Goal: Task Accomplishment & Management: Complete application form

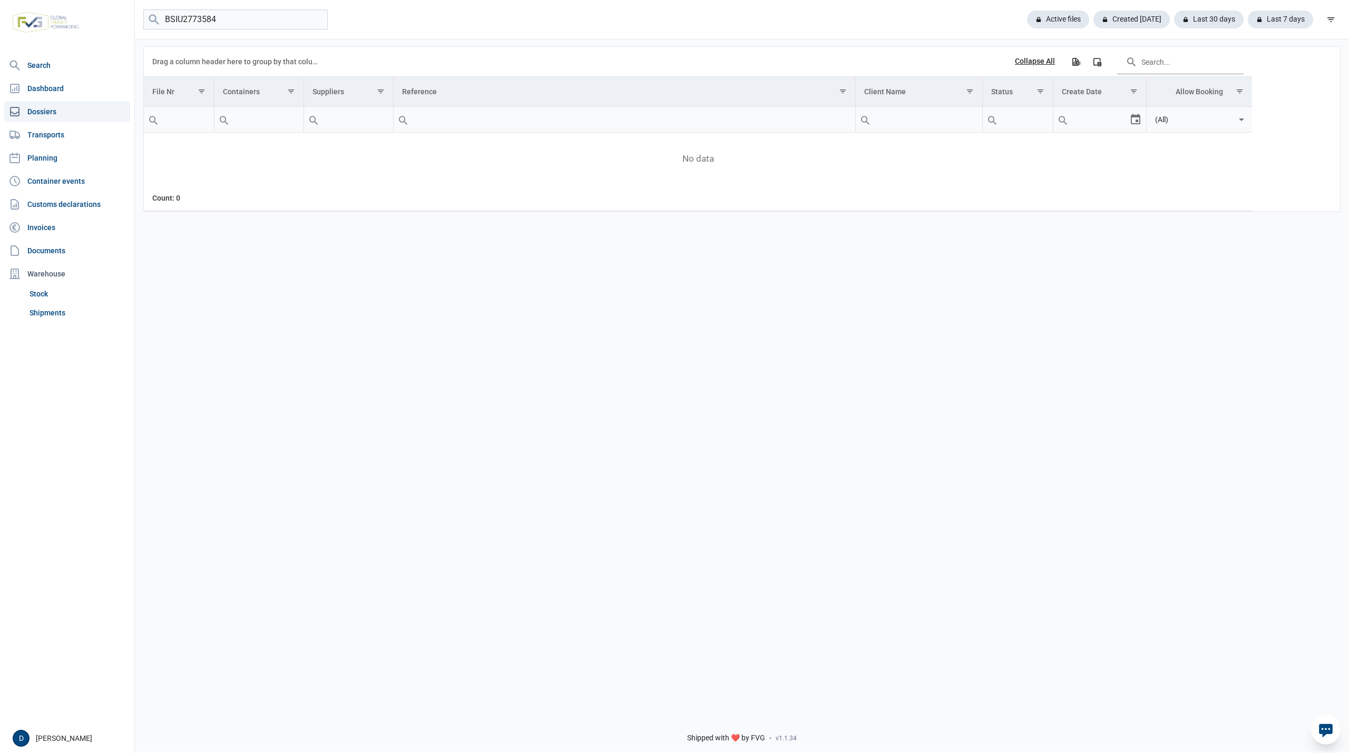
click at [319, 17] on input "BSIU2773584" at bounding box center [235, 19] width 184 height 21
click at [316, 22] on input "BSIU2773584" at bounding box center [235, 19] width 184 height 21
click at [60, 312] on link "Shipments" at bounding box center [77, 312] width 105 height 19
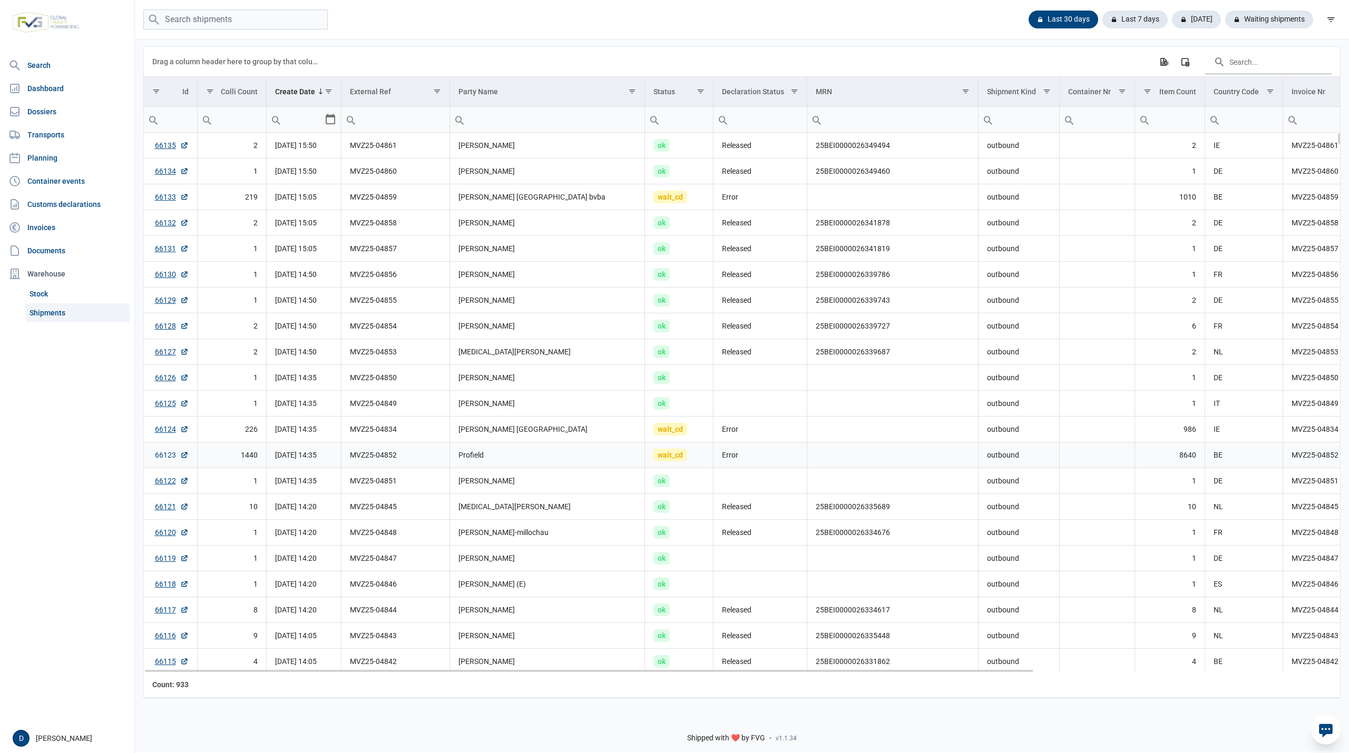
click at [162, 460] on link "66123" at bounding box center [172, 455] width 34 height 11
click at [163, 430] on link "66124" at bounding box center [172, 429] width 34 height 11
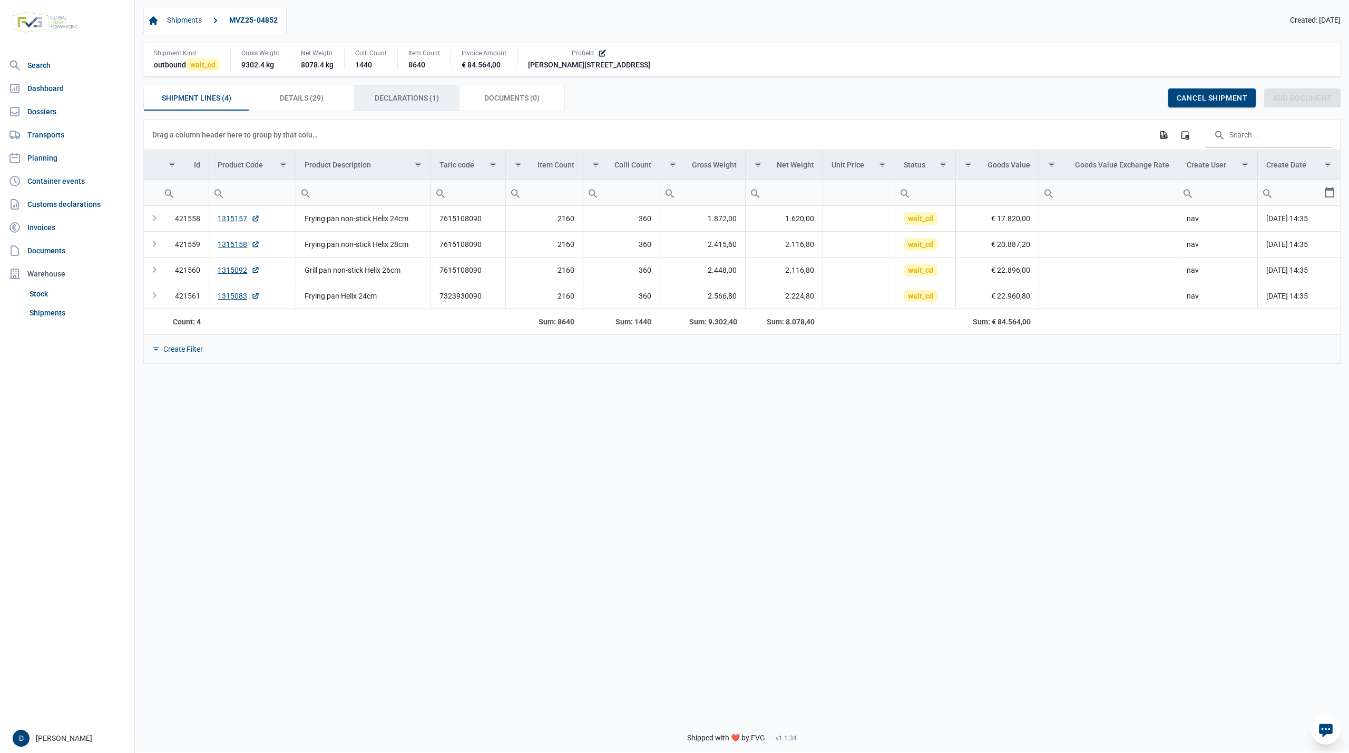
drag, startPoint x: 419, startPoint y: 97, endPoint x: 411, endPoint y: 102, distance: 9.2
click at [417, 100] on span "Declarations (1) Declarations (1)" at bounding box center [407, 98] width 64 height 13
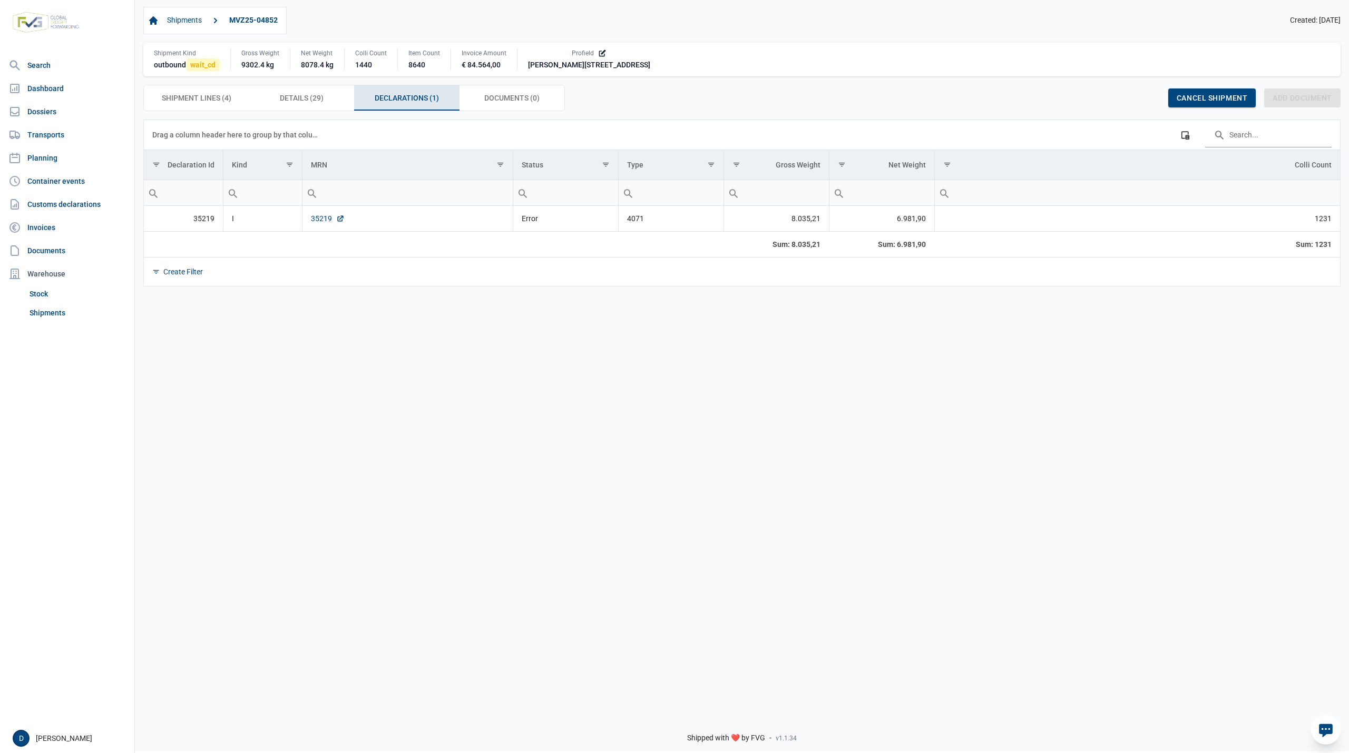
click at [327, 222] on link "35219" at bounding box center [328, 218] width 34 height 11
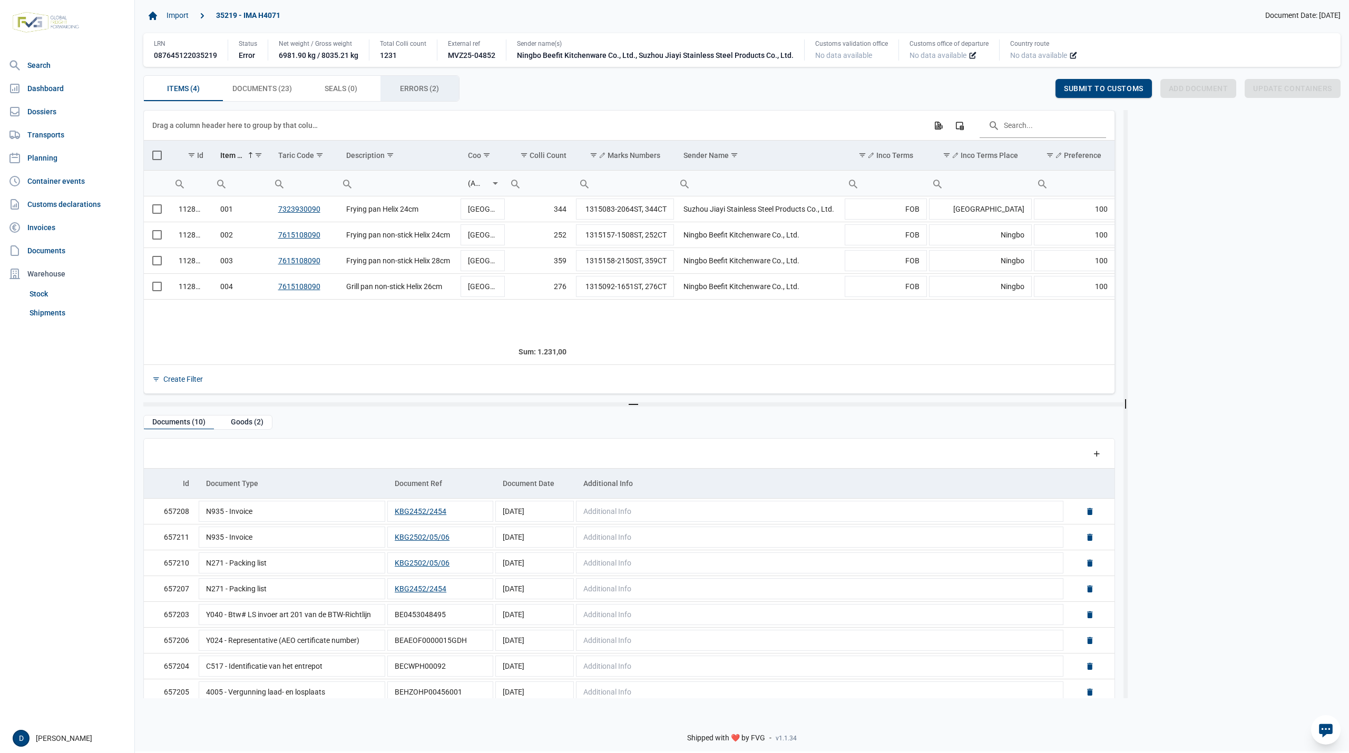
click at [408, 87] on span "Errors (2) Errors (2)" at bounding box center [419, 88] width 39 height 13
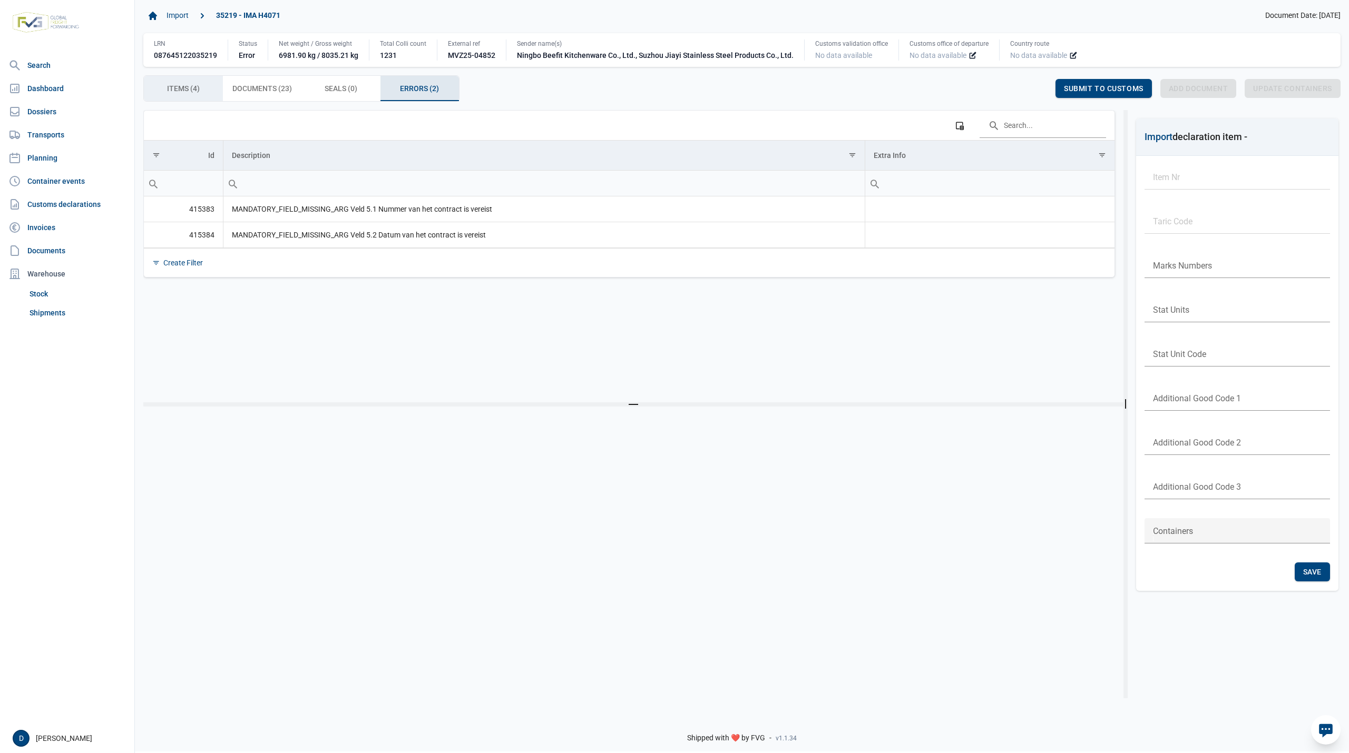
click at [188, 85] on span "Items (4) Items (4)" at bounding box center [183, 88] width 33 height 13
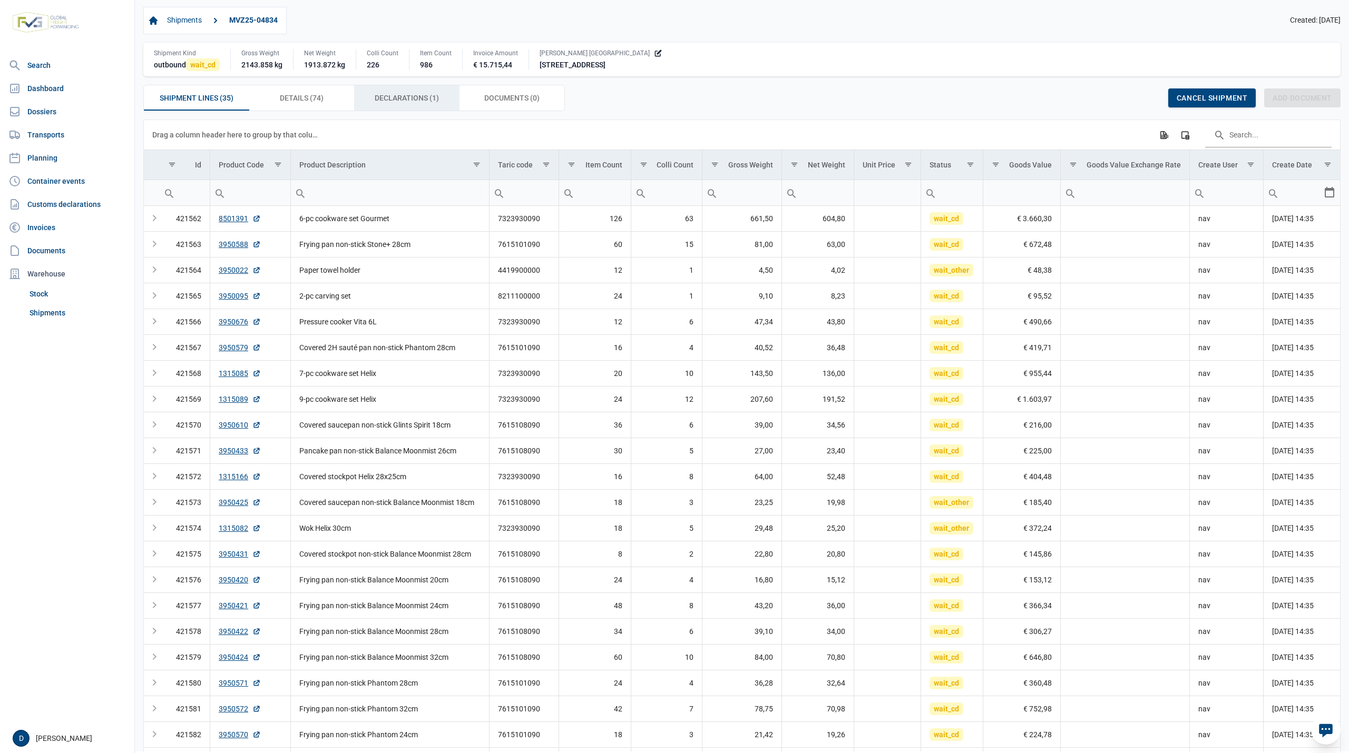
click at [401, 97] on span "Declarations (1) Declarations (1)" at bounding box center [407, 98] width 64 height 13
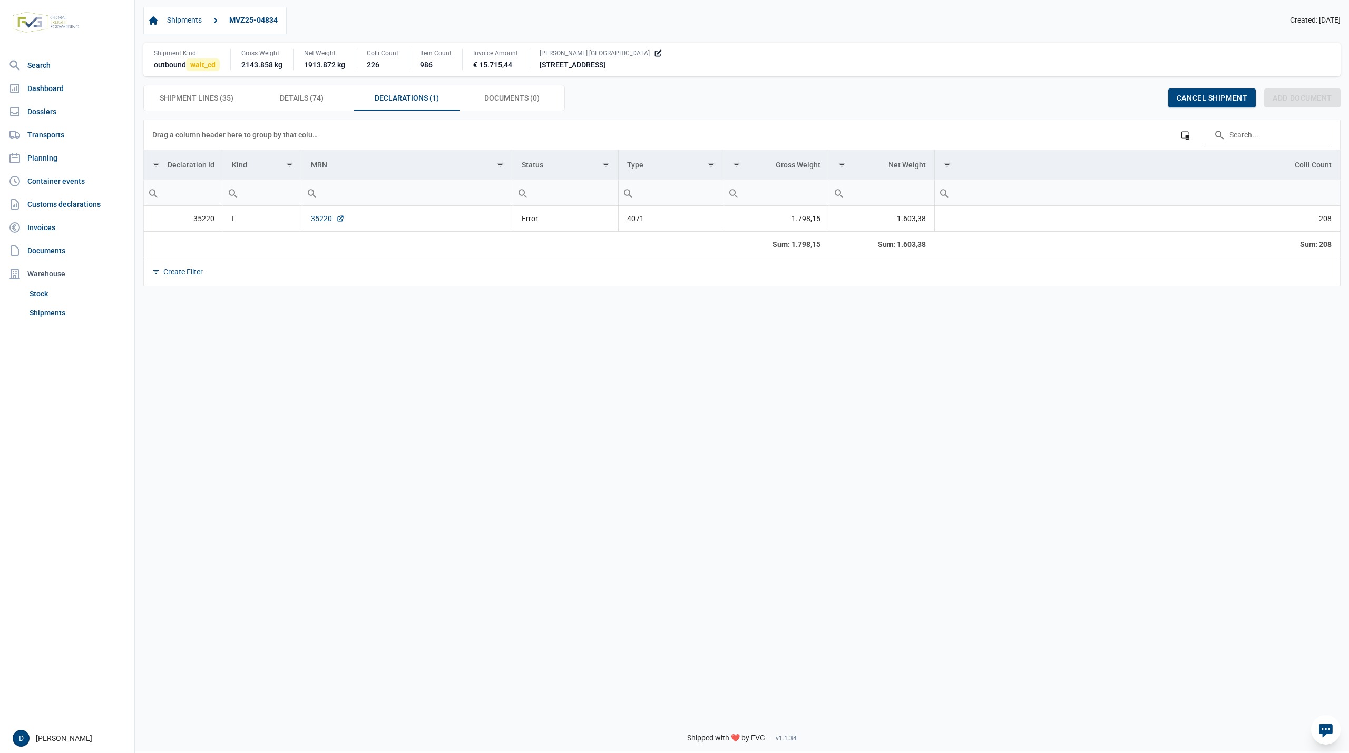
click at [319, 222] on link "35220" at bounding box center [328, 218] width 34 height 11
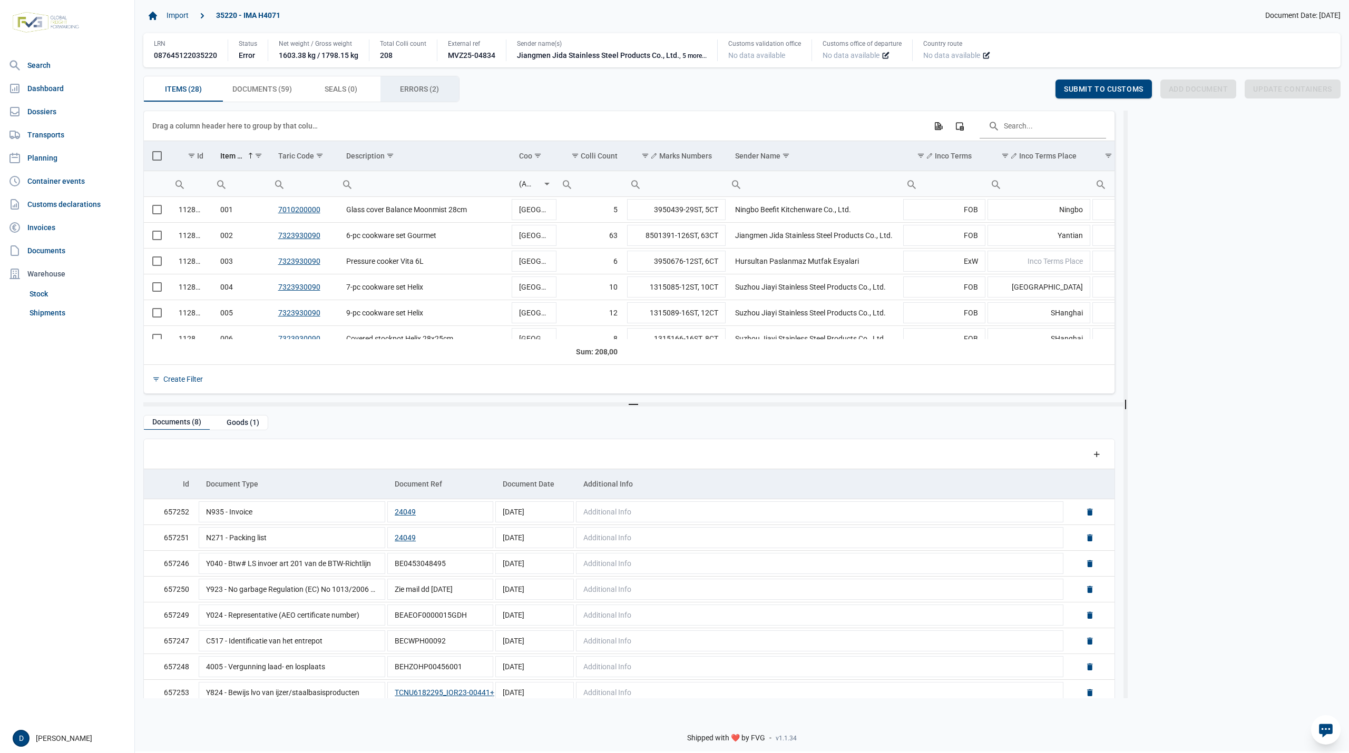
click at [407, 89] on span "Errors (2) Errors (2)" at bounding box center [419, 89] width 39 height 13
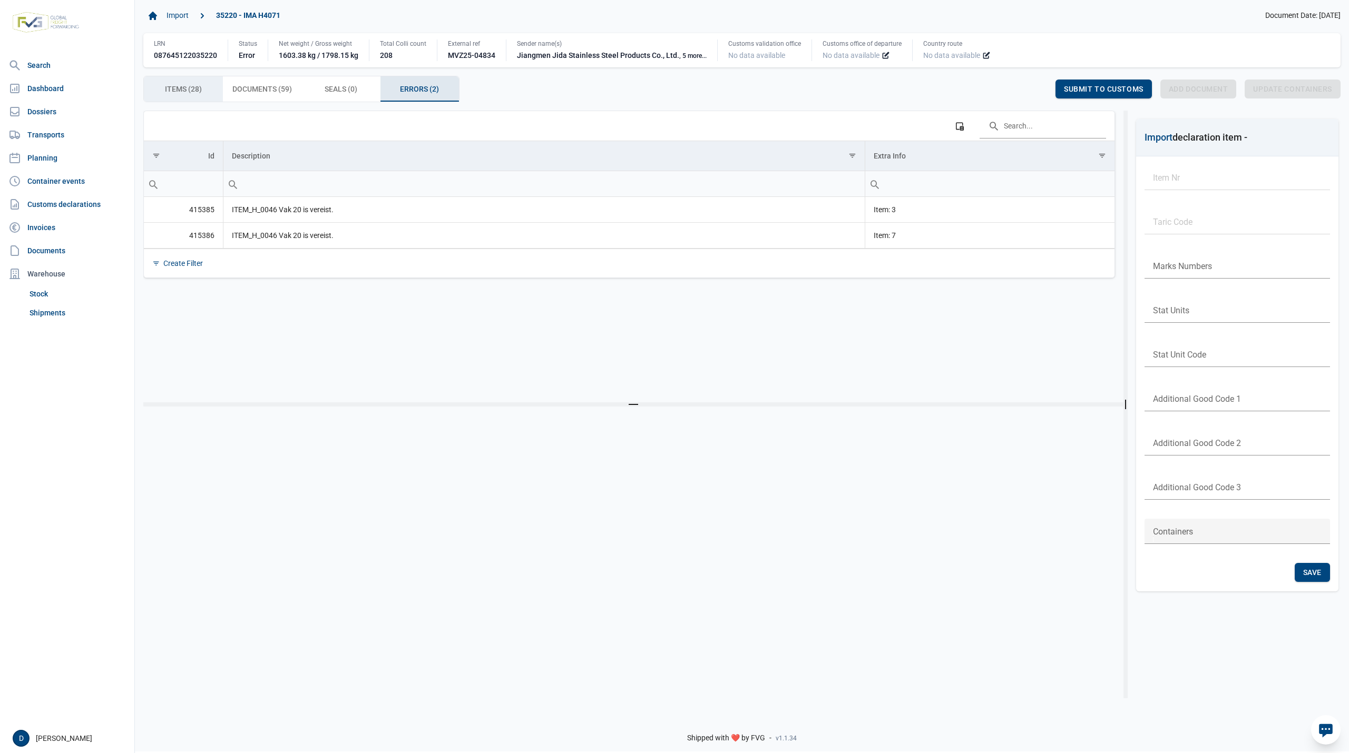
click at [198, 85] on span "Items (28) Items (28)" at bounding box center [183, 89] width 37 height 13
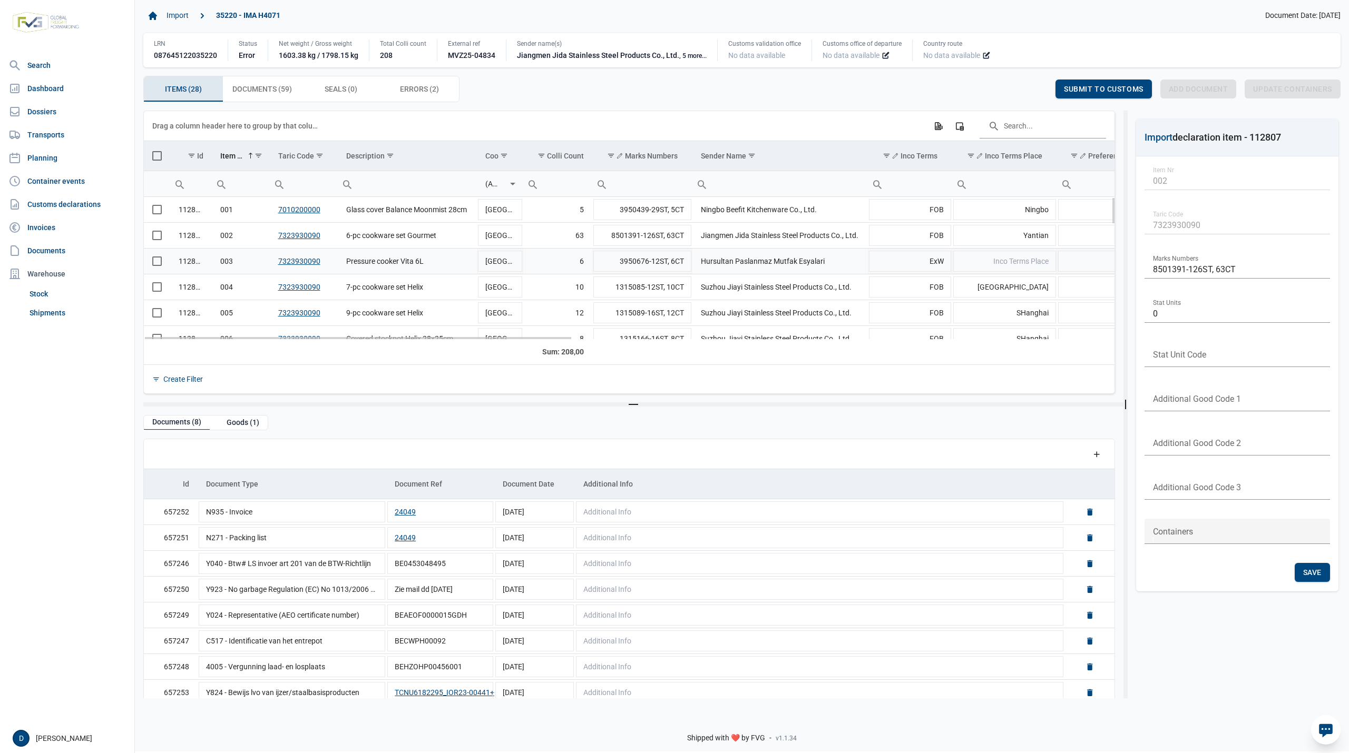
click at [155, 261] on span "Select row" at bounding box center [156, 261] width 9 height 9
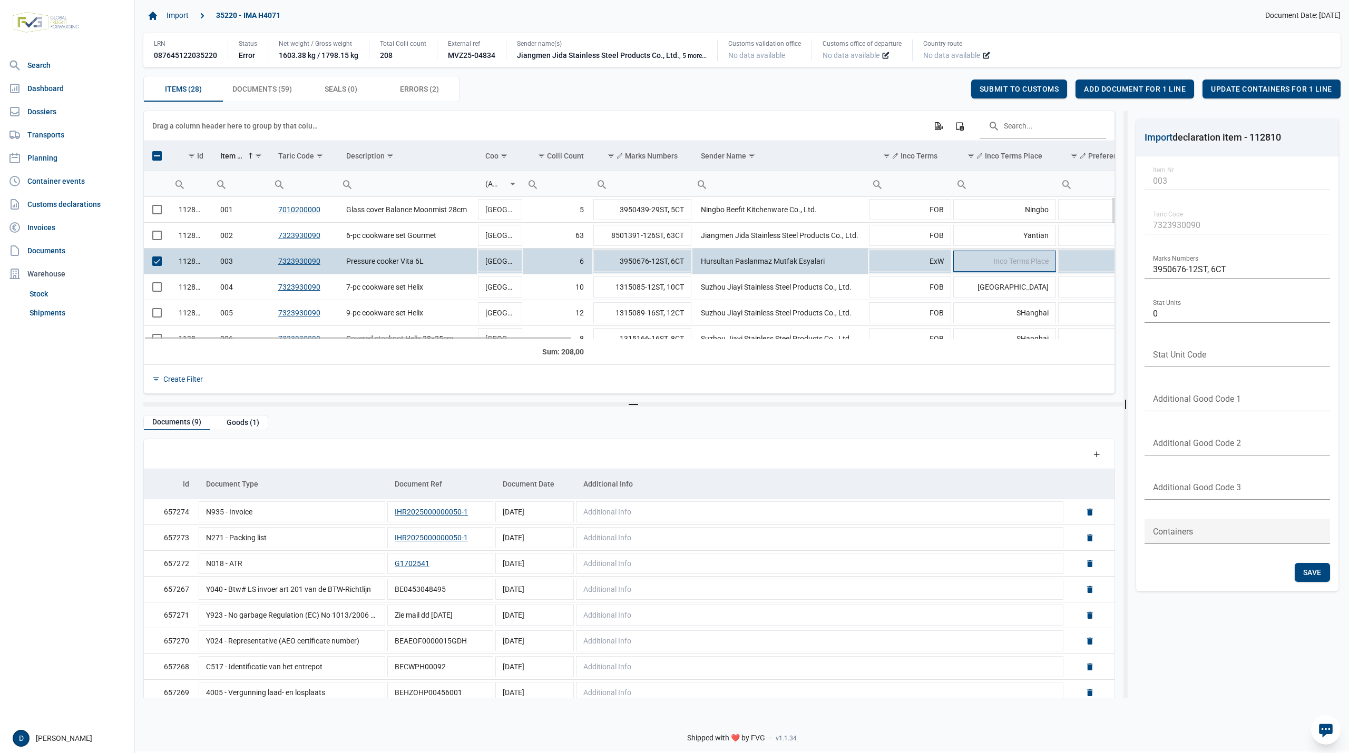
click at [1022, 260] on span "Inco Terms Place" at bounding box center [1020, 261] width 55 height 8
type input "Istanbul"
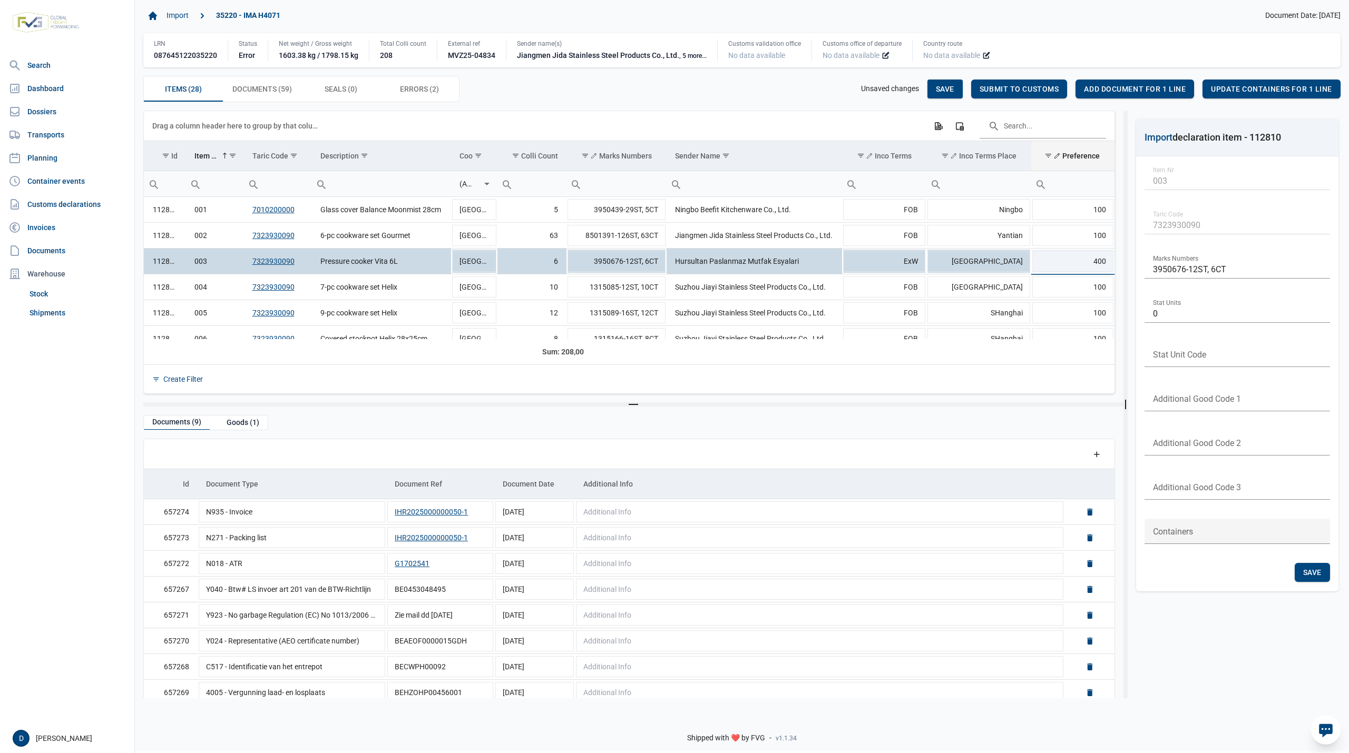
scroll to position [0, 26]
click at [945, 85] on span "Save" at bounding box center [945, 89] width 18 height 8
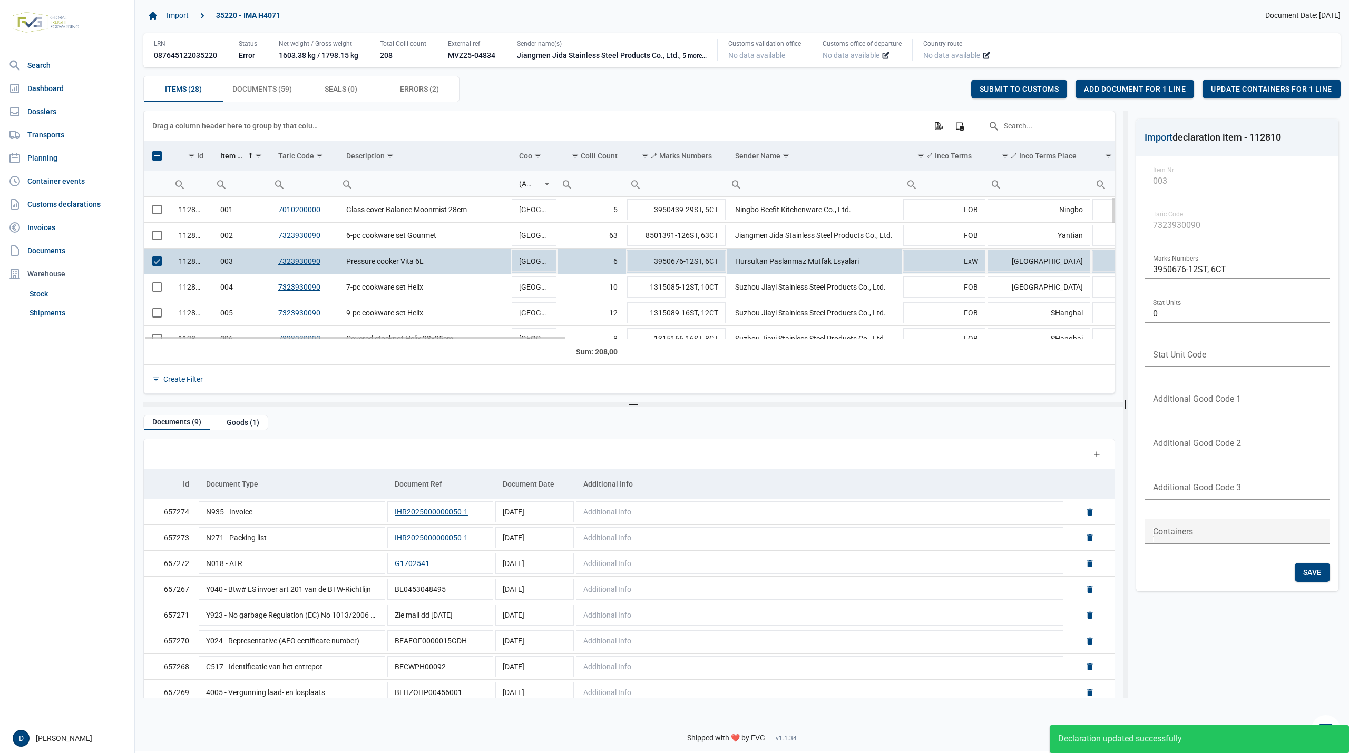
click at [150, 261] on td "Data grid with 28 rows and 23 columns" at bounding box center [157, 261] width 26 height 26
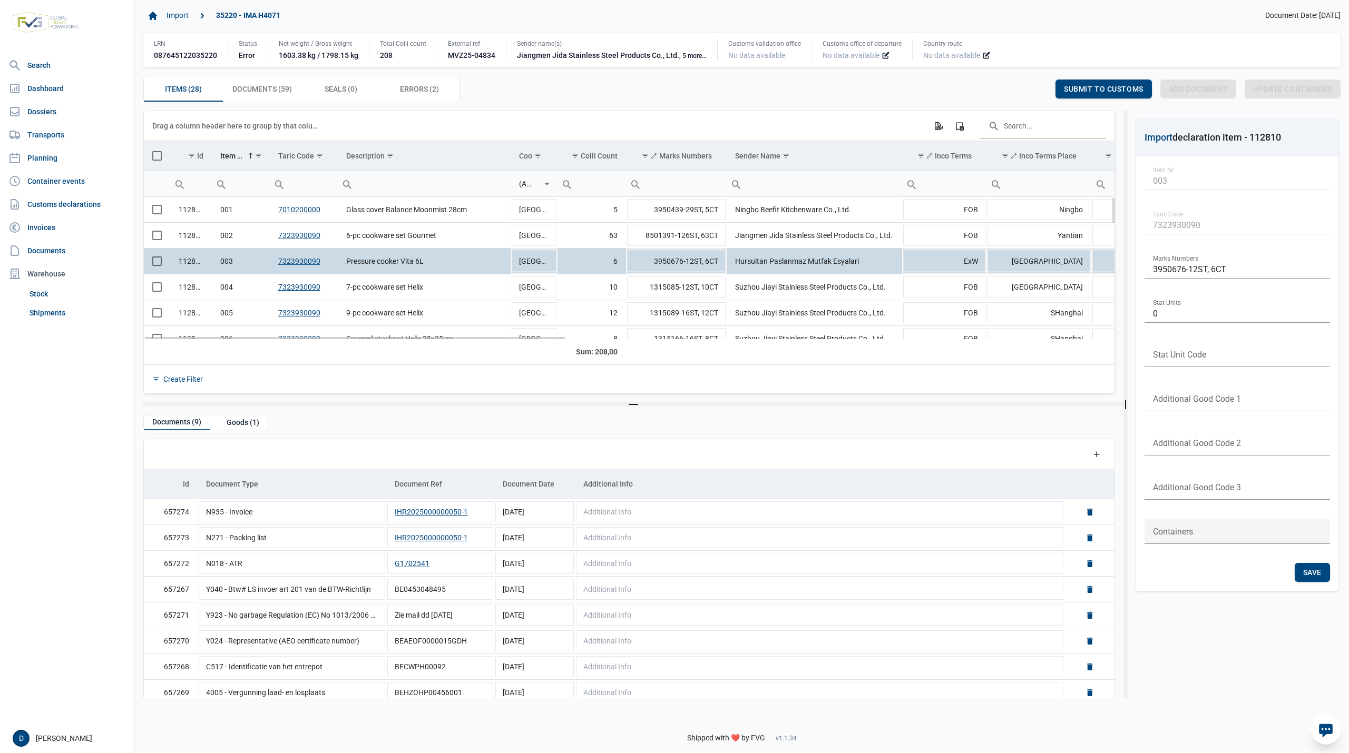
scroll to position [93, 0]
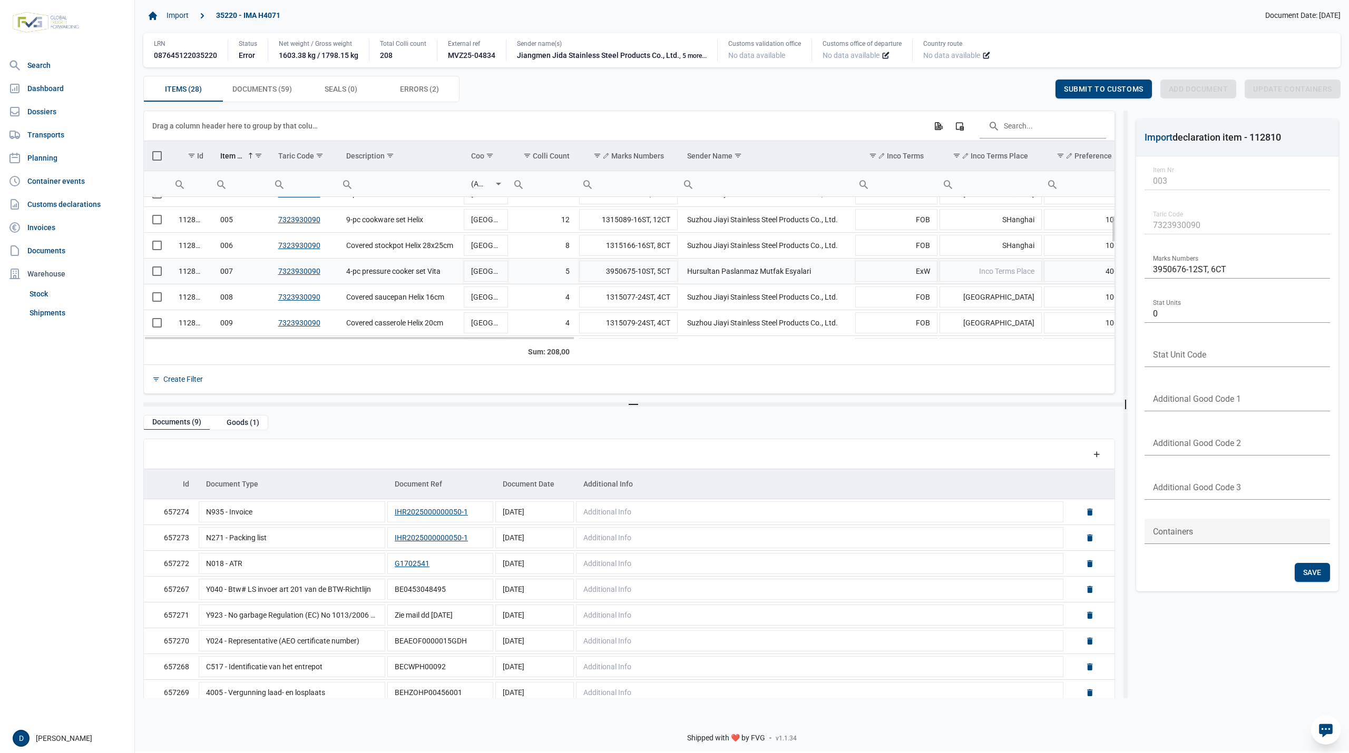
click at [158, 274] on span "Select row" at bounding box center [156, 271] width 9 height 9
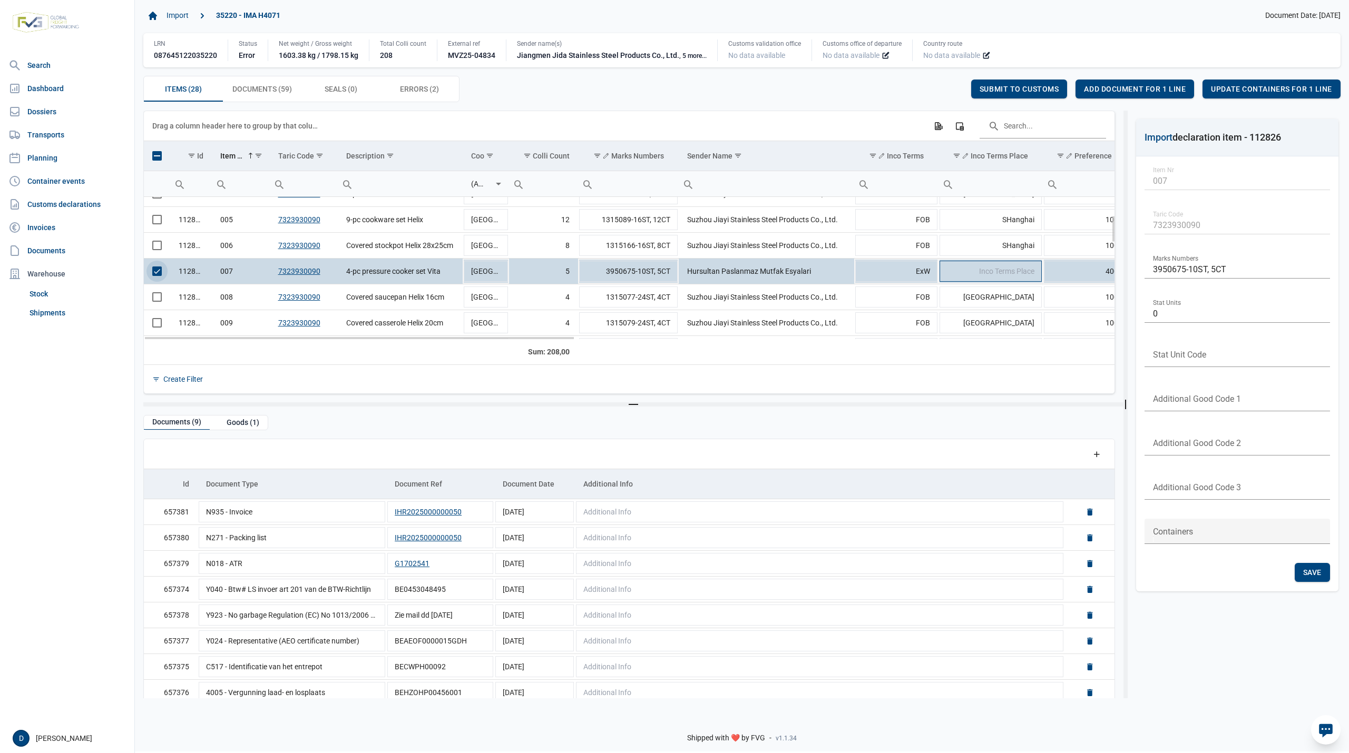
click at [1021, 268] on td "Inco Terms Place" at bounding box center [990, 272] width 104 height 26
type input "Istanbul"
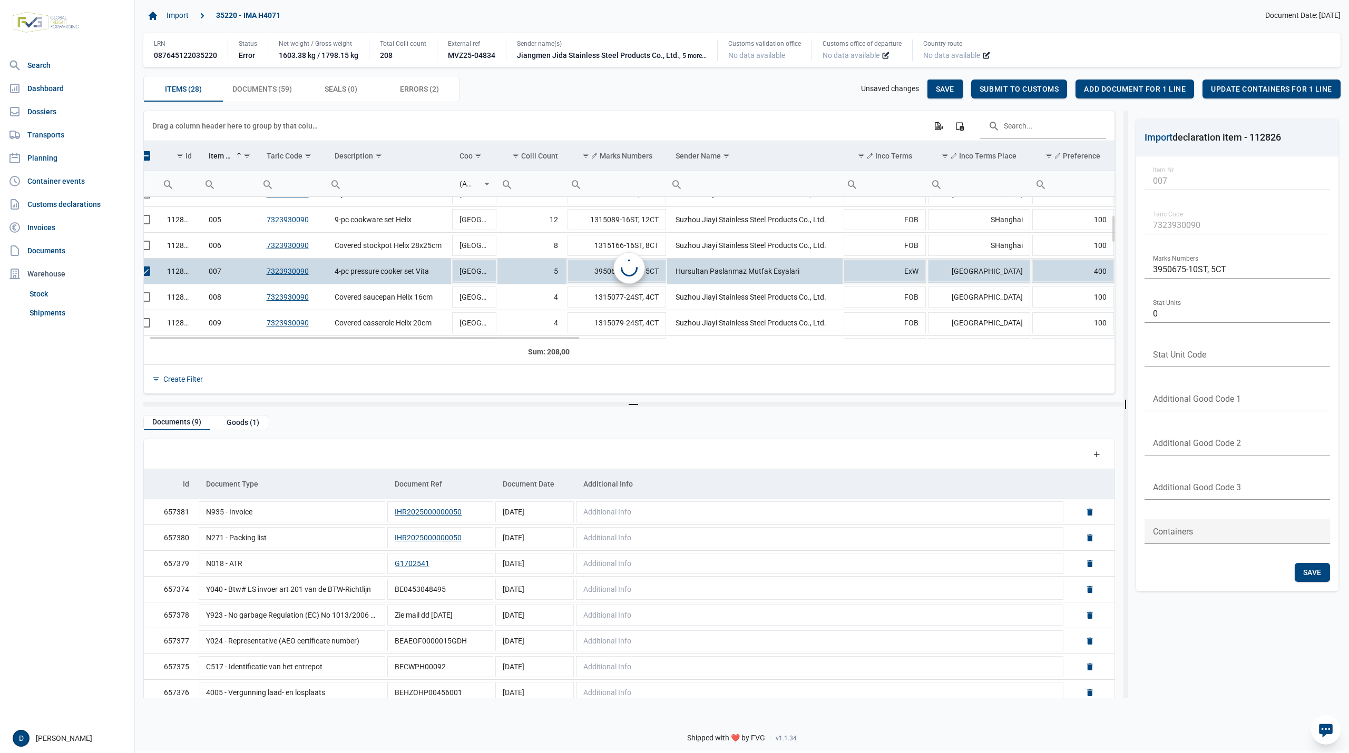
scroll to position [0, 12]
click at [947, 85] on span "Save" at bounding box center [945, 89] width 18 height 8
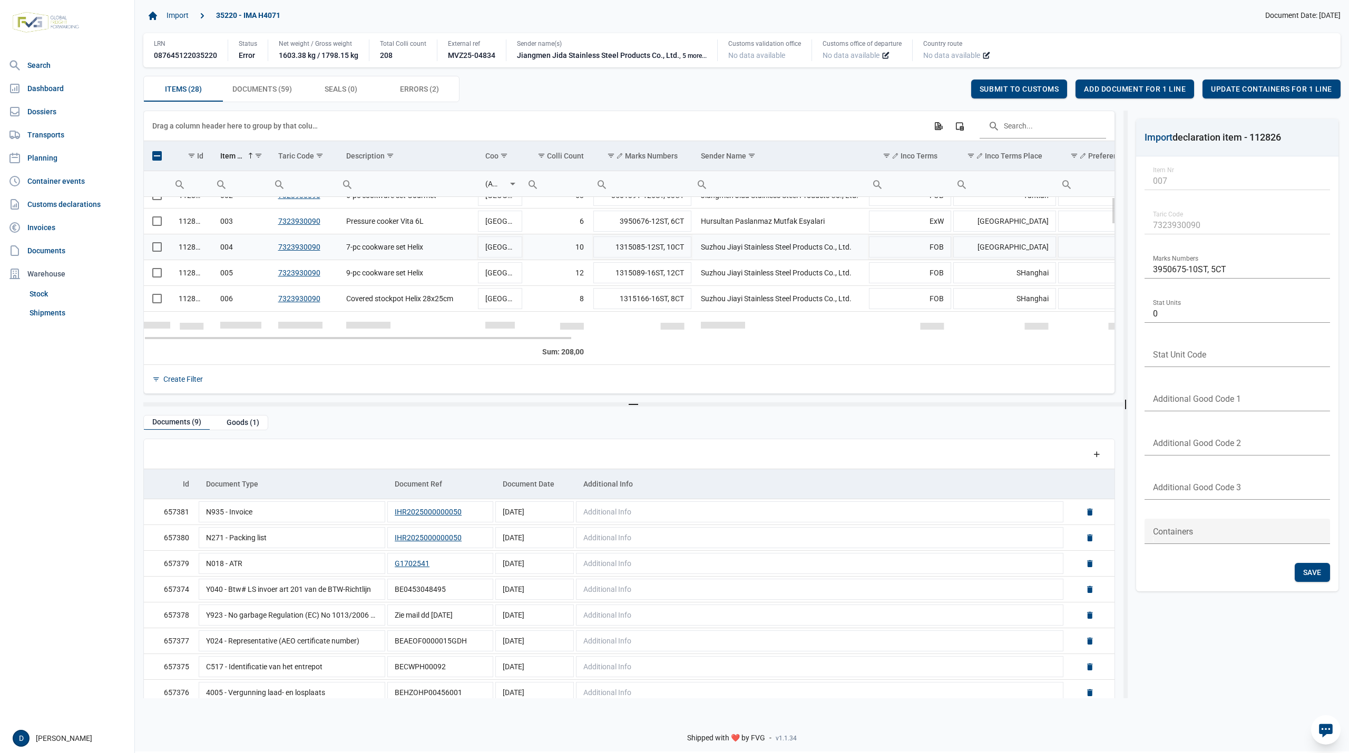
scroll to position [0, 0]
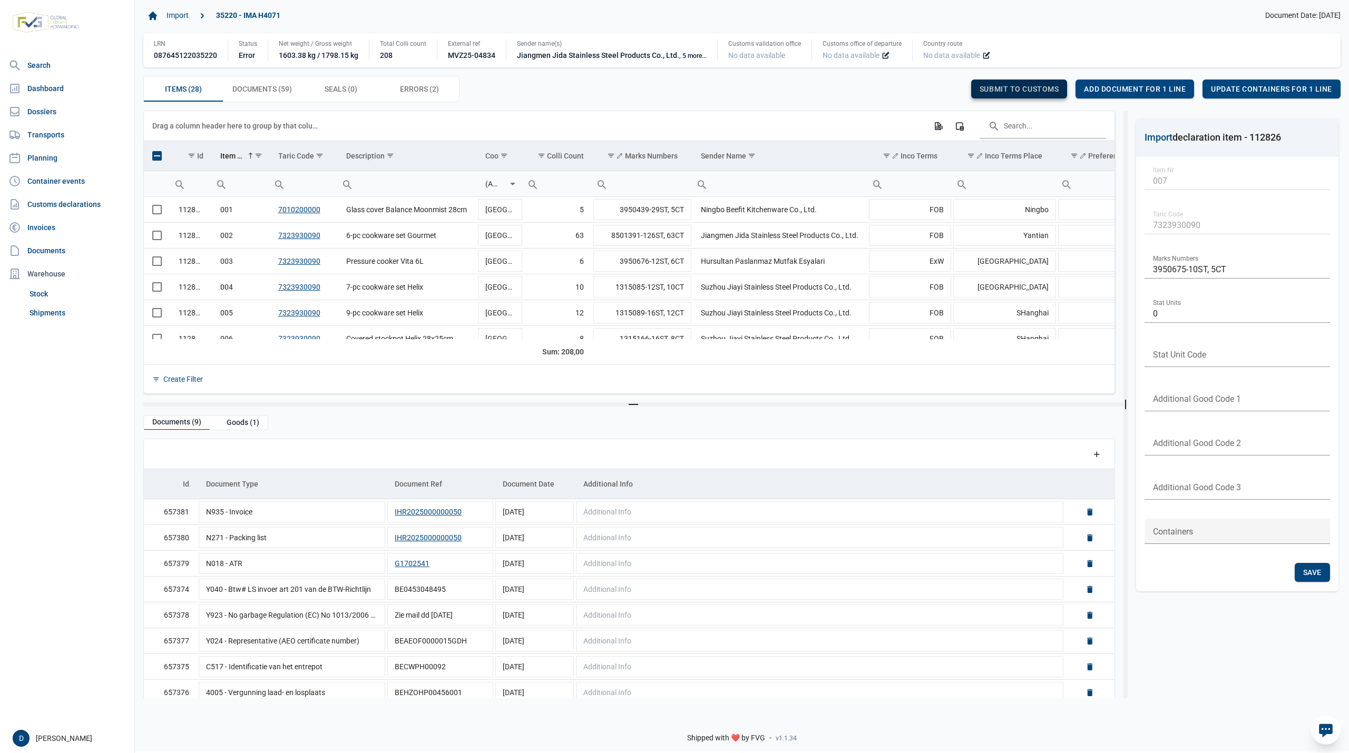
click at [1027, 86] on span "Submit to customs" at bounding box center [1019, 89] width 80 height 8
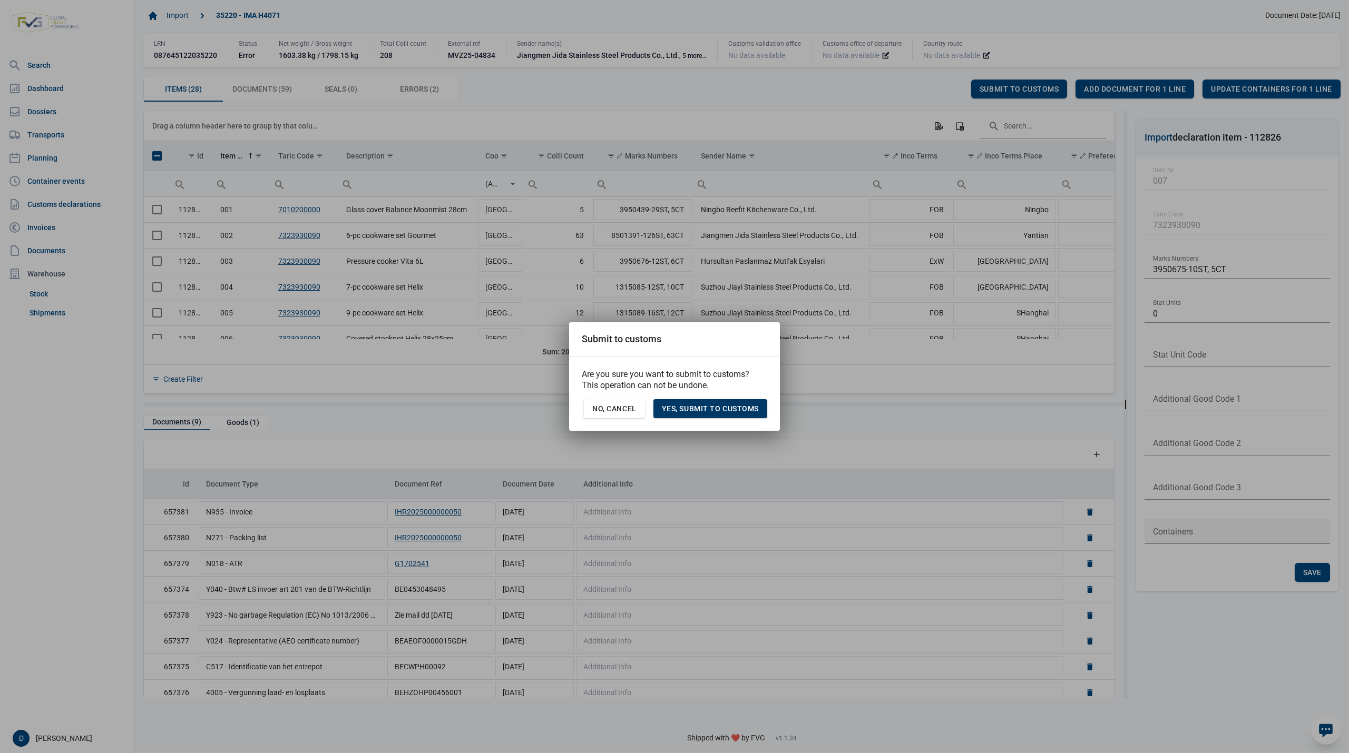
click at [710, 412] on span "Yes, Submit to customs" at bounding box center [710, 409] width 97 height 8
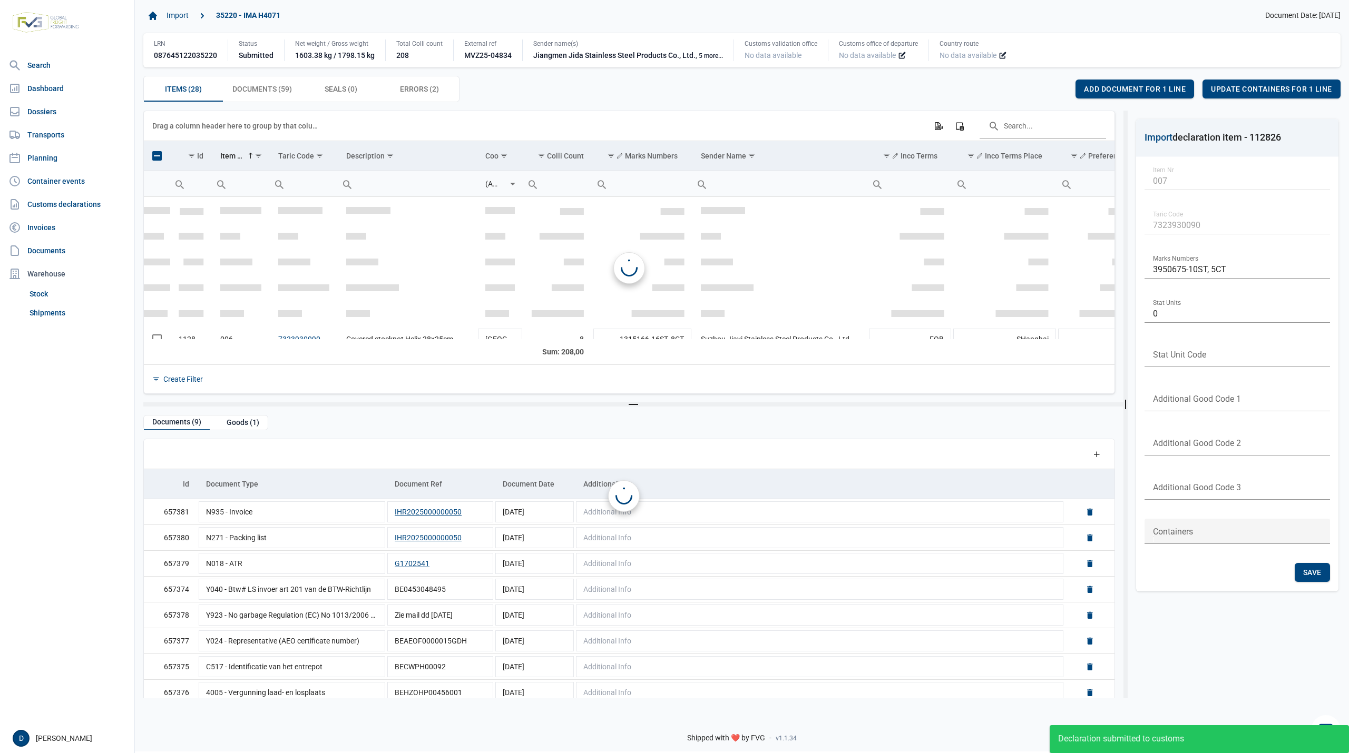
scroll to position [155, 0]
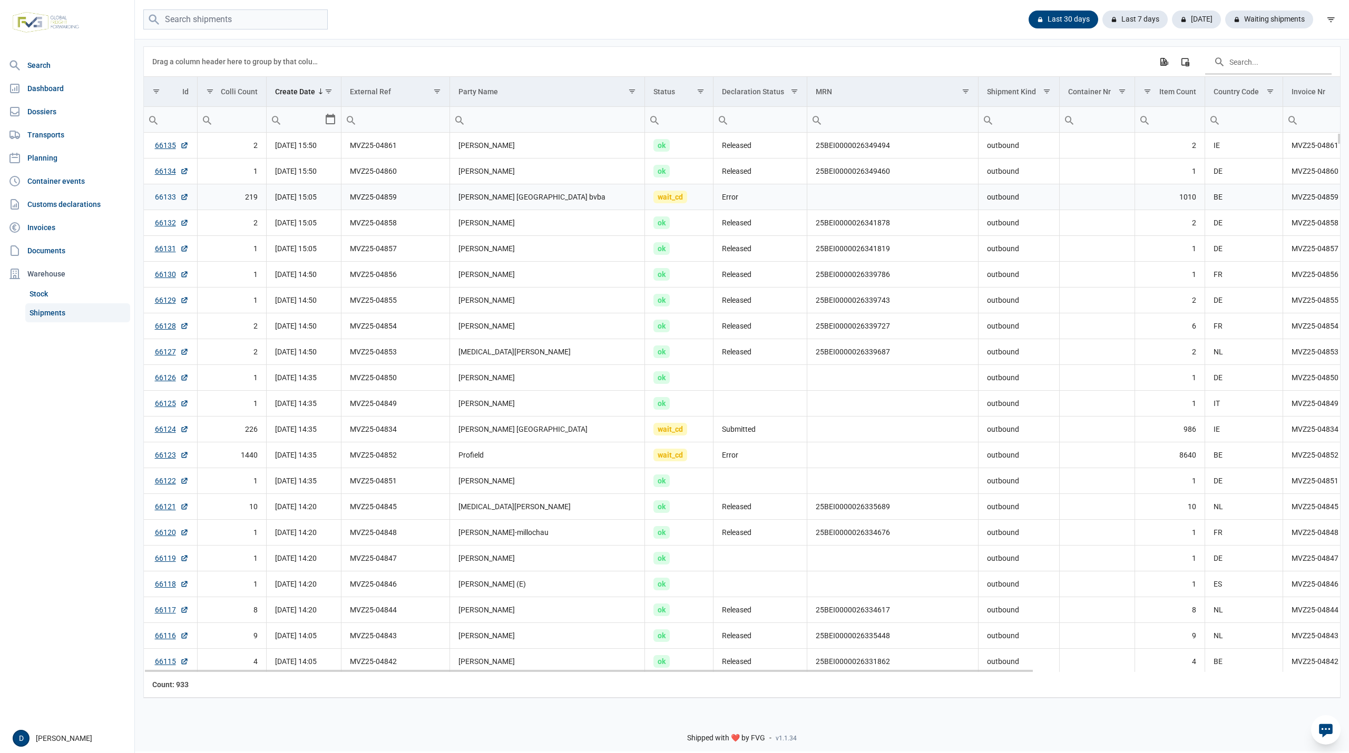
click at [161, 198] on link "66133" at bounding box center [172, 197] width 34 height 11
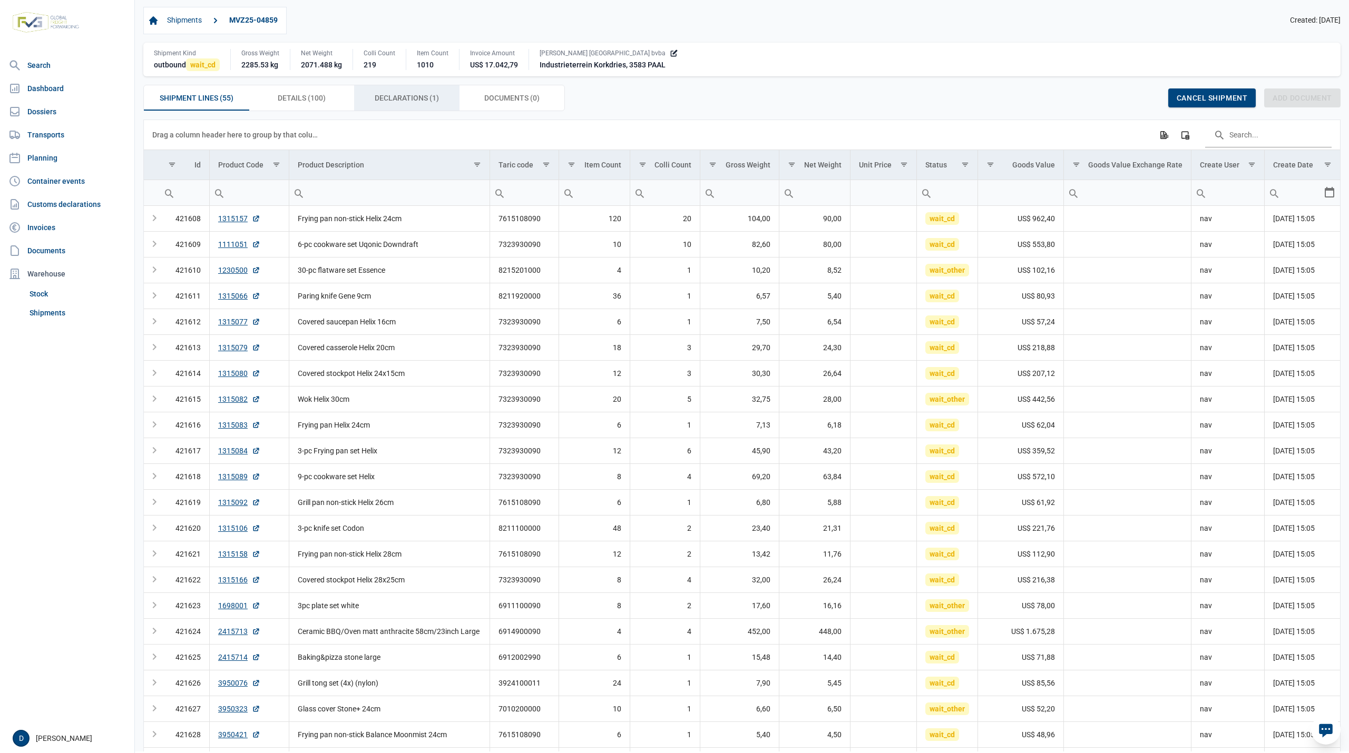
click at [386, 104] on span "Declarations (1) Declarations (1)" at bounding box center [407, 98] width 64 height 13
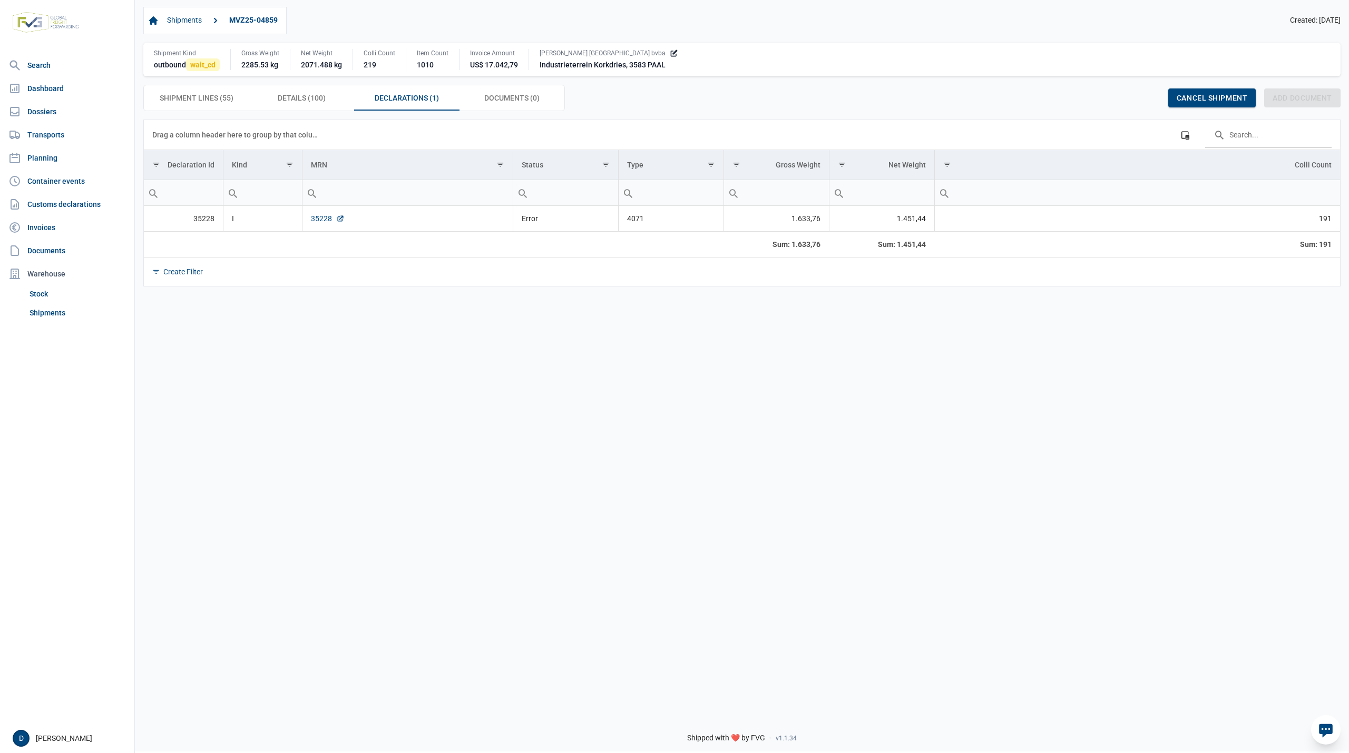
click at [316, 221] on link "35228" at bounding box center [328, 218] width 34 height 11
click at [228, 100] on span "Shipment Lines (55) Shipment Lines (55)" at bounding box center [197, 98] width 74 height 13
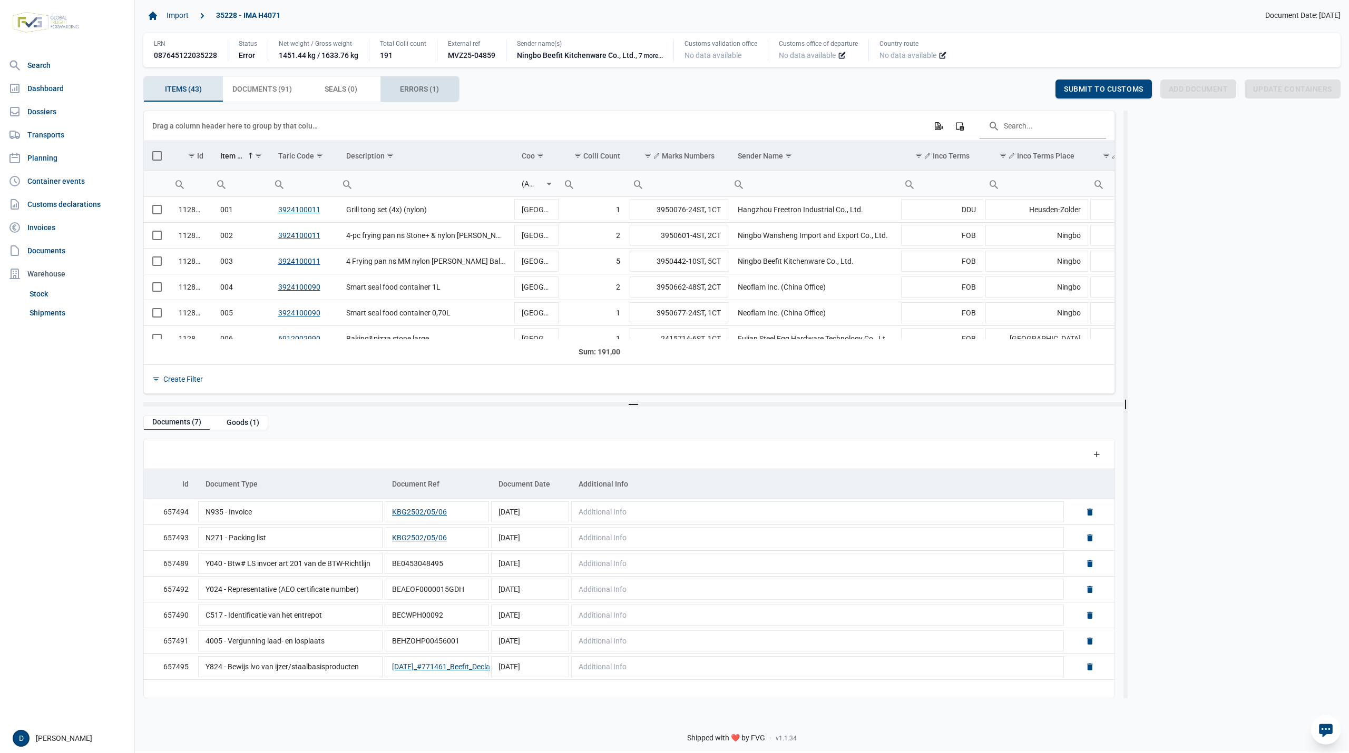
click at [418, 86] on span "Errors (1) Errors (1)" at bounding box center [419, 89] width 39 height 13
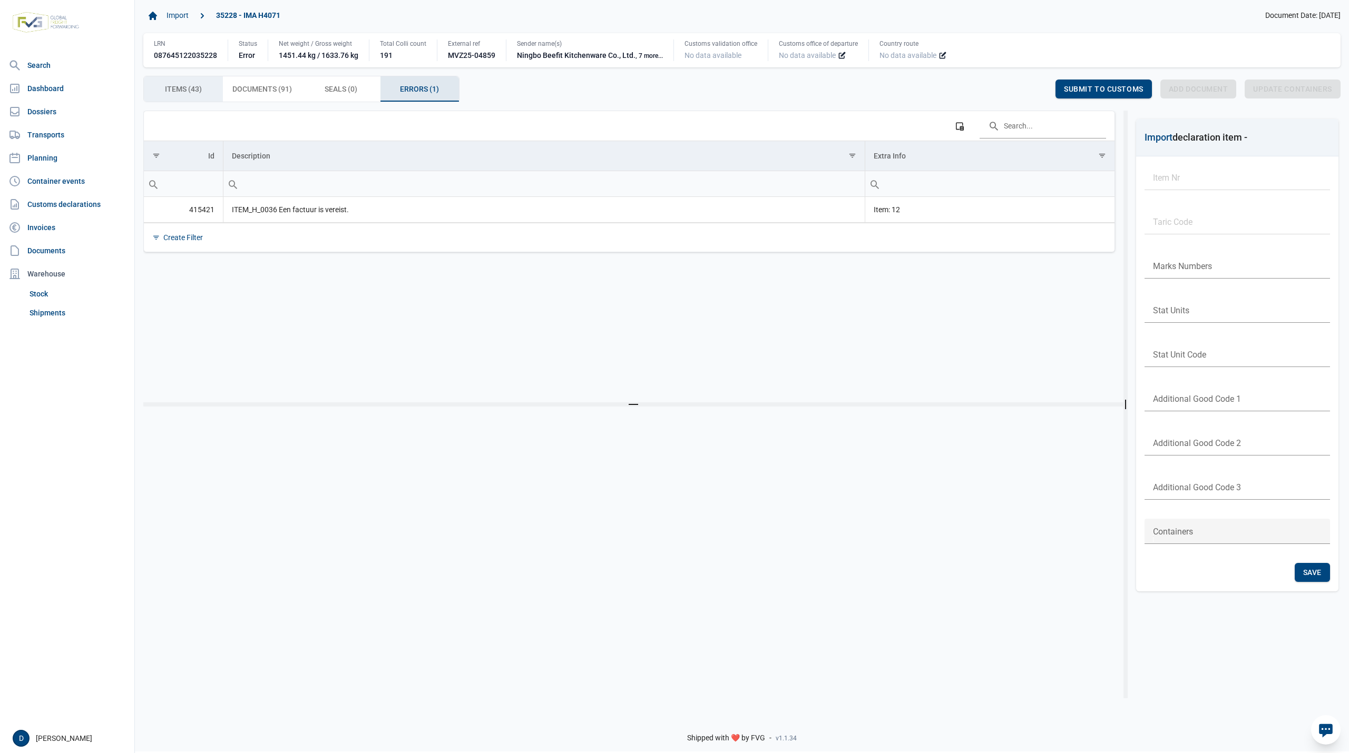
click at [180, 91] on span "Items (43) Items (43)" at bounding box center [183, 89] width 37 height 13
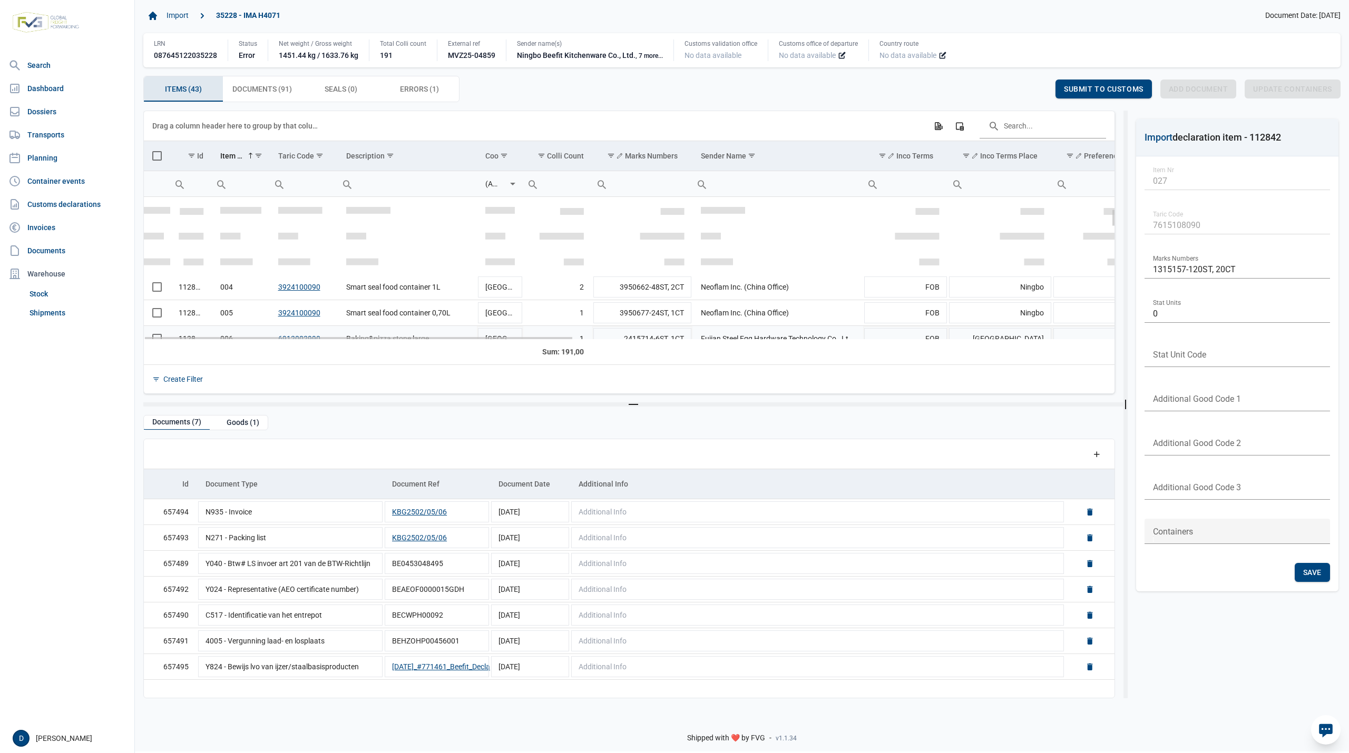
scroll to position [187, 0]
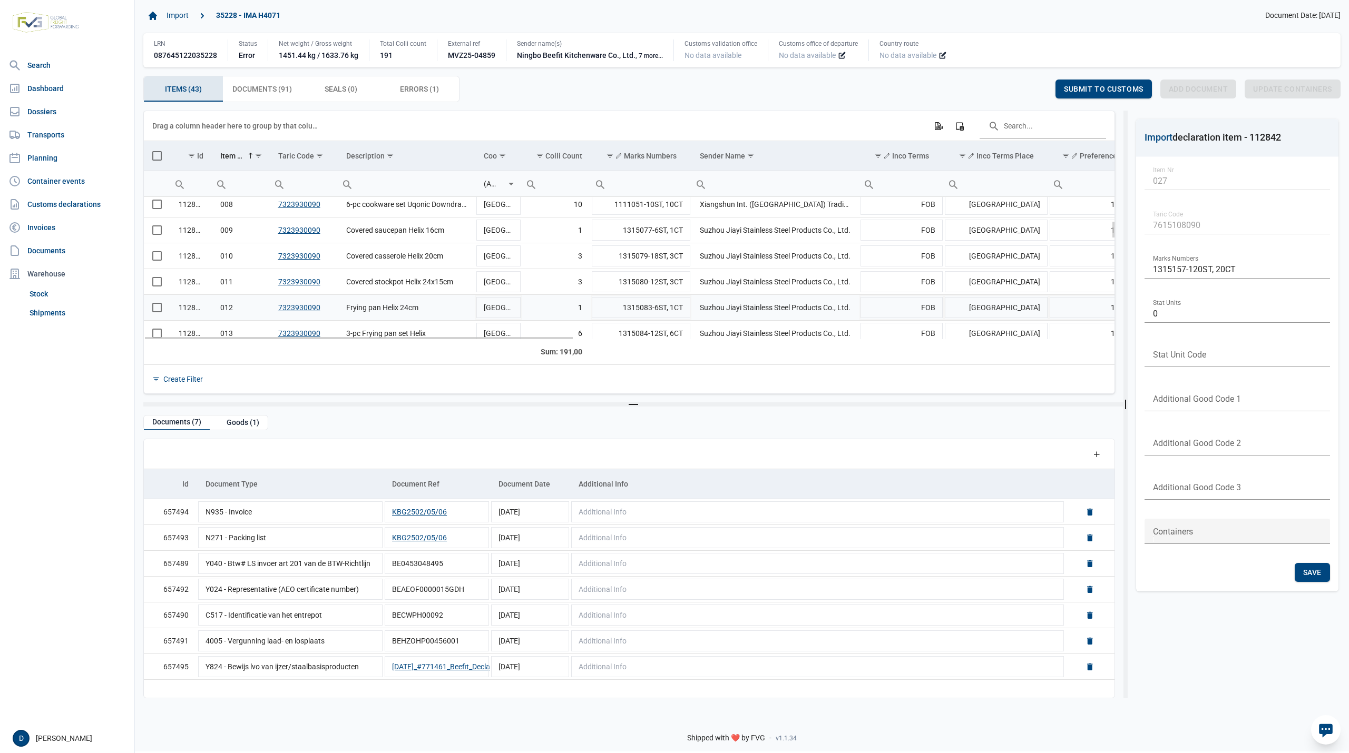
click at [157, 310] on span "Select row" at bounding box center [156, 307] width 9 height 9
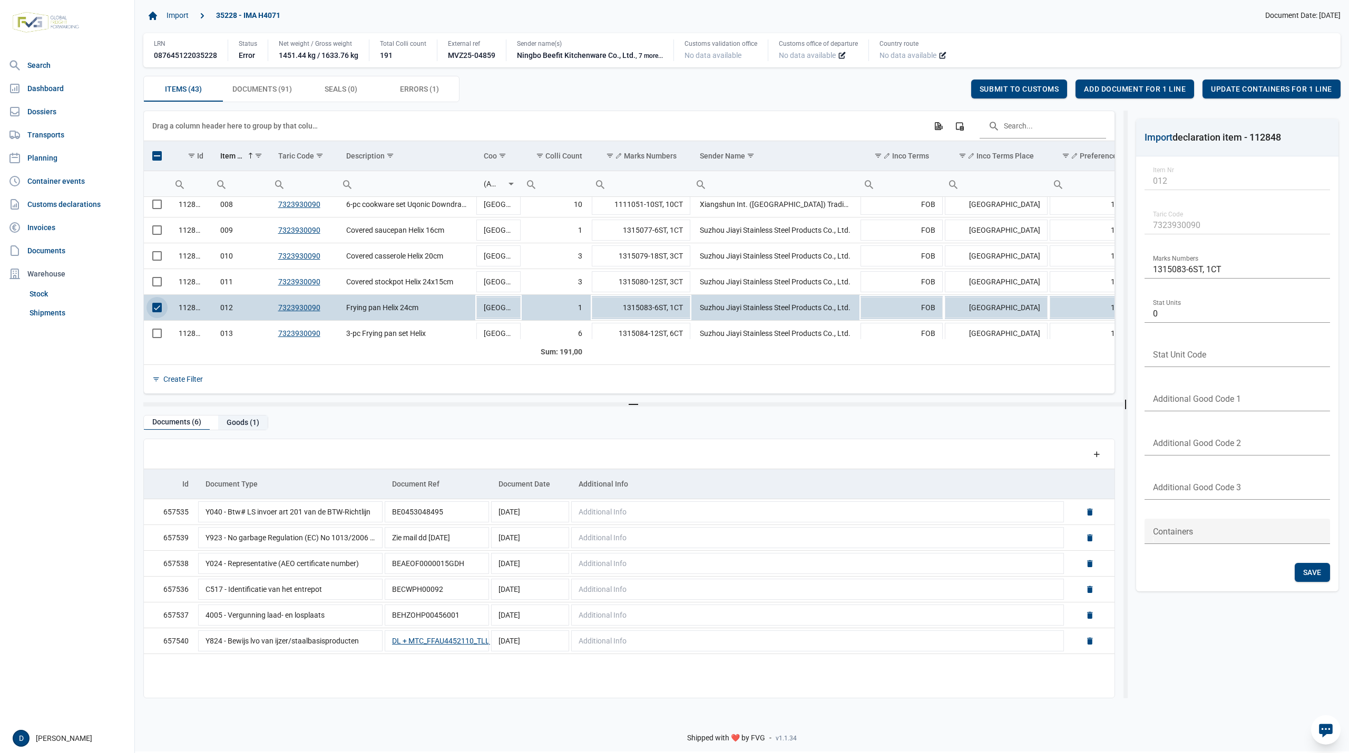
click at [234, 424] on div "Goods (1)" at bounding box center [243, 423] width 50 height 14
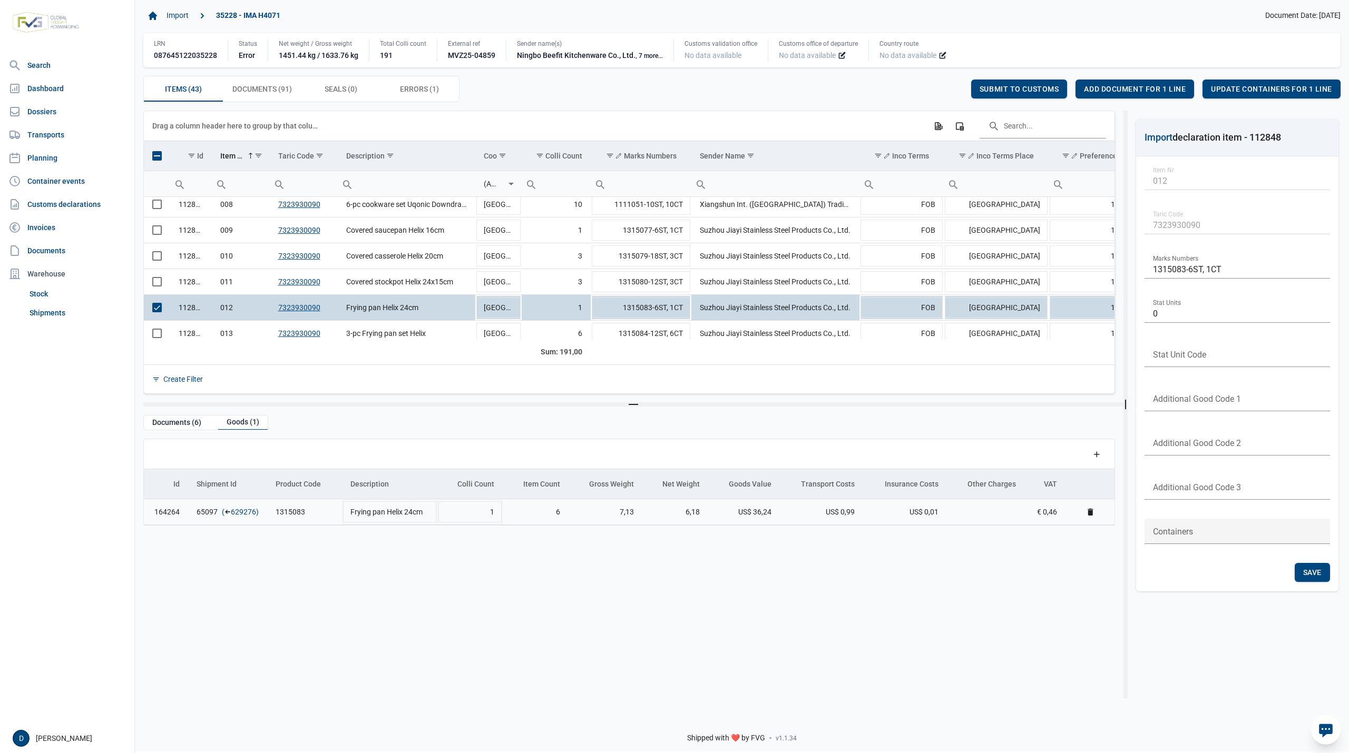
click at [233, 515] on link "629276" at bounding box center [243, 512] width 25 height 11
click at [1145, 87] on span "Add document for 1 line" at bounding box center [1135, 89] width 102 height 8
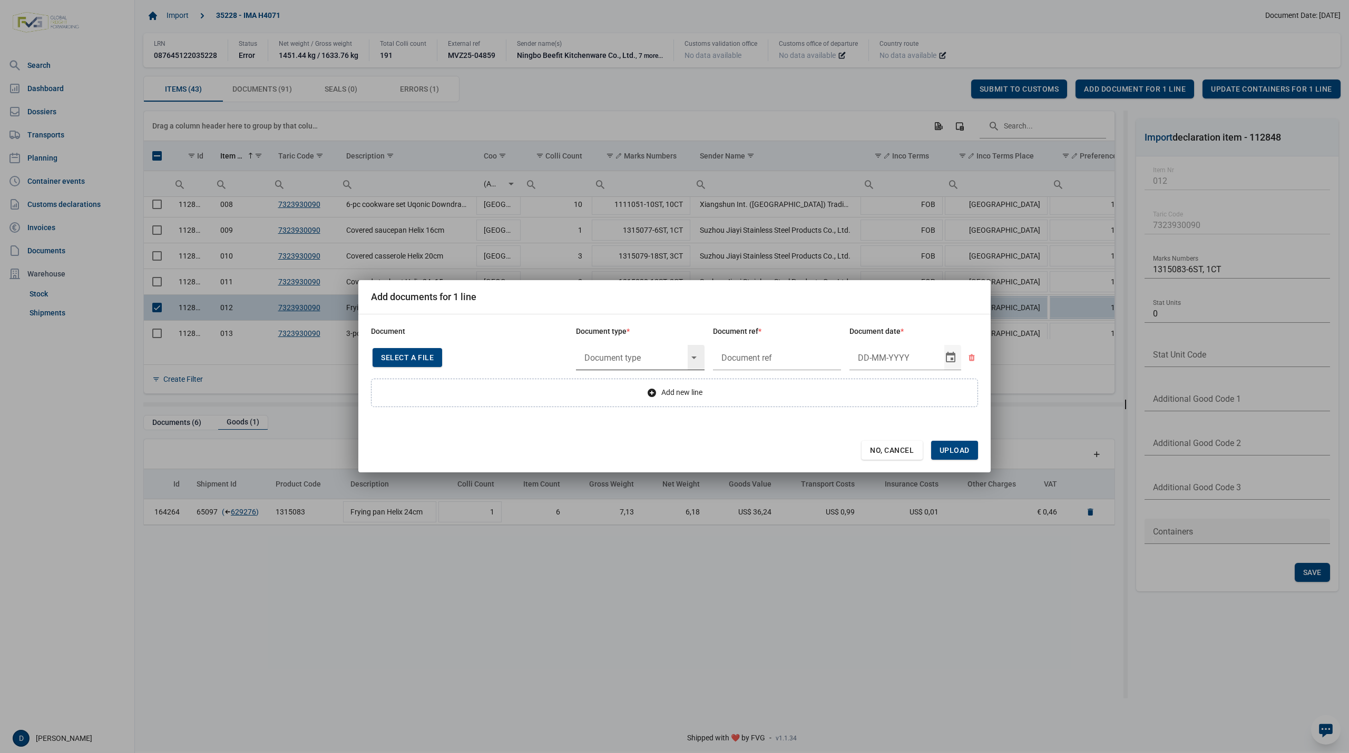
click at [697, 355] on div "Select" at bounding box center [698, 357] width 13 height 25
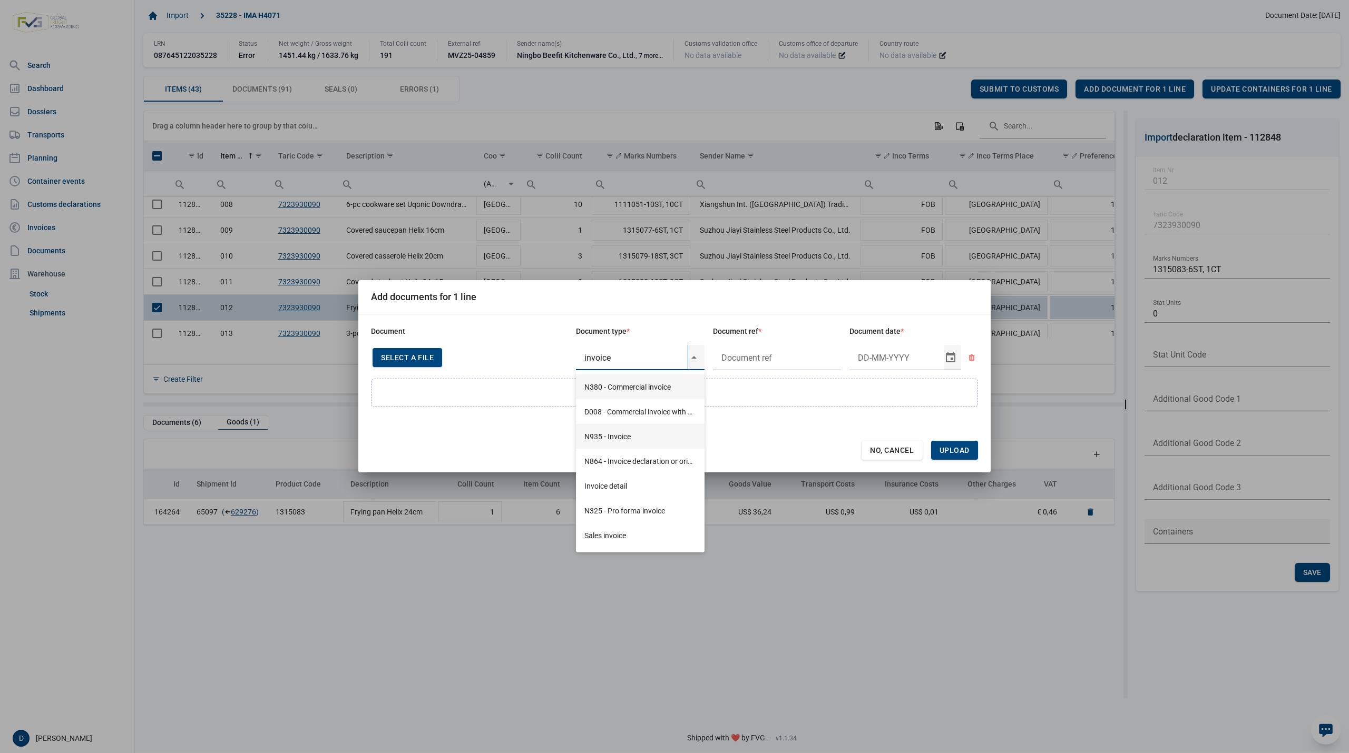
click at [602, 438] on div "N935 - Invoice" at bounding box center [640, 436] width 129 height 25
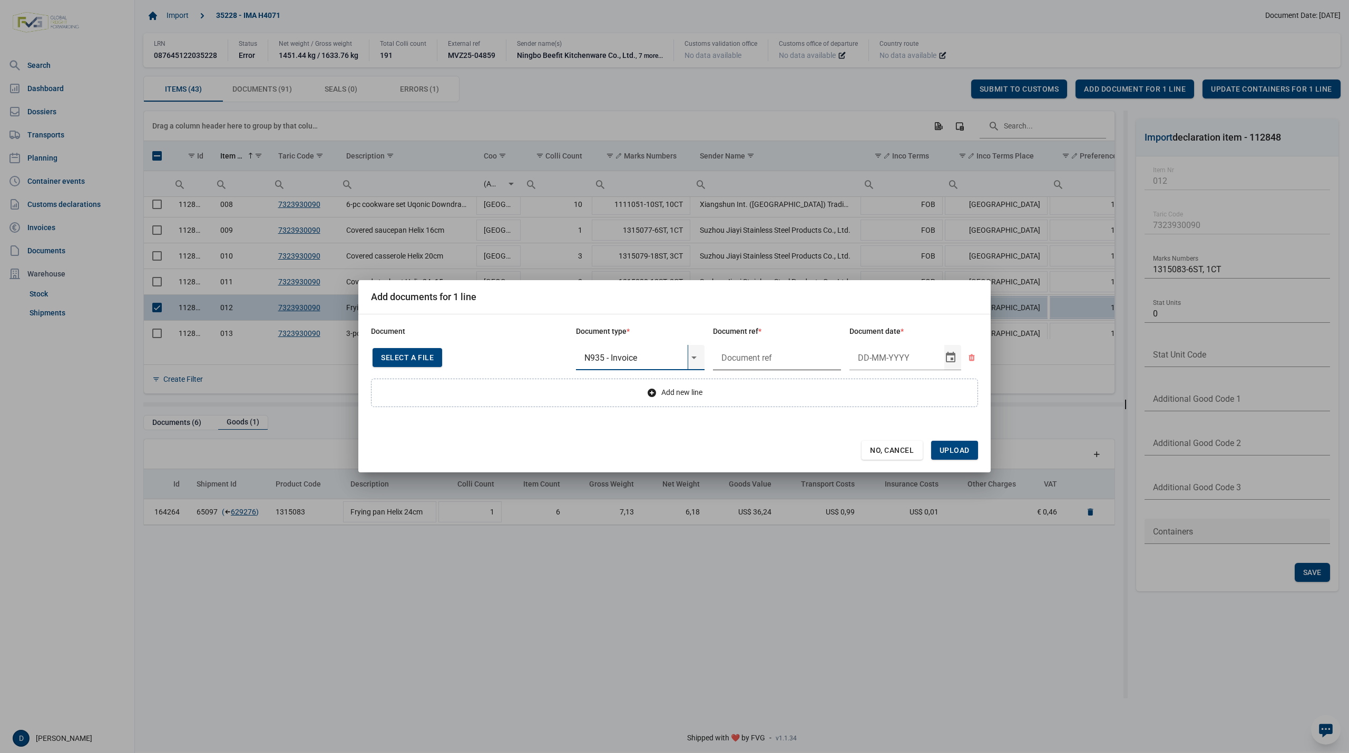
type input "N935 - Invoice"
click at [744, 353] on input "text" at bounding box center [777, 357] width 129 height 25
type input "."
type input "29-5-2025"
click at [951, 448] on span "Upload" at bounding box center [954, 450] width 30 height 8
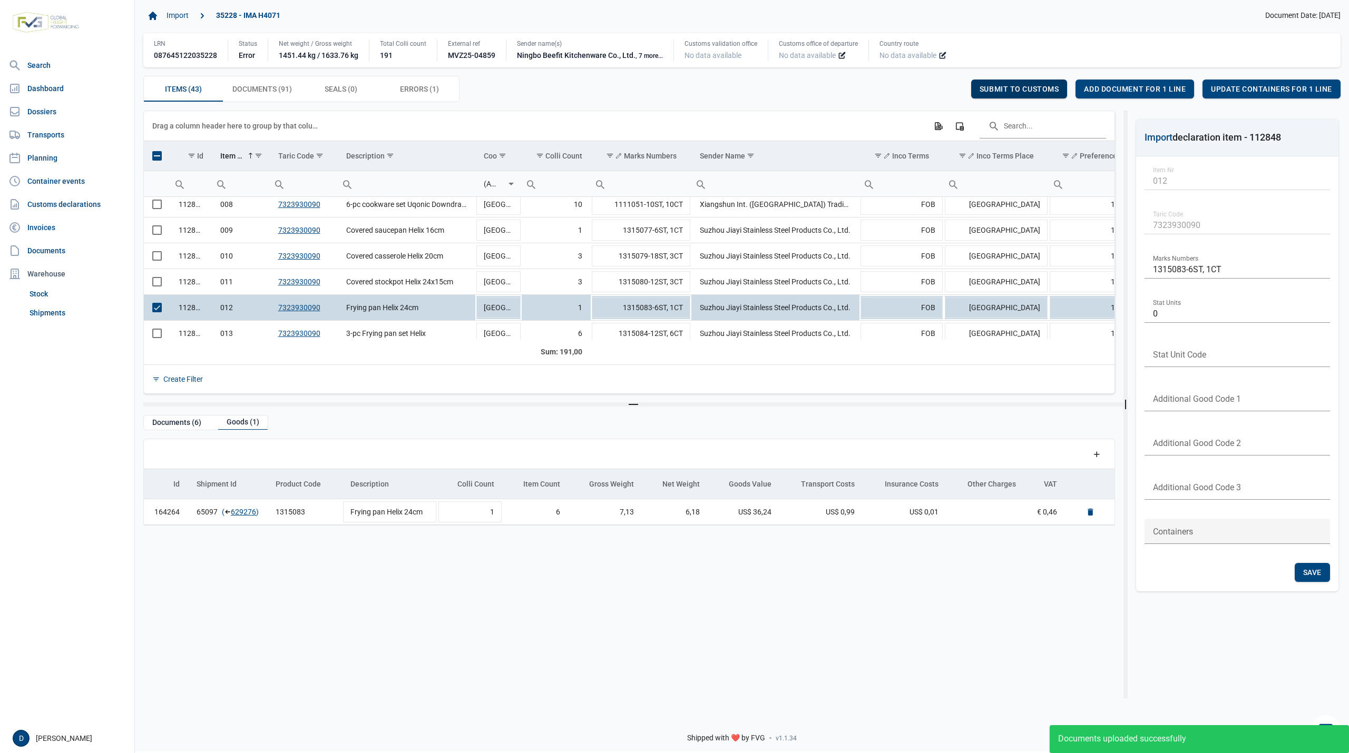
click at [1000, 92] on span "Submit to customs" at bounding box center [1019, 89] width 80 height 8
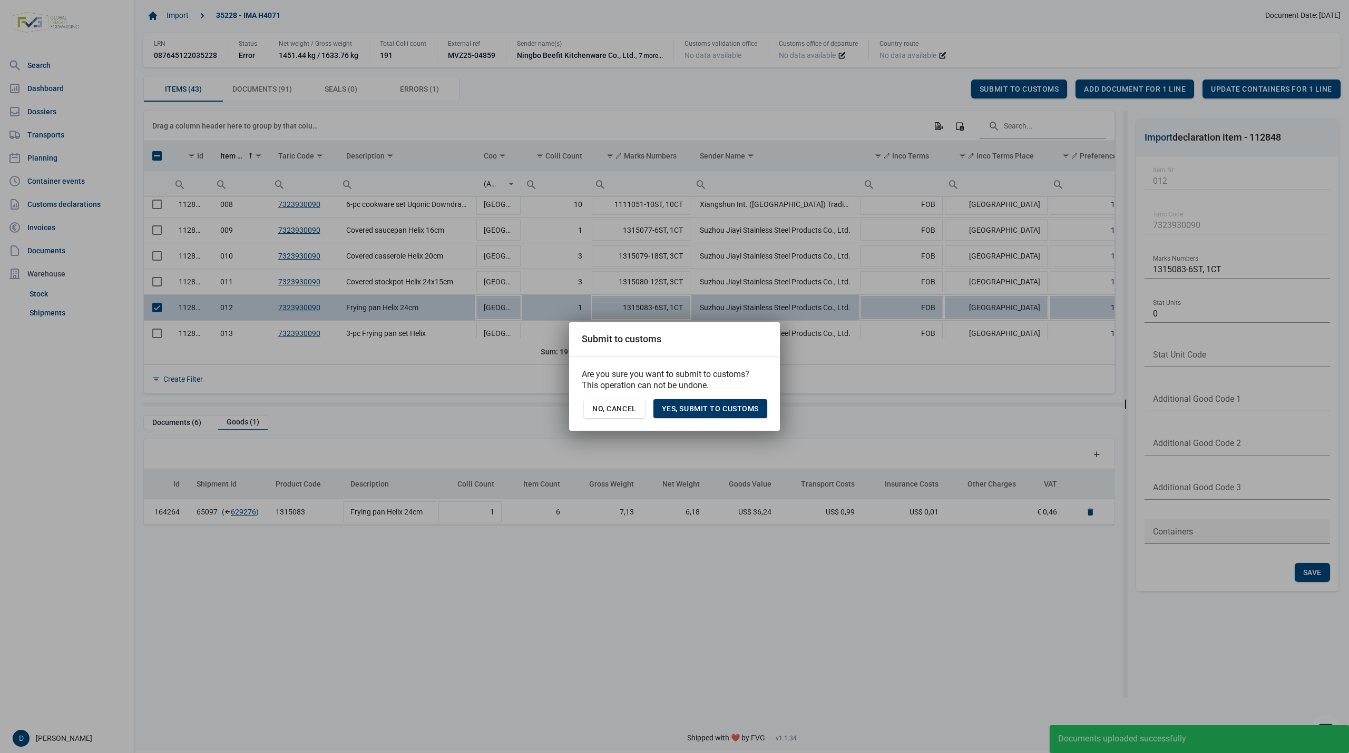
click at [731, 403] on div "Yes, Submit to customs" at bounding box center [710, 408] width 114 height 19
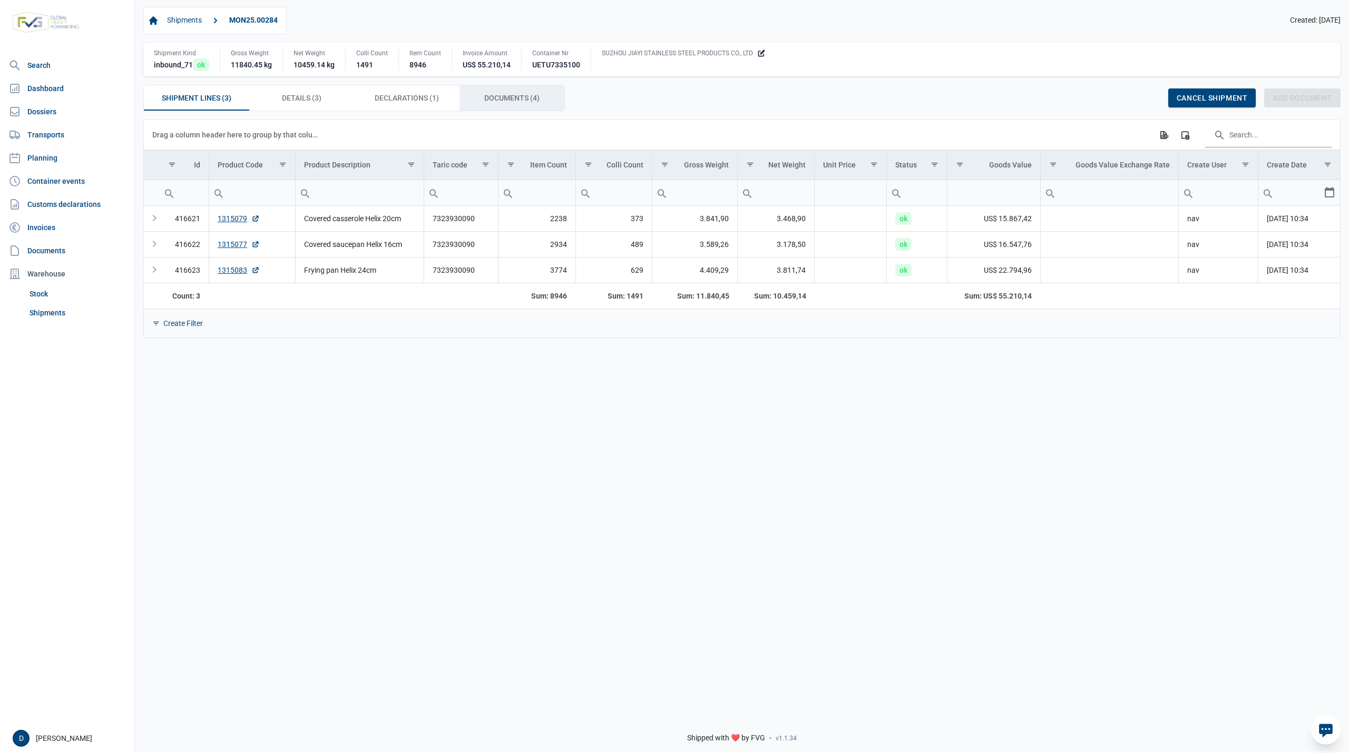
click at [481, 94] on div "Documents (4) Documents (4)" at bounding box center [511, 97] width 105 height 25
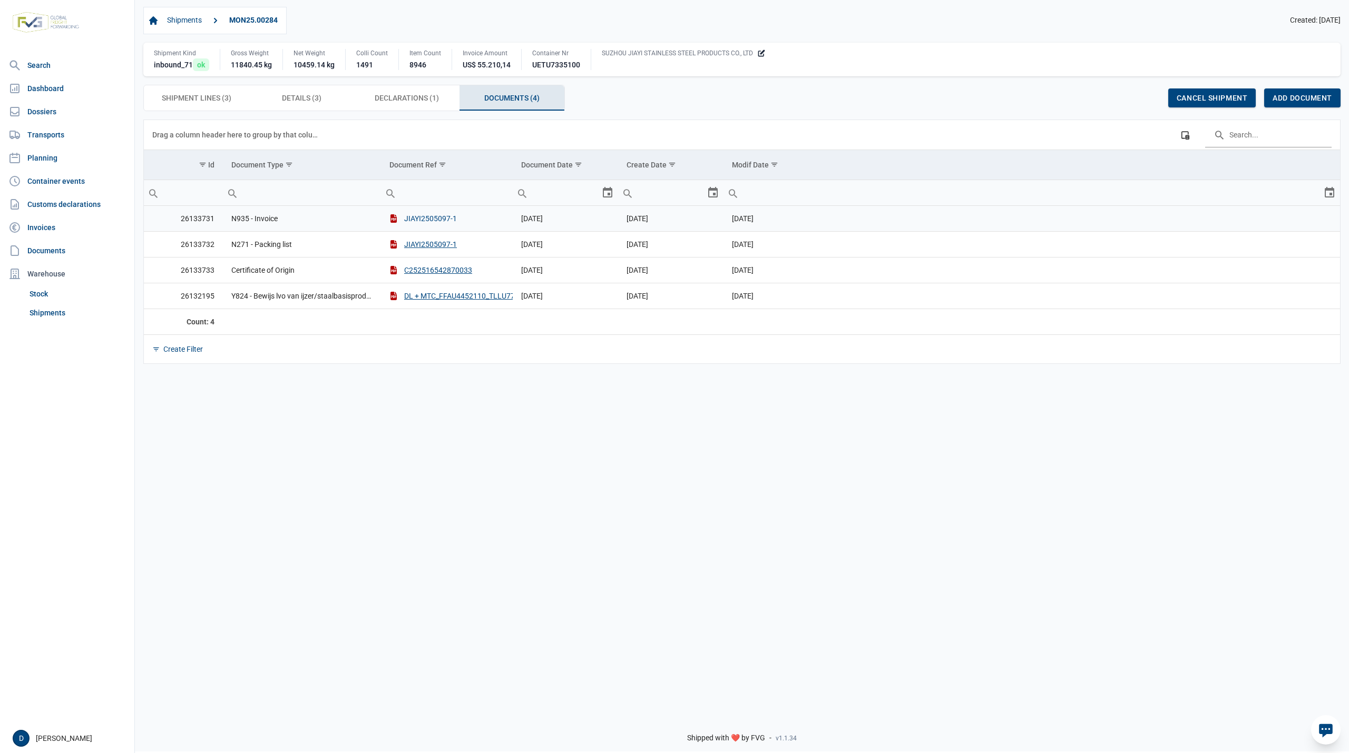
click at [410, 218] on button "JIAYI2505097-1" at bounding box center [422, 218] width 67 height 11
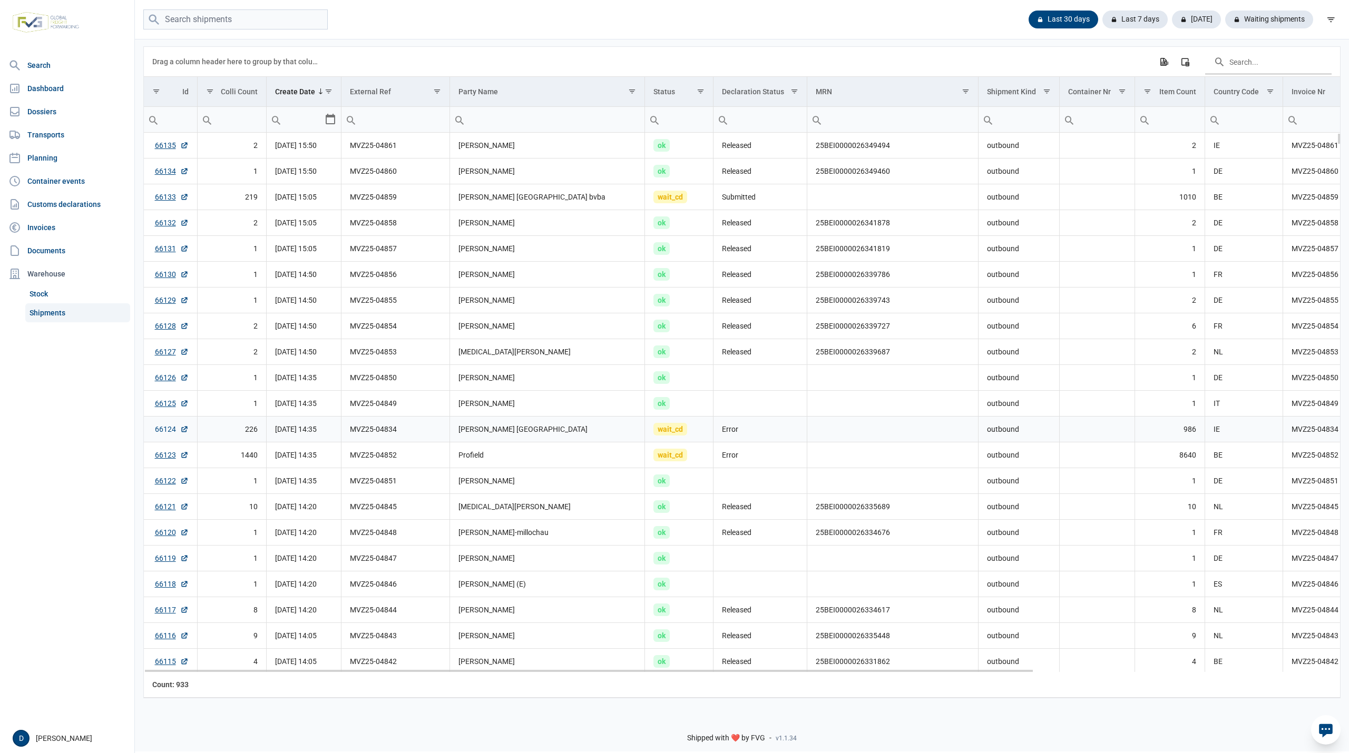
click at [164, 433] on link "66124" at bounding box center [172, 429] width 34 height 11
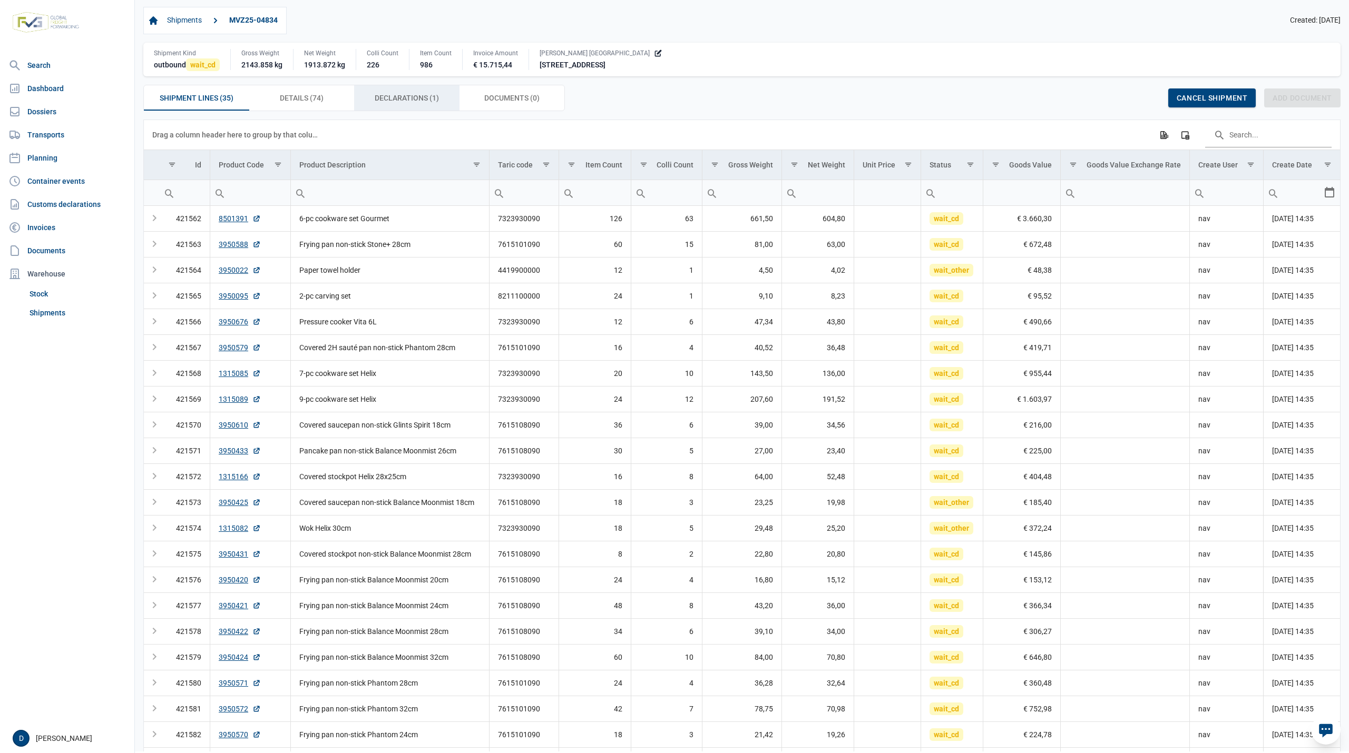
click at [411, 90] on div "Declarations (1) Declarations (1)" at bounding box center [406, 97] width 105 height 25
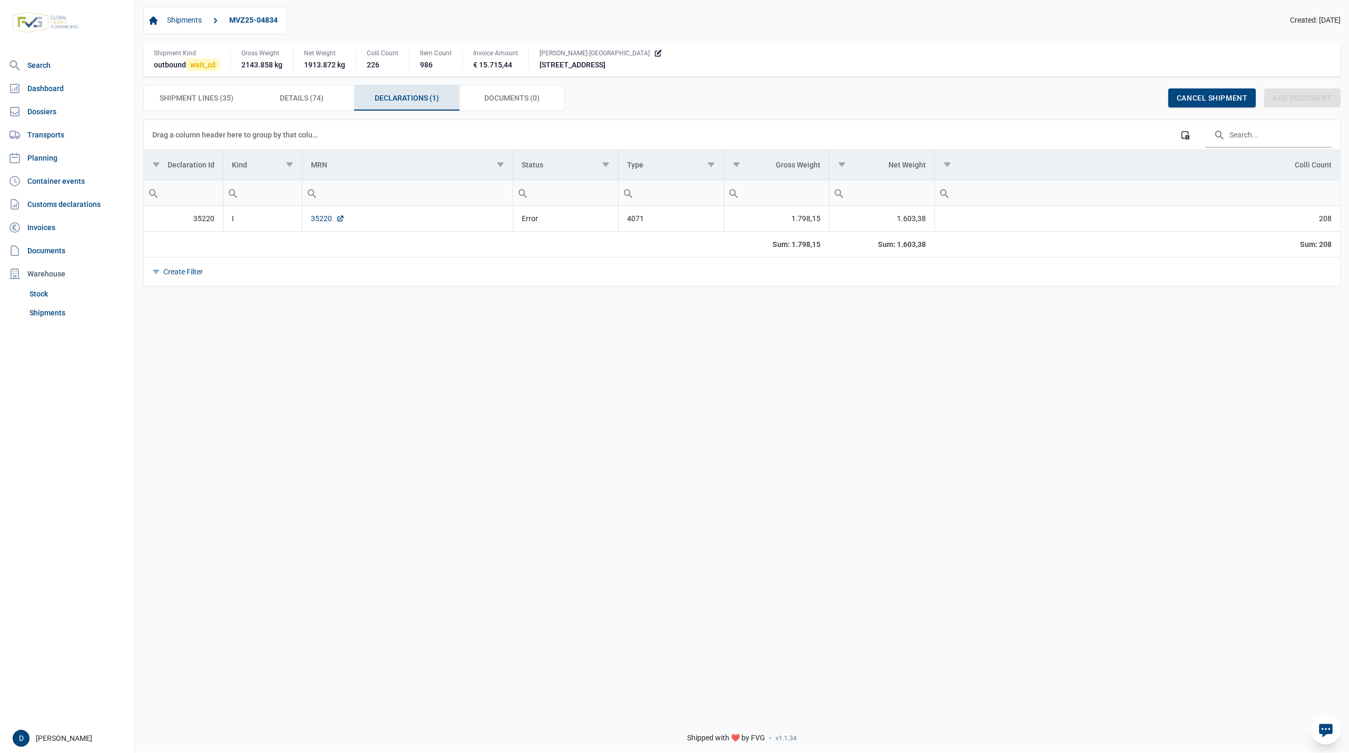
click at [312, 222] on link "35220" at bounding box center [328, 218] width 34 height 11
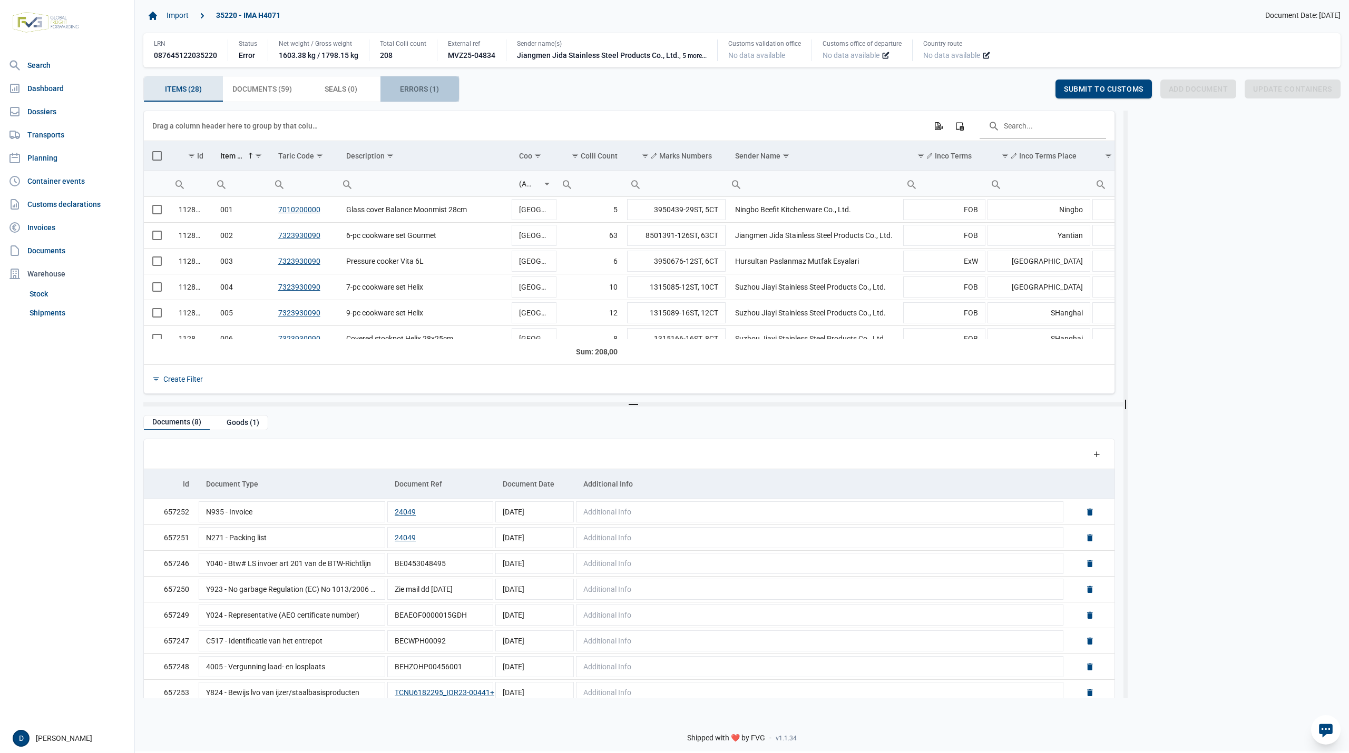
click at [413, 91] on span "Errors (1) Errors (1)" at bounding box center [419, 89] width 39 height 13
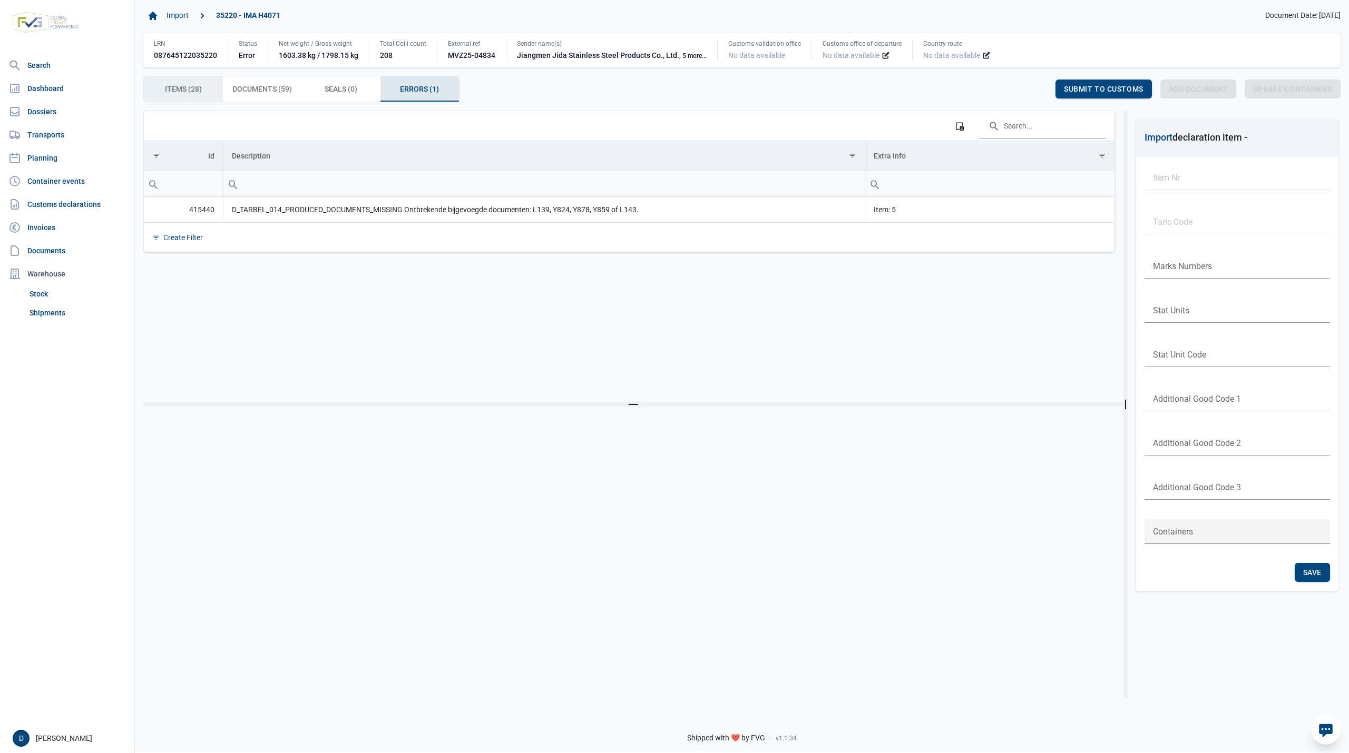
click at [185, 89] on span "Items (28) Items (28)" at bounding box center [183, 89] width 37 height 13
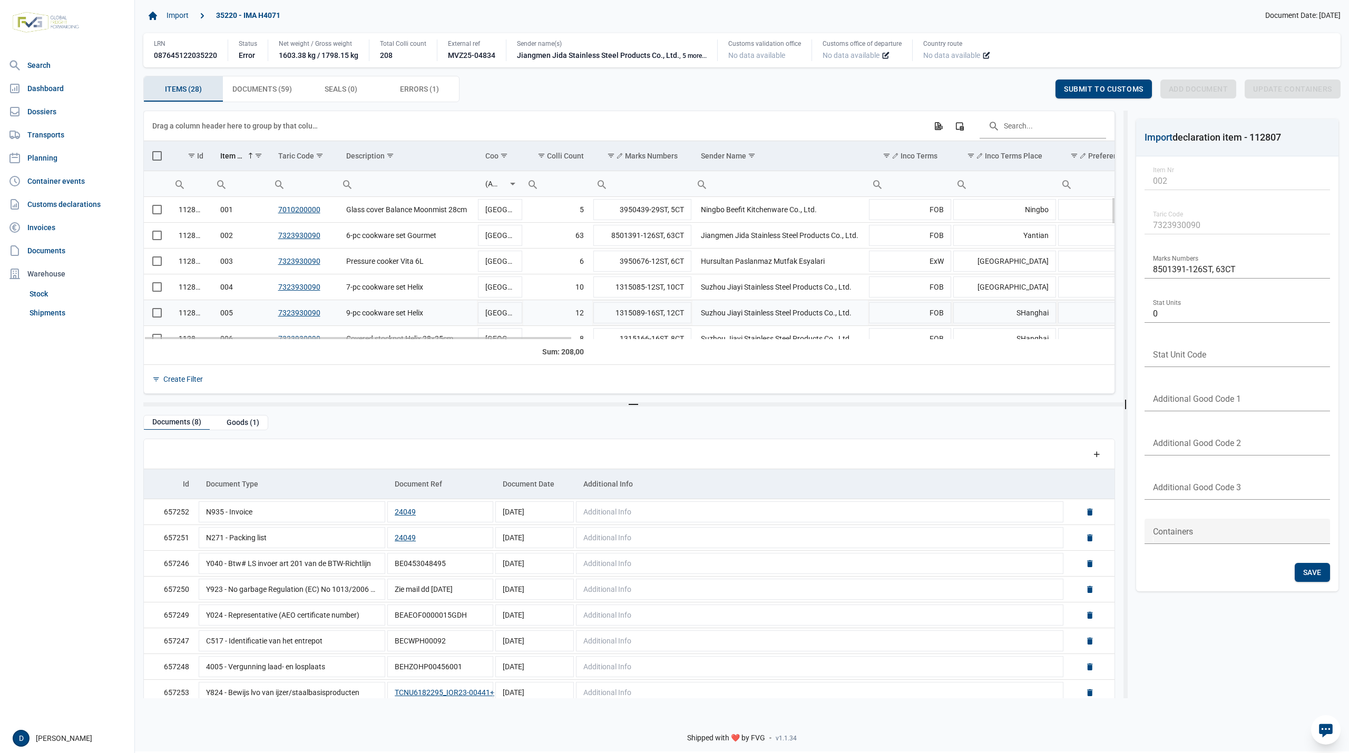
click at [158, 317] on span "Select row" at bounding box center [156, 312] width 9 height 9
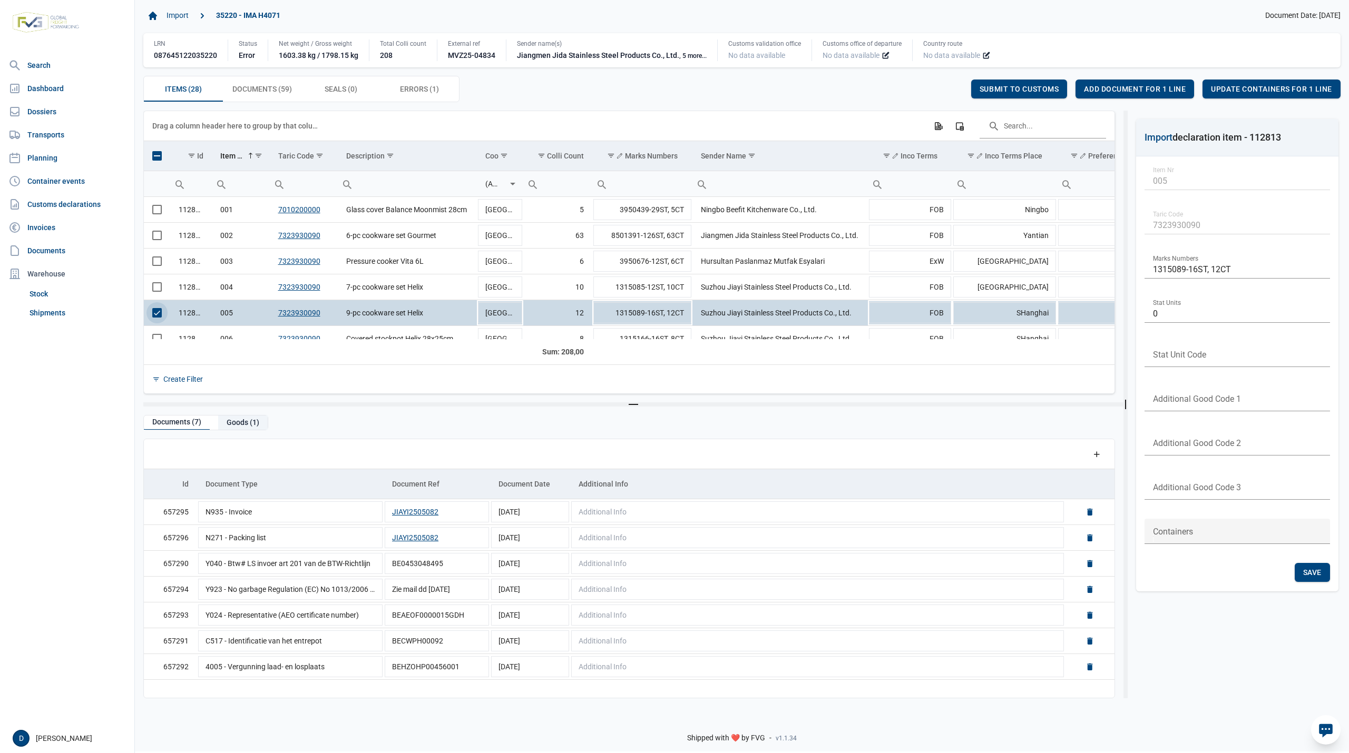
click at [248, 424] on div "Goods (1)" at bounding box center [243, 423] width 50 height 14
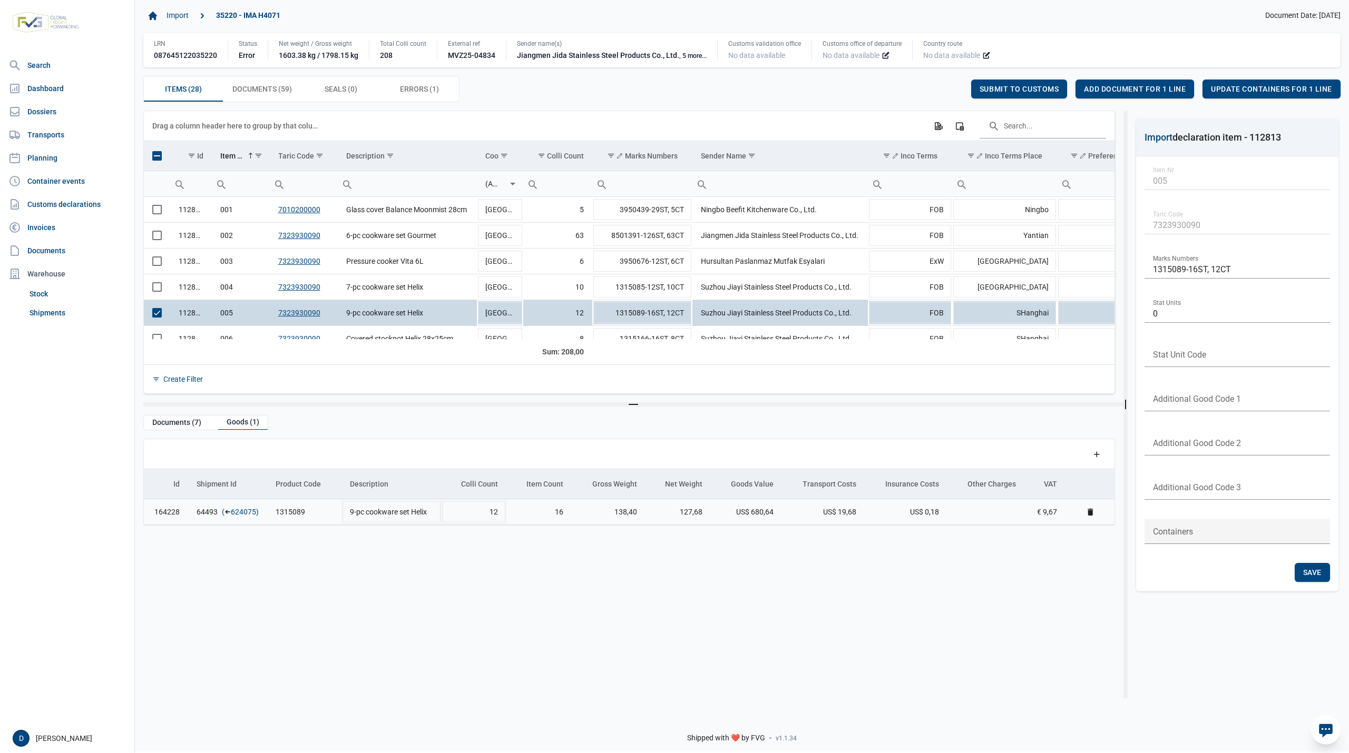
click at [241, 514] on link "624075" at bounding box center [243, 512] width 25 height 11
click at [1116, 87] on span "Add document for 1 line" at bounding box center [1135, 89] width 102 height 8
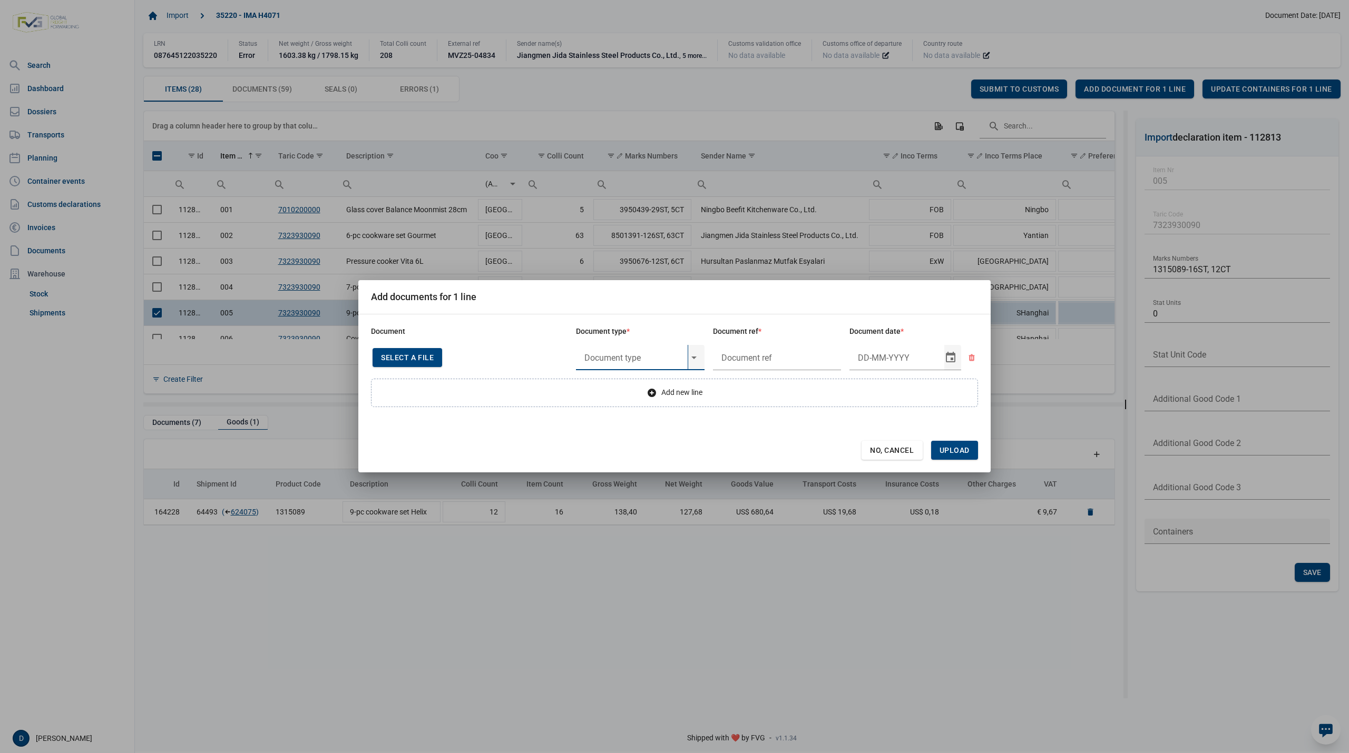
click at [629, 358] on input "text" at bounding box center [632, 357] width 112 height 25
click at [626, 381] on div "Y824 - Bewijs lvo van ijzer/staalbasisproducten" at bounding box center [640, 387] width 129 height 25
type input "Y824 - Bewijs lvo van ijzer/staalbasisproducten"
type input "."
type input "13-5-2025"
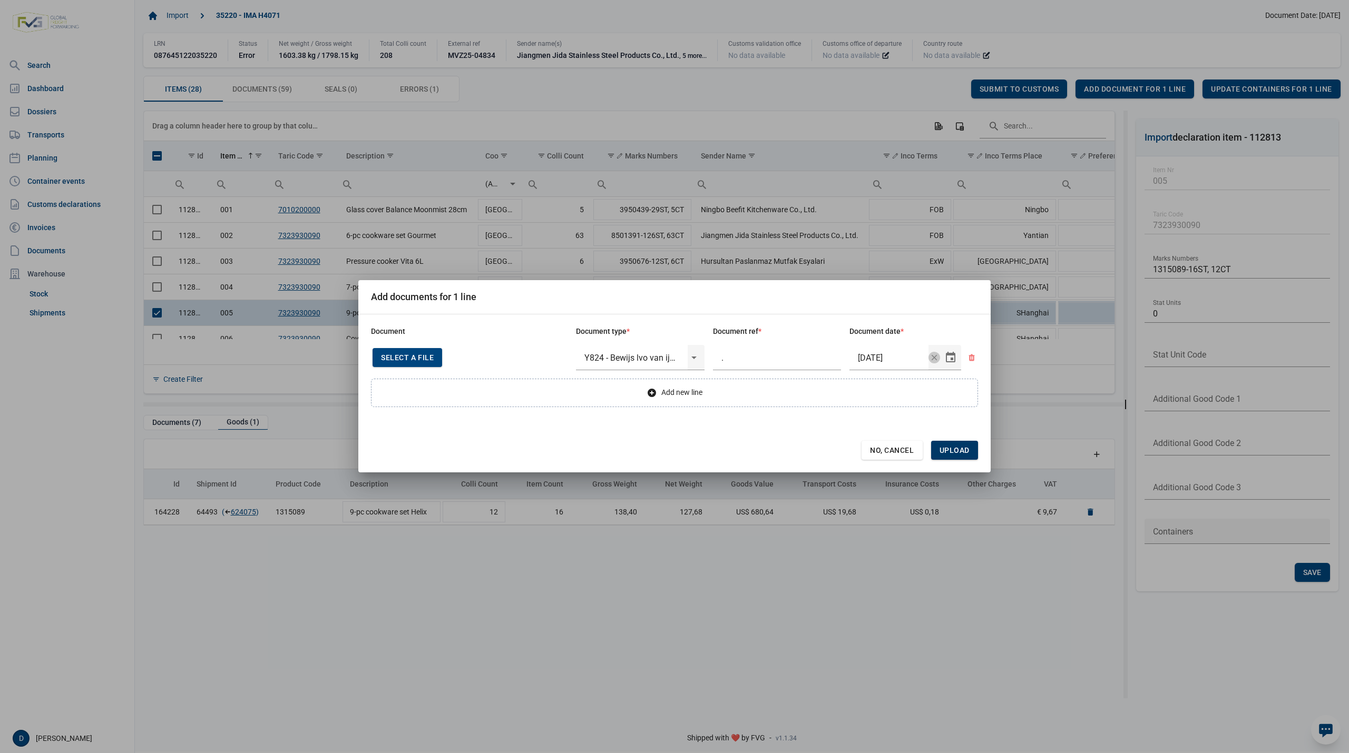
click at [957, 454] on span "Upload" at bounding box center [954, 450] width 30 height 8
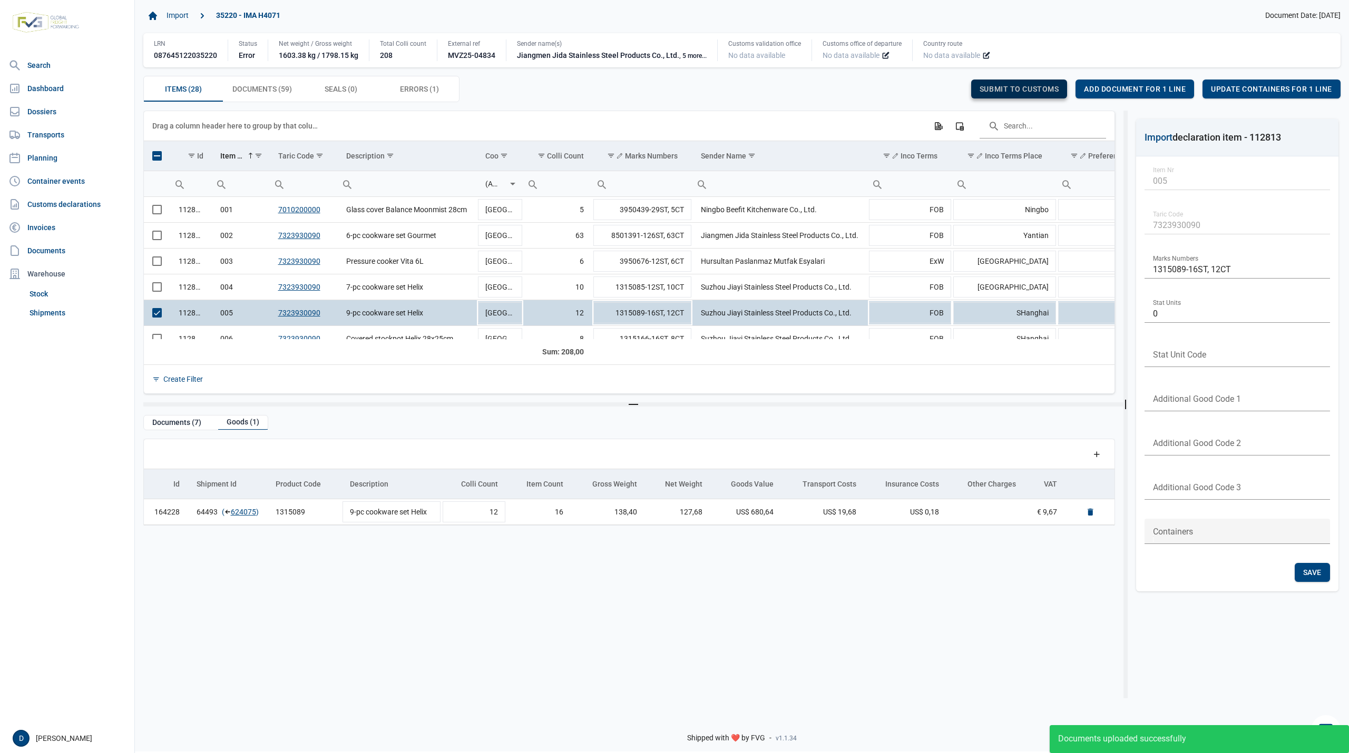
click at [1027, 87] on span "Submit to customs" at bounding box center [1019, 89] width 80 height 8
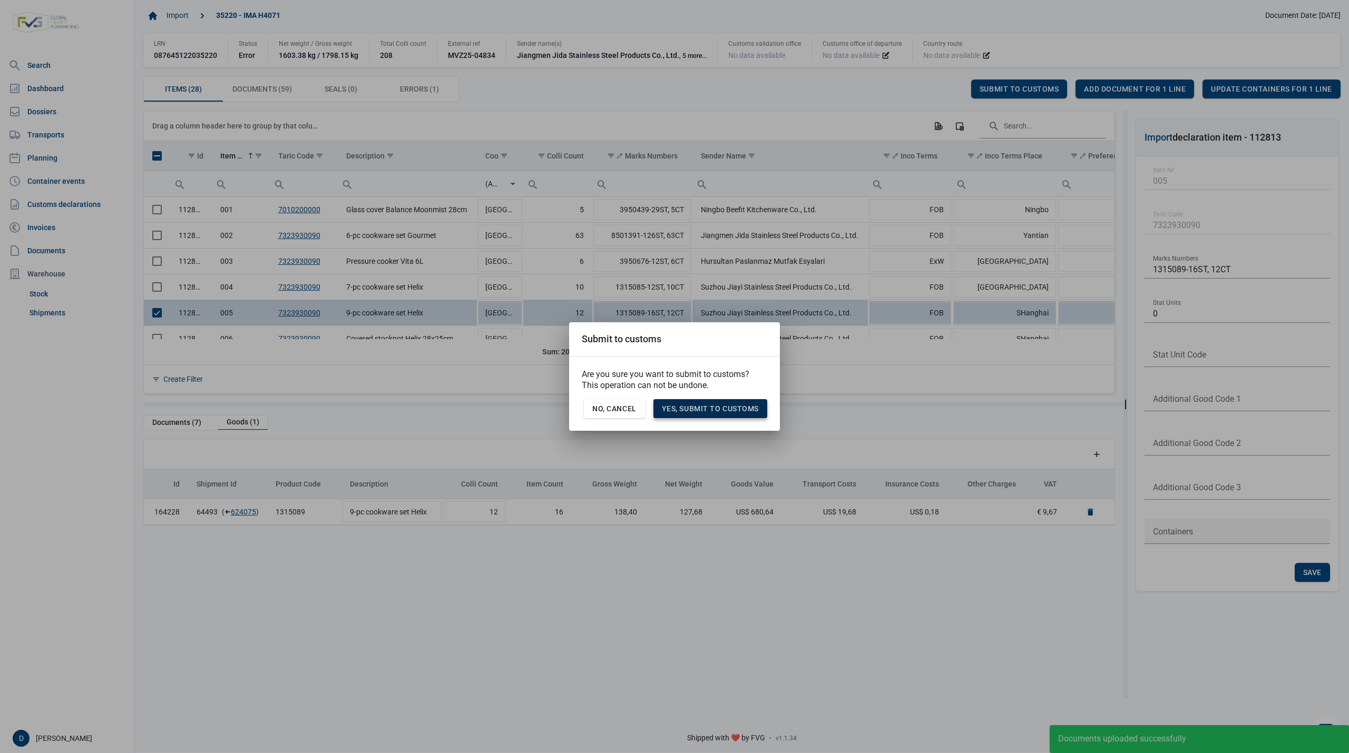
click at [722, 405] on span "Yes, Submit to customs" at bounding box center [710, 409] width 97 height 8
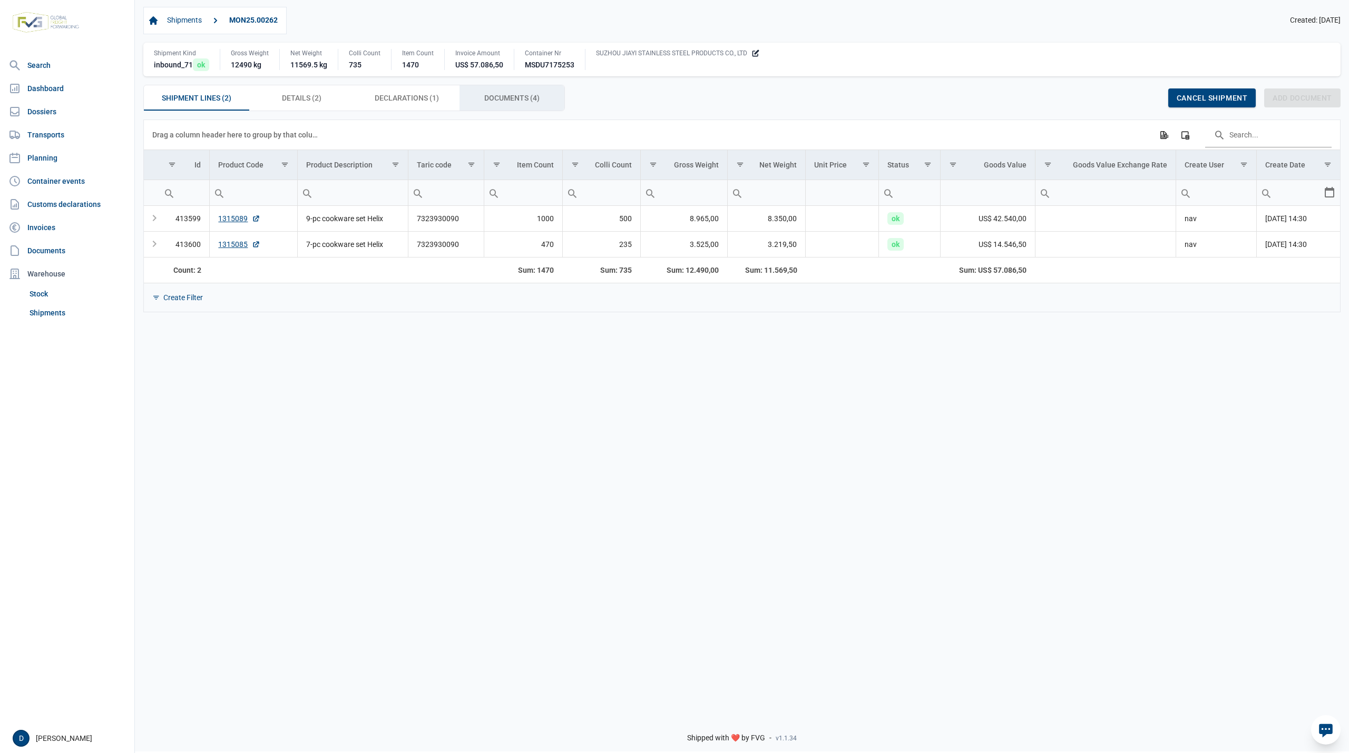
click at [506, 101] on span "Documents (4) Documents (4)" at bounding box center [511, 98] width 55 height 13
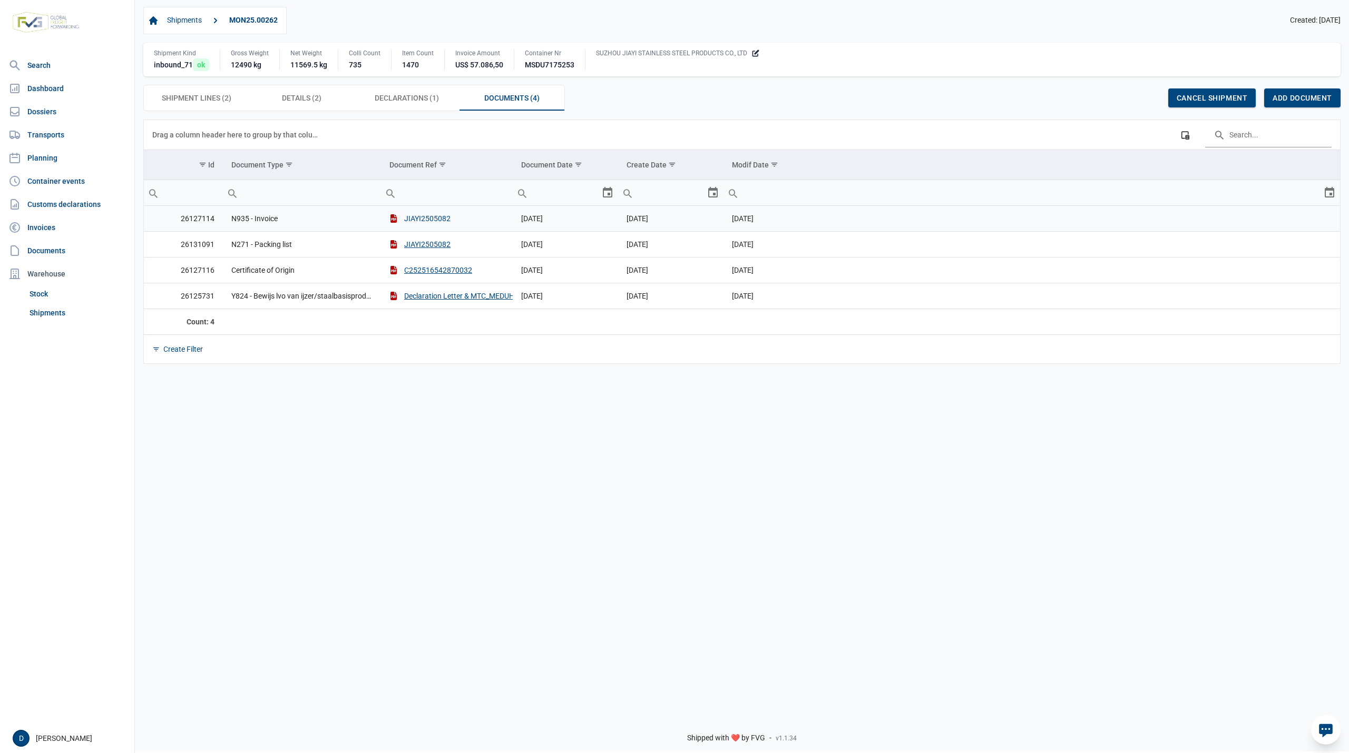
click at [431, 222] on button "JIAYI2505082" at bounding box center [419, 218] width 61 height 11
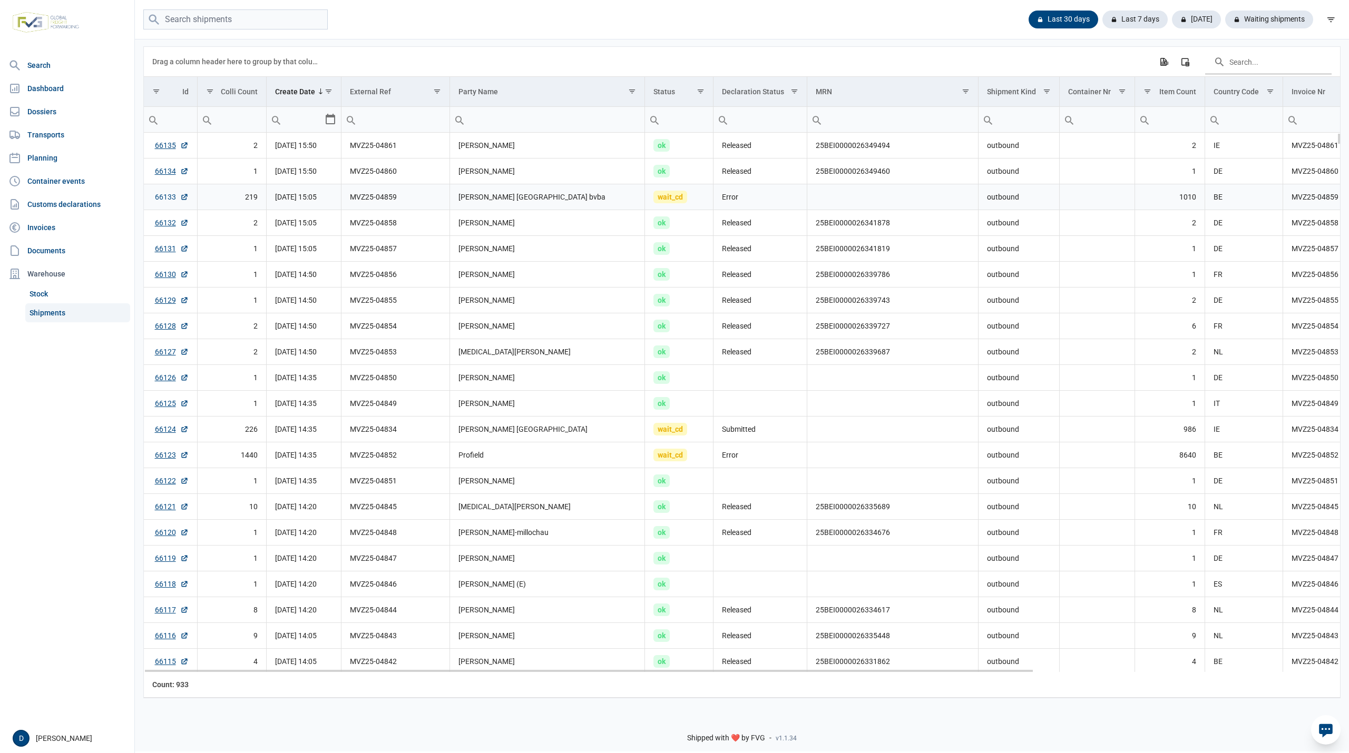
click at [165, 200] on link "66133" at bounding box center [172, 197] width 34 height 11
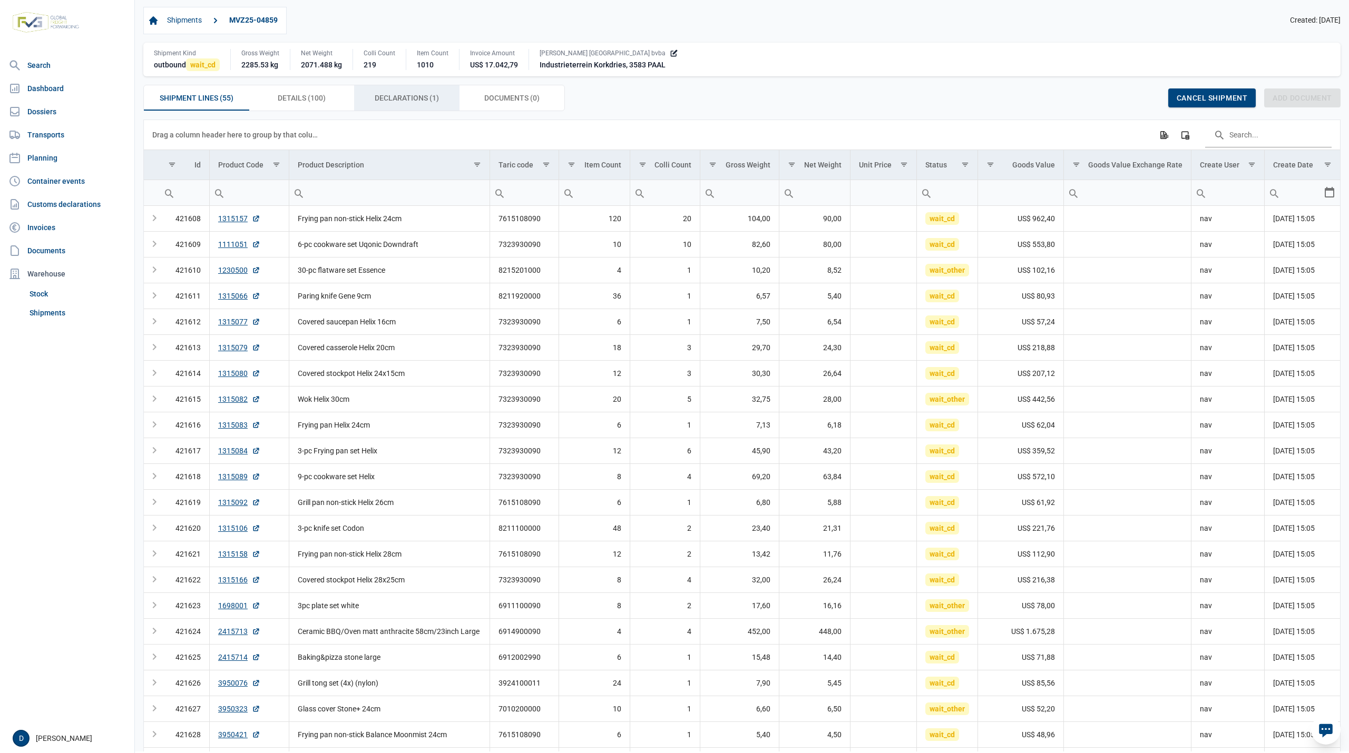
click at [412, 102] on span "Declarations (1) Declarations (1)" at bounding box center [407, 98] width 64 height 13
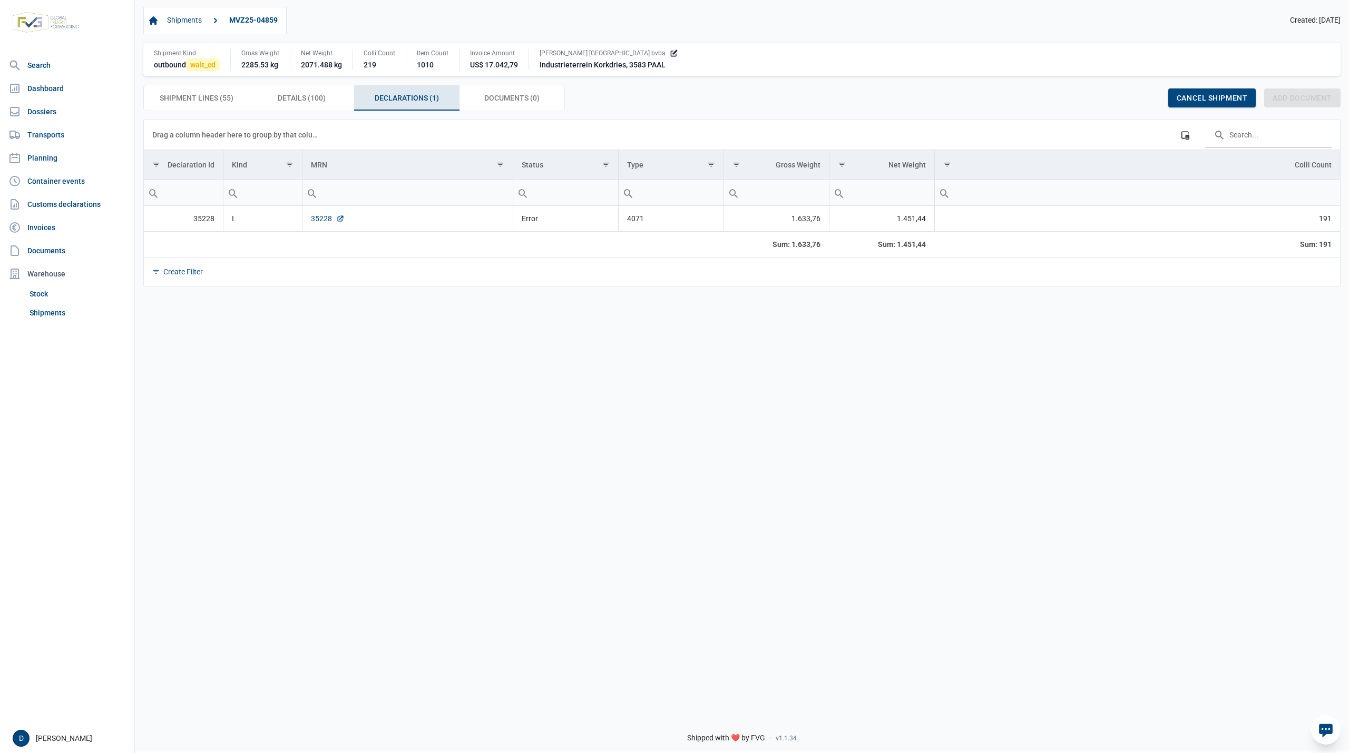
click at [313, 224] on link "35228" at bounding box center [328, 218] width 34 height 11
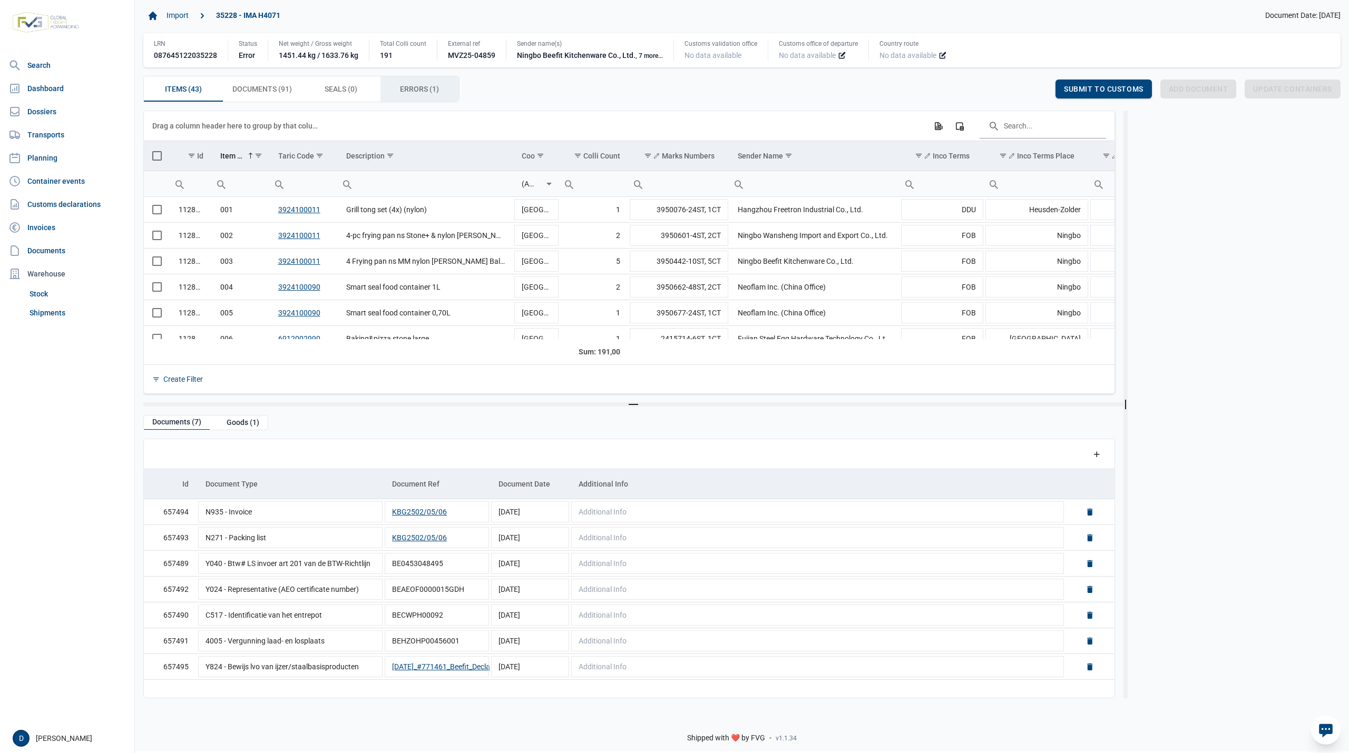
click at [408, 90] on span "Errors (1) Errors (1)" at bounding box center [419, 89] width 39 height 13
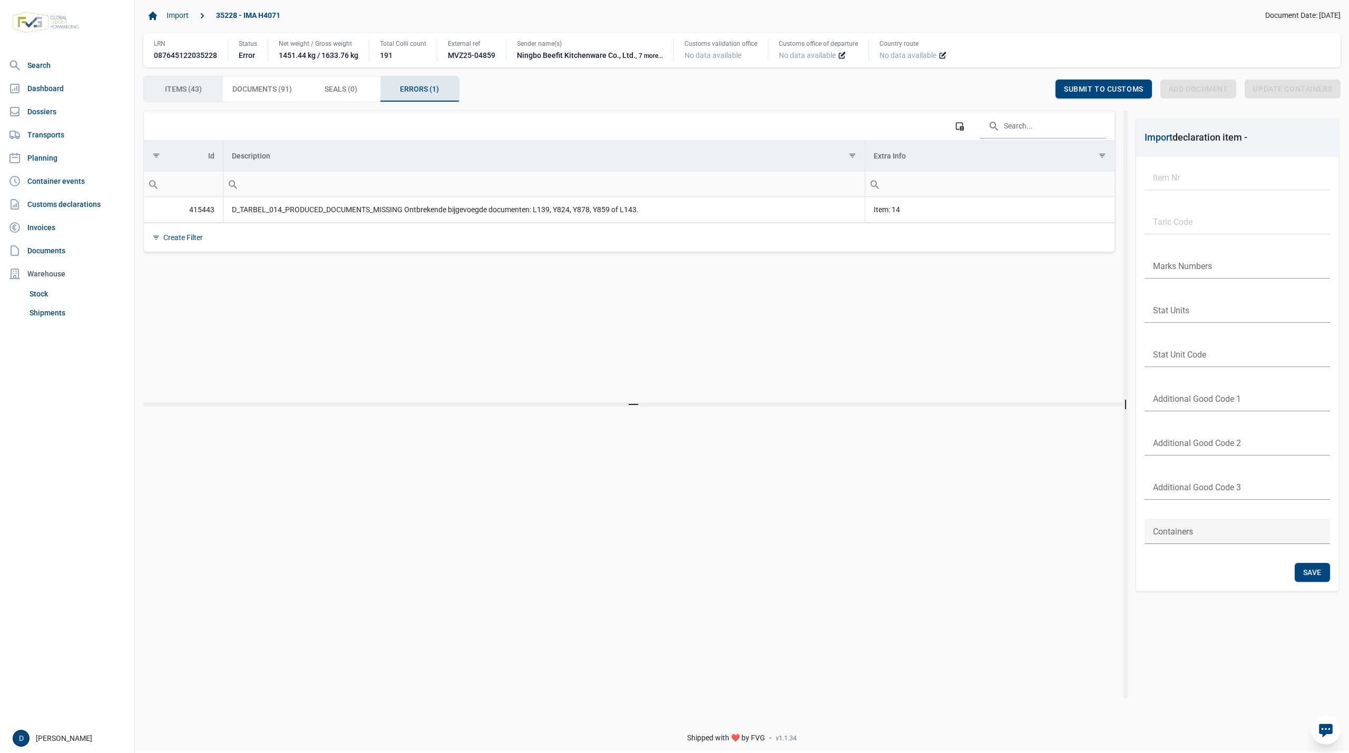
click at [207, 93] on div "Items (43) Items (43)" at bounding box center [183, 88] width 79 height 25
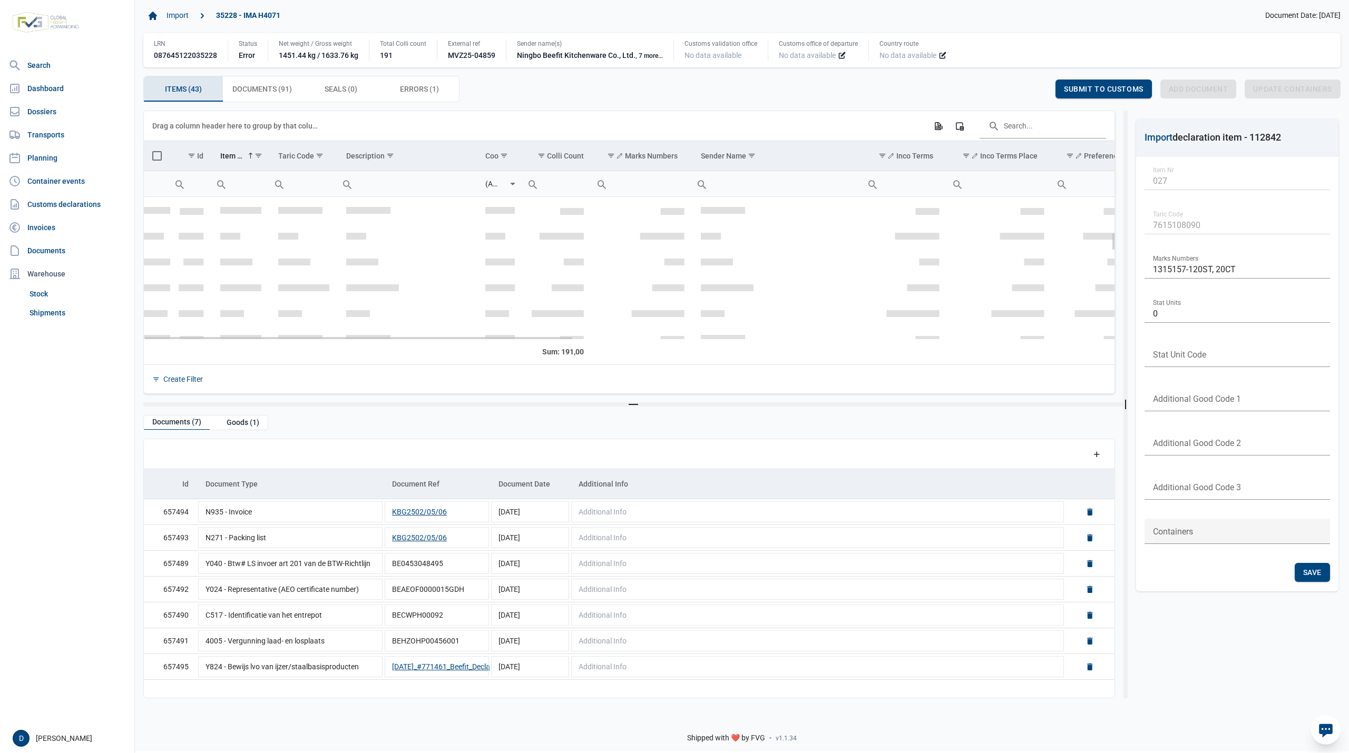
scroll to position [281, 0]
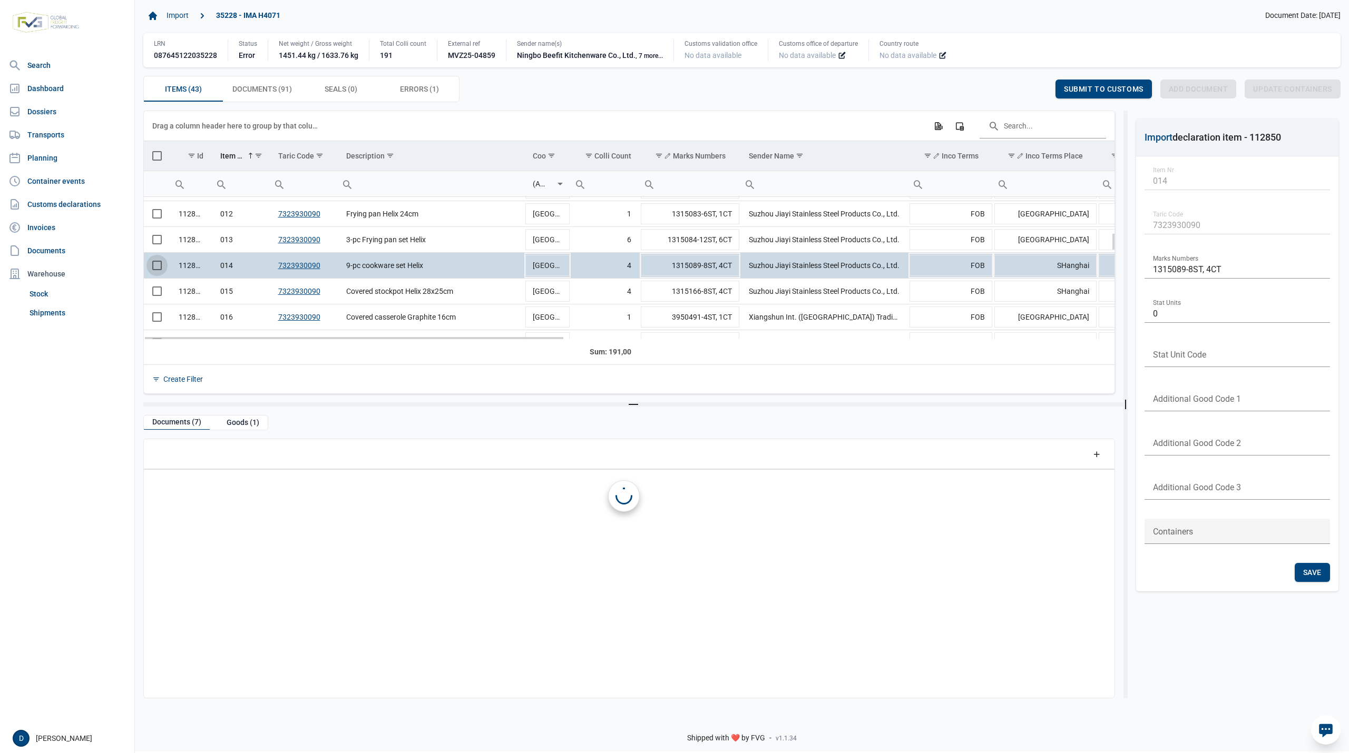
click at [153, 270] on span "Select row" at bounding box center [156, 265] width 9 height 9
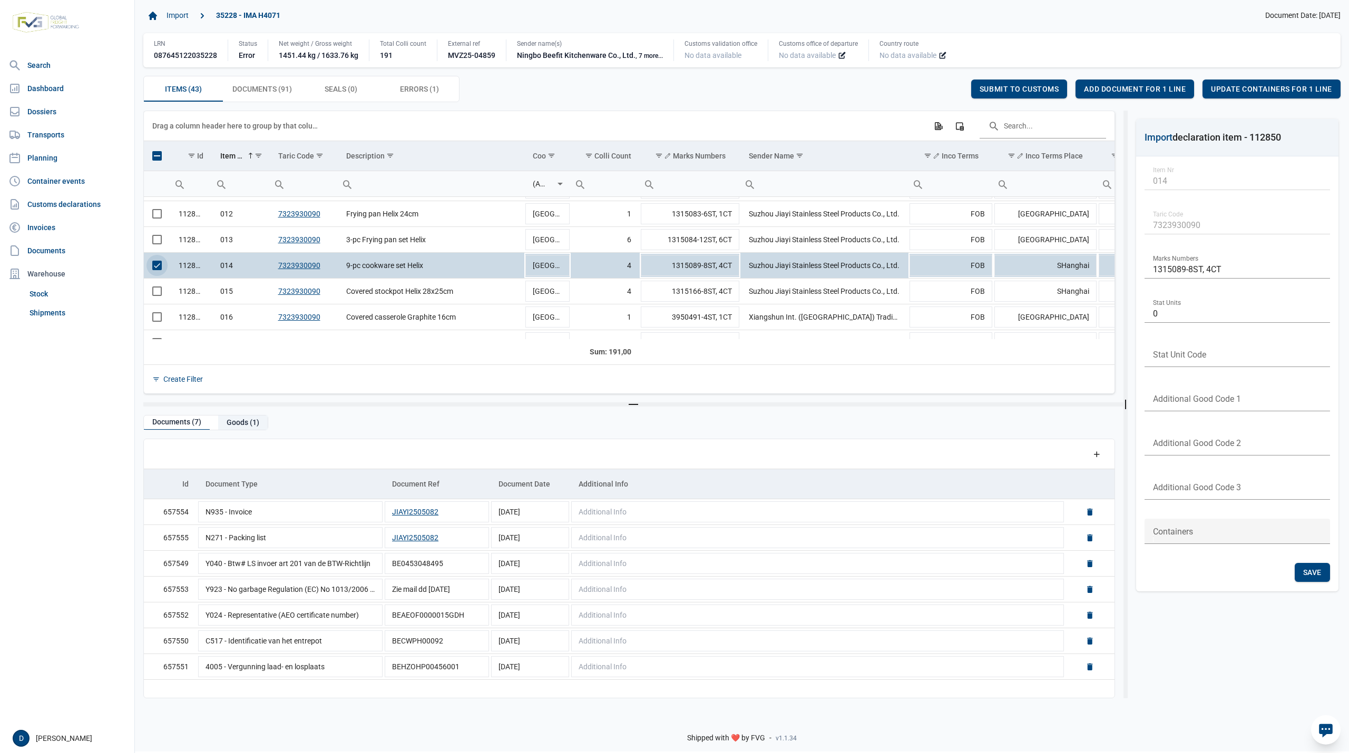
click at [235, 426] on div "Goods (1)" at bounding box center [243, 423] width 50 height 14
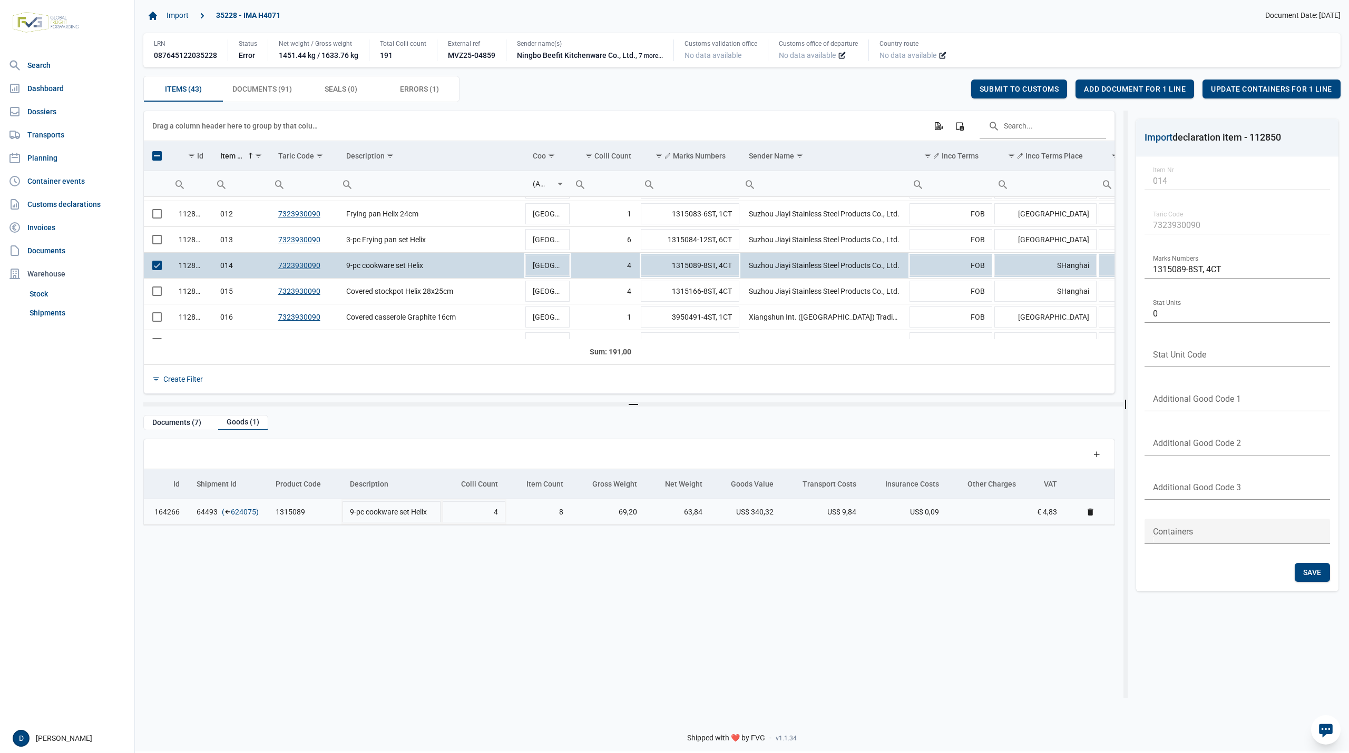
click at [243, 517] on link "624075" at bounding box center [243, 512] width 25 height 11
click at [1131, 85] on span "Add document for 1 line" at bounding box center [1135, 89] width 102 height 8
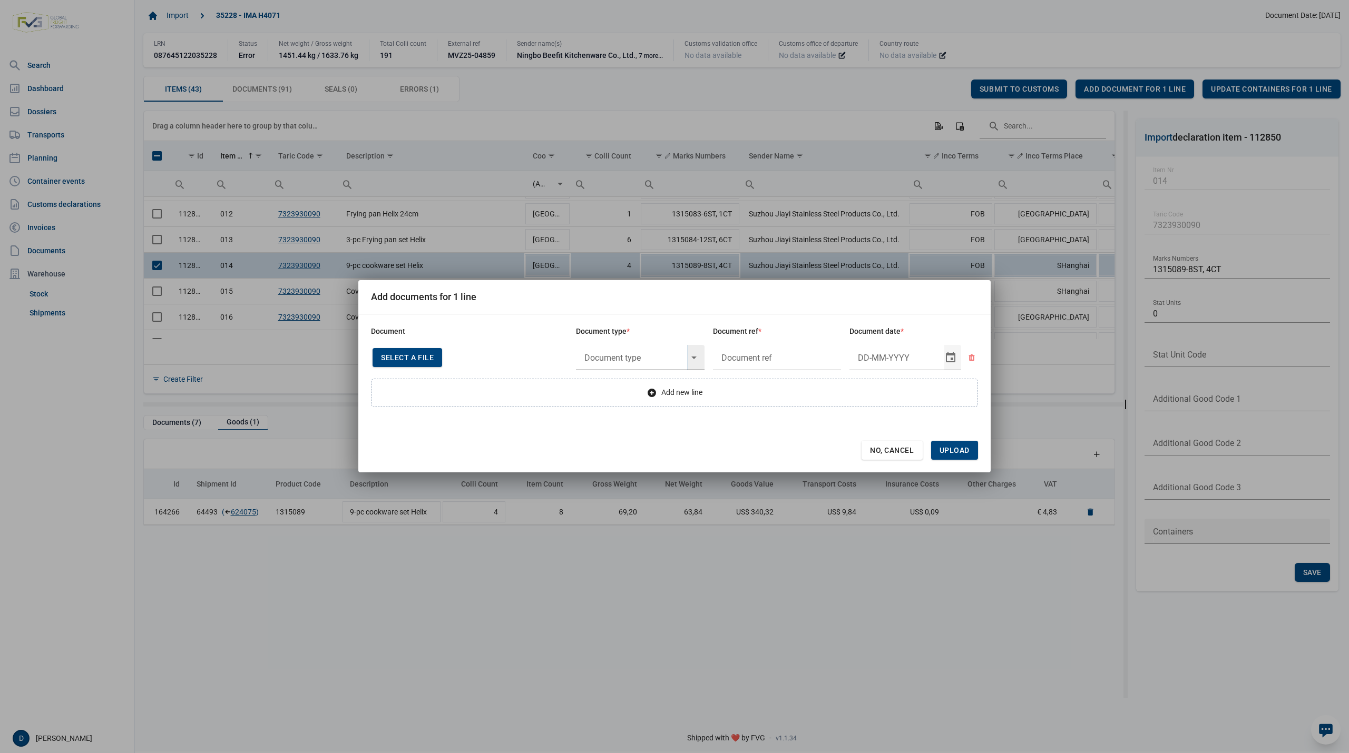
click at [642, 361] on input "text" at bounding box center [632, 357] width 112 height 25
click at [641, 381] on div "Y824 - Bewijs lvo van ijzer/staalbasisproducten" at bounding box center [640, 387] width 129 height 25
type input "Y824 - Bewijs lvo van ijzer/staalbasisproducten"
type input "."
type input "13-5-2025"
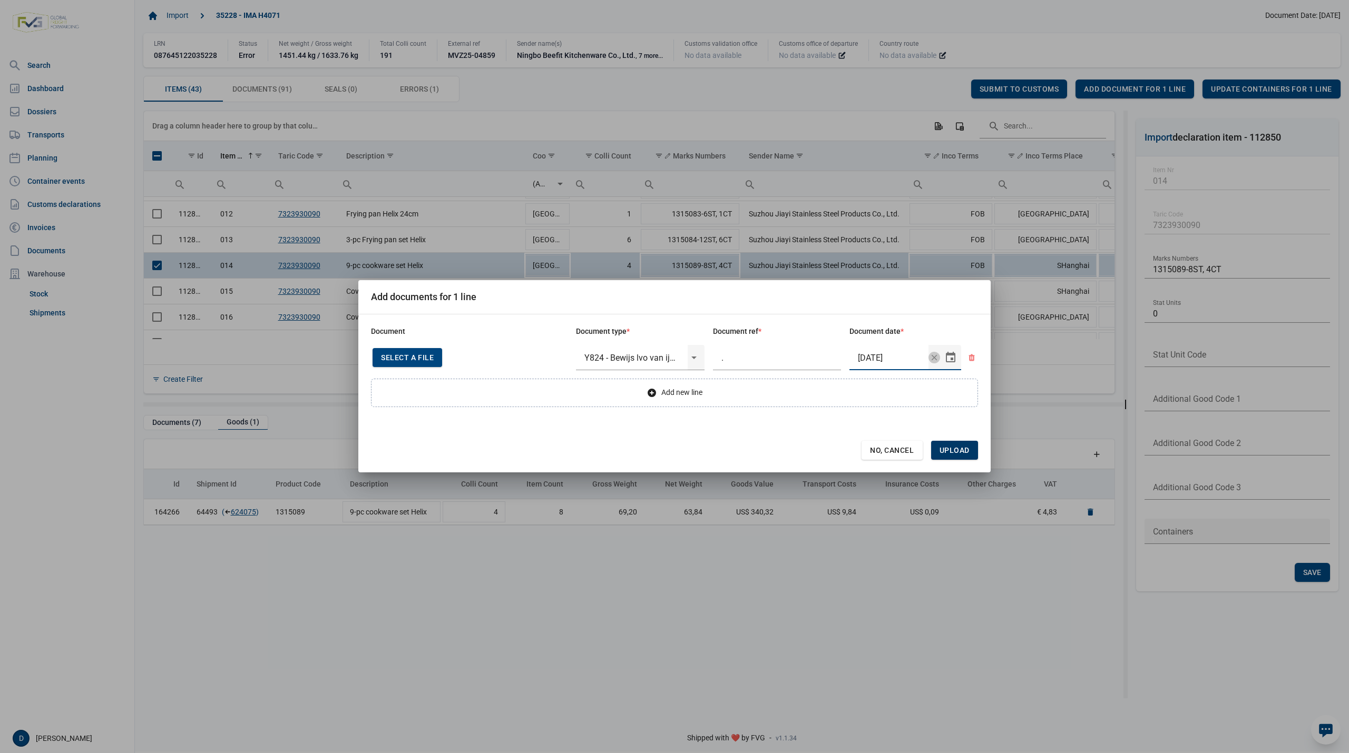
click at [945, 447] on span "Upload" at bounding box center [954, 450] width 30 height 8
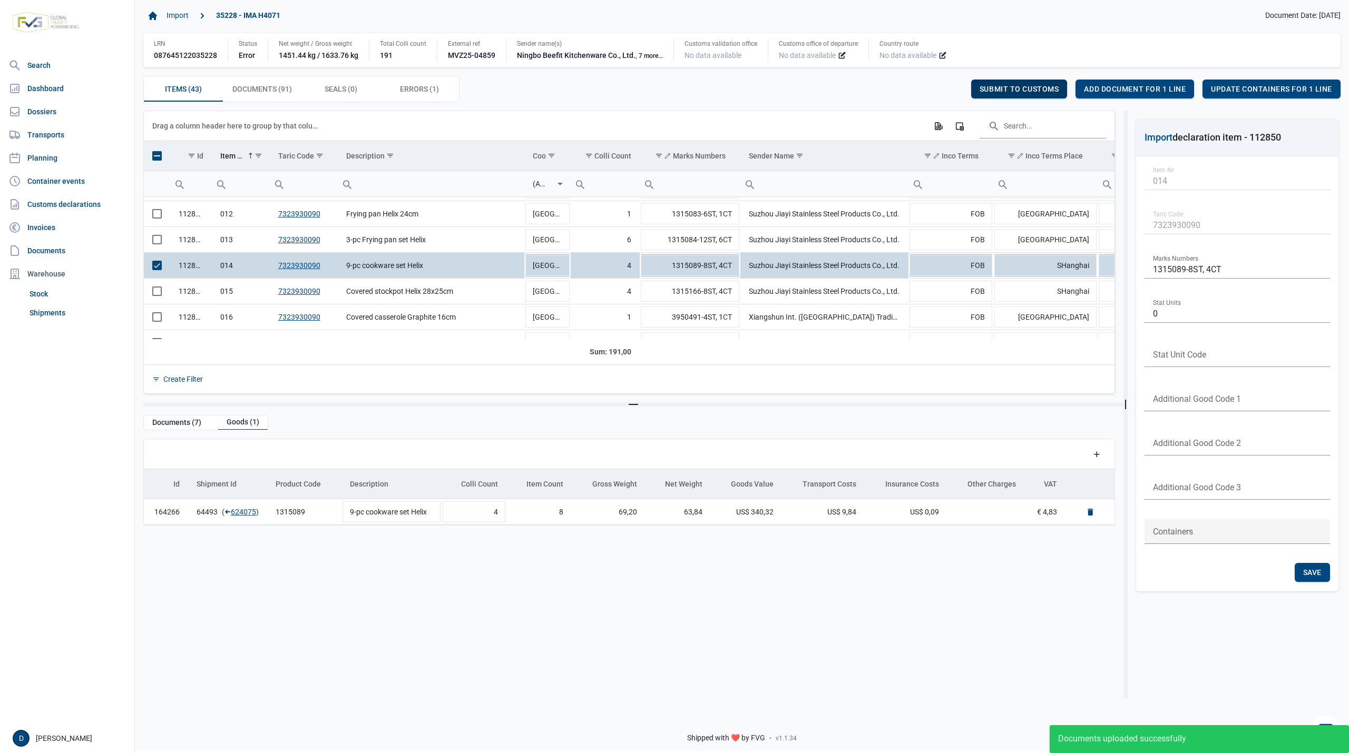
click at [1012, 85] on span "Submit to customs" at bounding box center [1019, 89] width 80 height 8
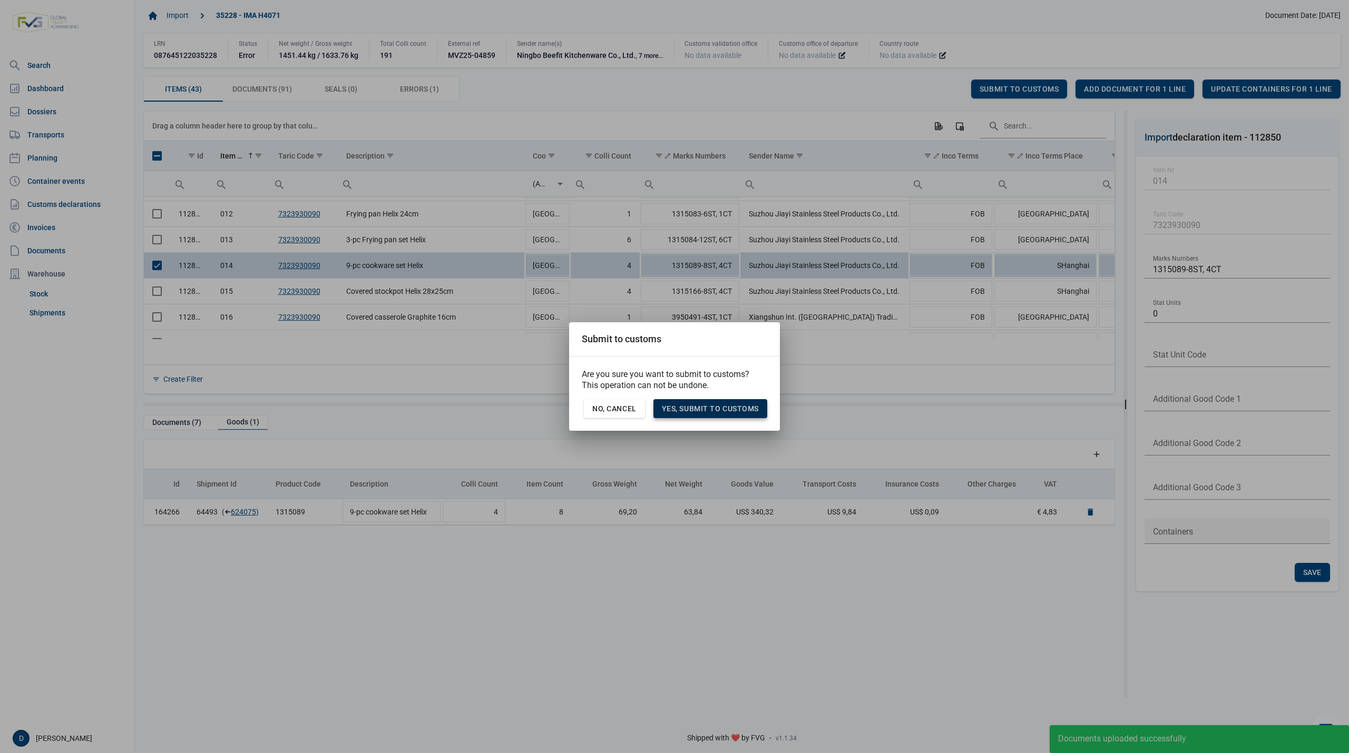
click at [724, 410] on span "Yes, Submit to customs" at bounding box center [710, 409] width 97 height 8
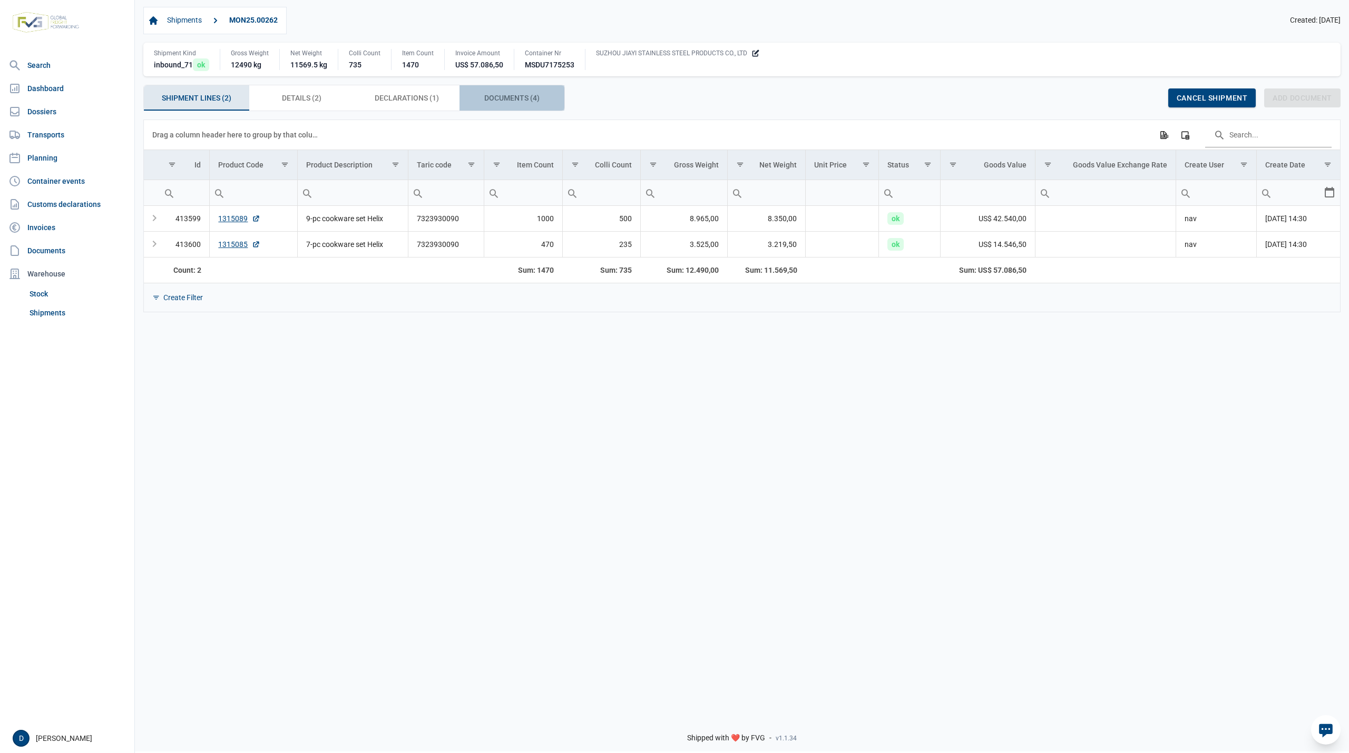
click at [491, 95] on span "Documents (4) Documents (4)" at bounding box center [511, 98] width 55 height 13
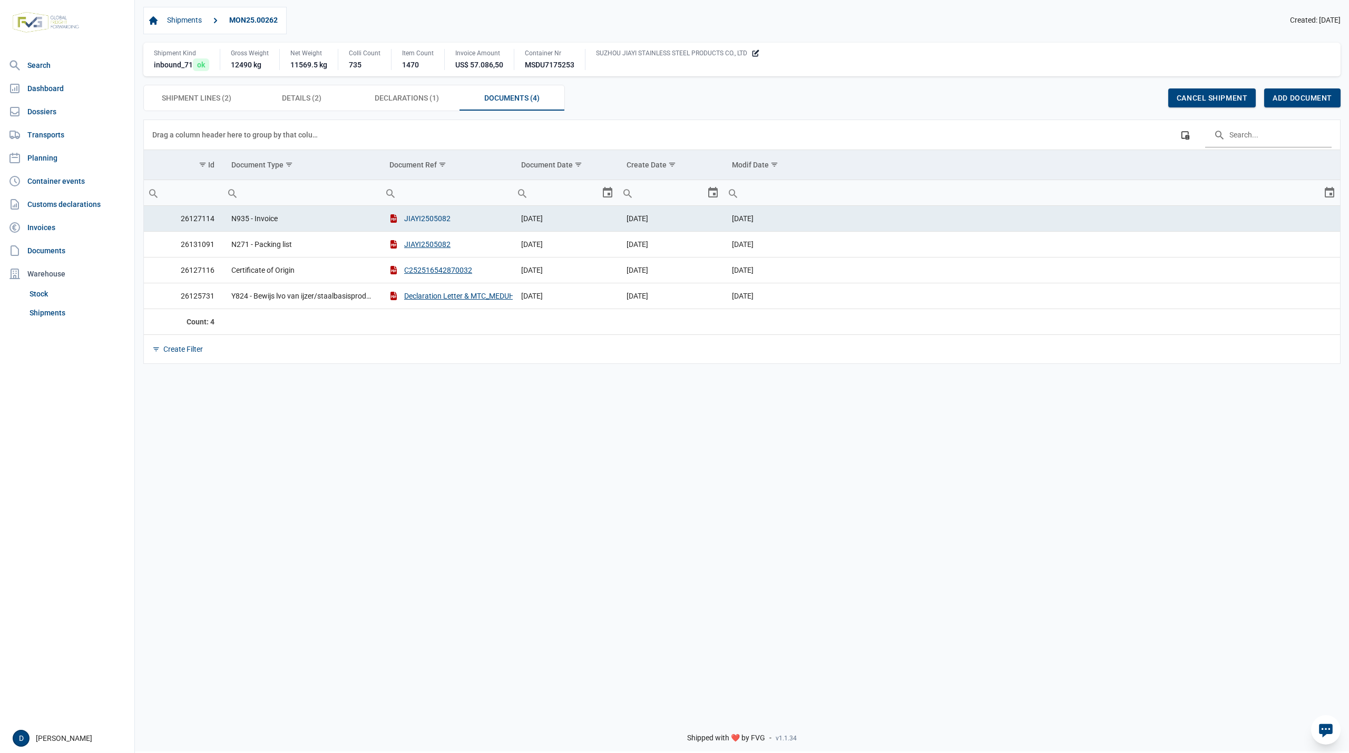
click at [420, 220] on button "JIAYI2505082" at bounding box center [419, 218] width 61 height 11
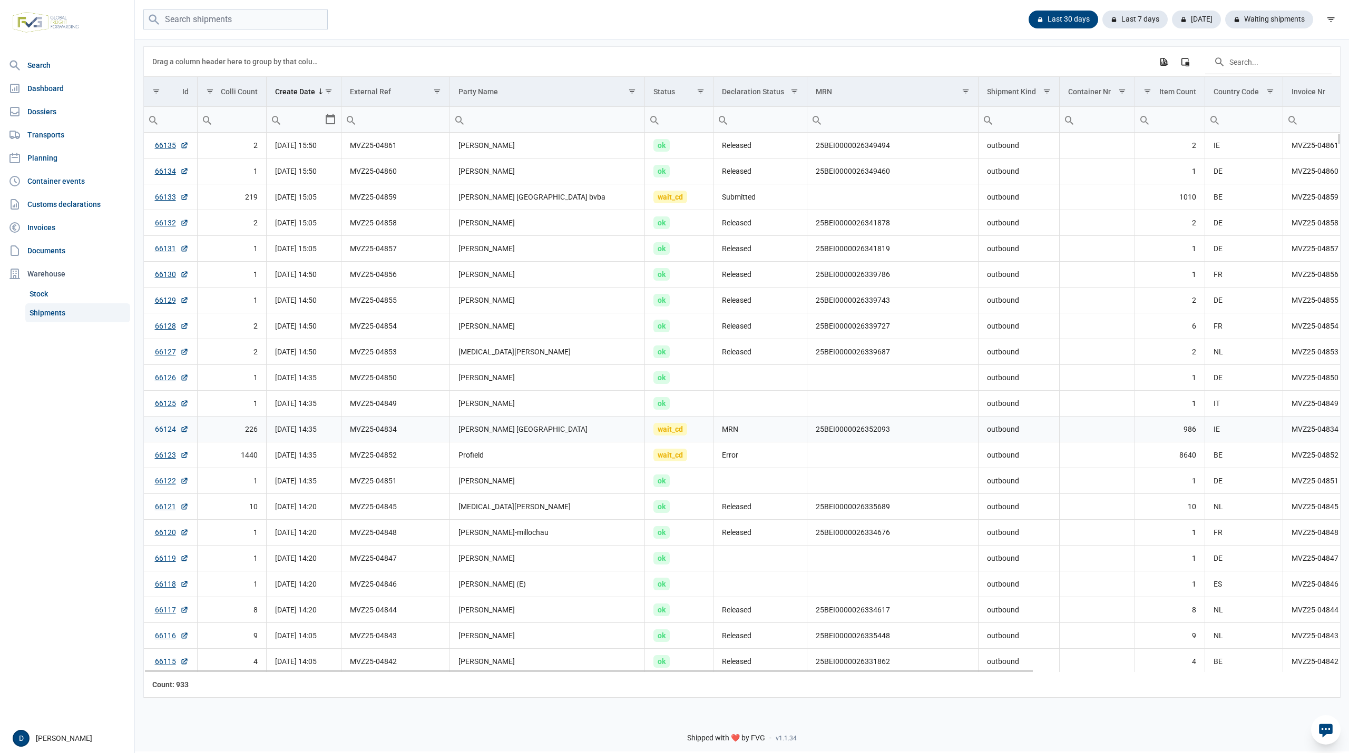
click at [163, 435] on link "66124" at bounding box center [172, 429] width 34 height 11
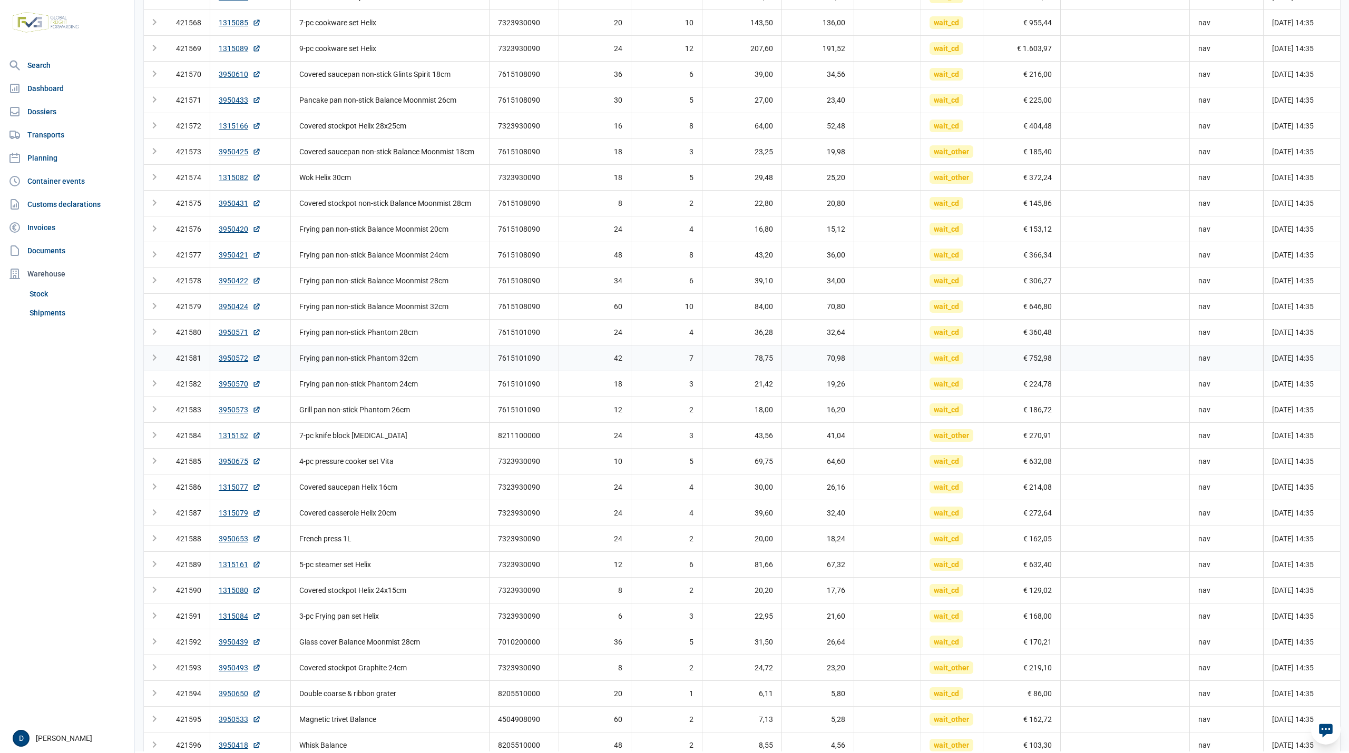
scroll to position [420, 0]
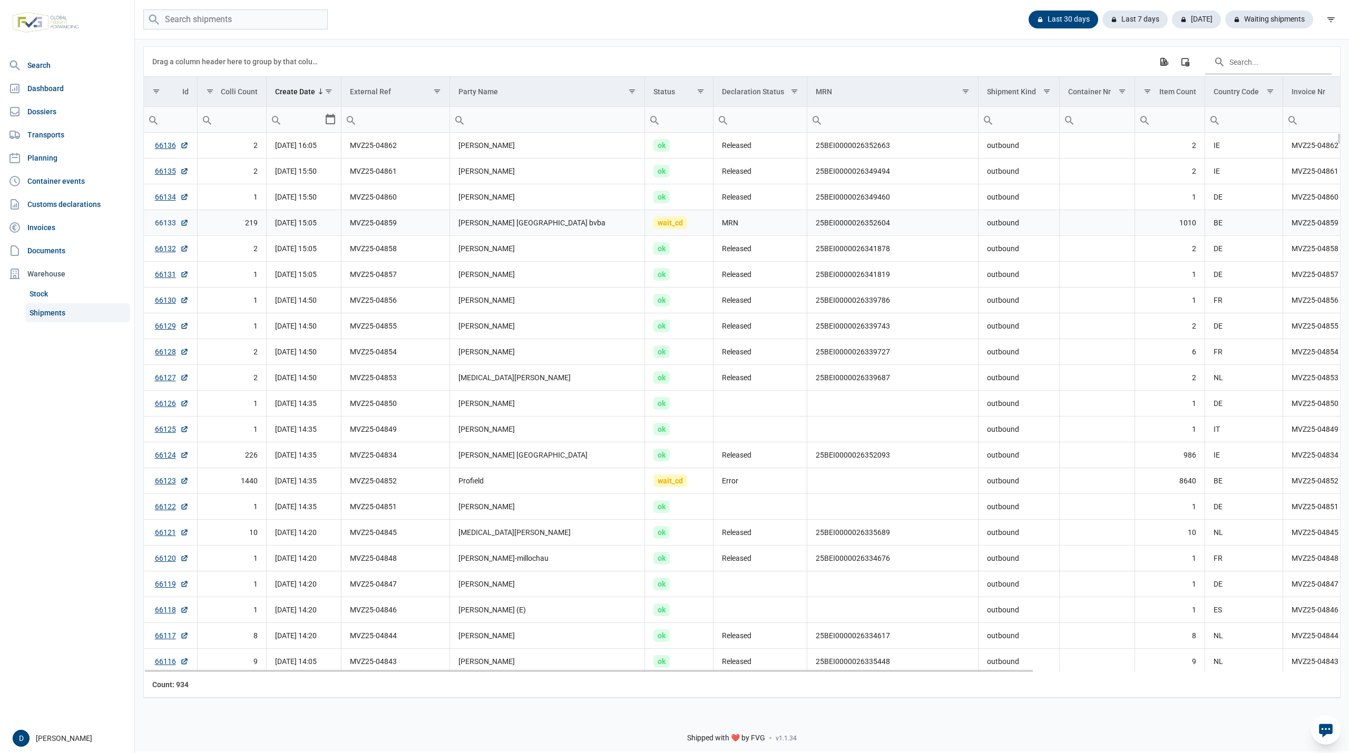
click at [166, 226] on link "66133" at bounding box center [172, 223] width 34 height 11
click at [824, 220] on td "25BEI0000026352604" at bounding box center [892, 223] width 171 height 26
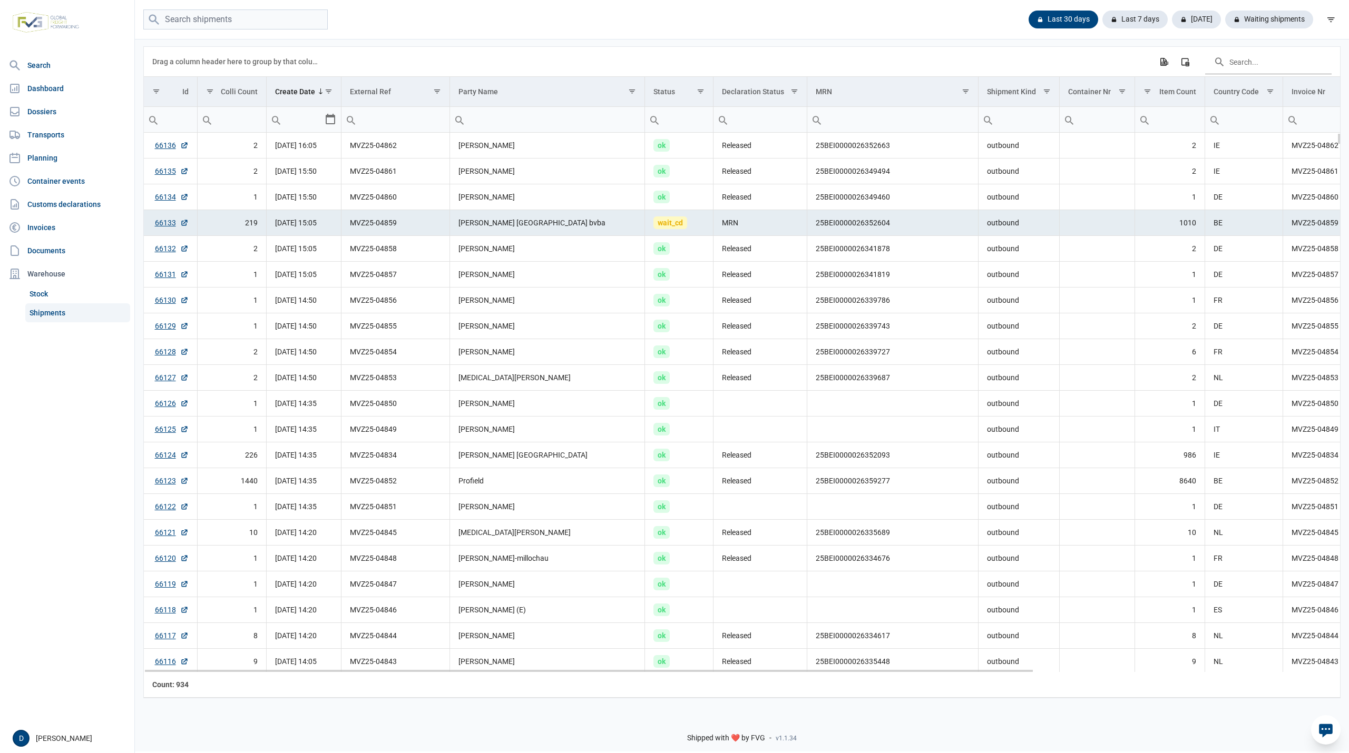
click at [816, 228] on td "25BEI0000026352604" at bounding box center [892, 223] width 171 height 26
click at [816, 227] on td "25BEI0000026352604" at bounding box center [892, 223] width 171 height 26
copy td "25BEI0000026352604"
